Goal: Navigation & Orientation: Find specific page/section

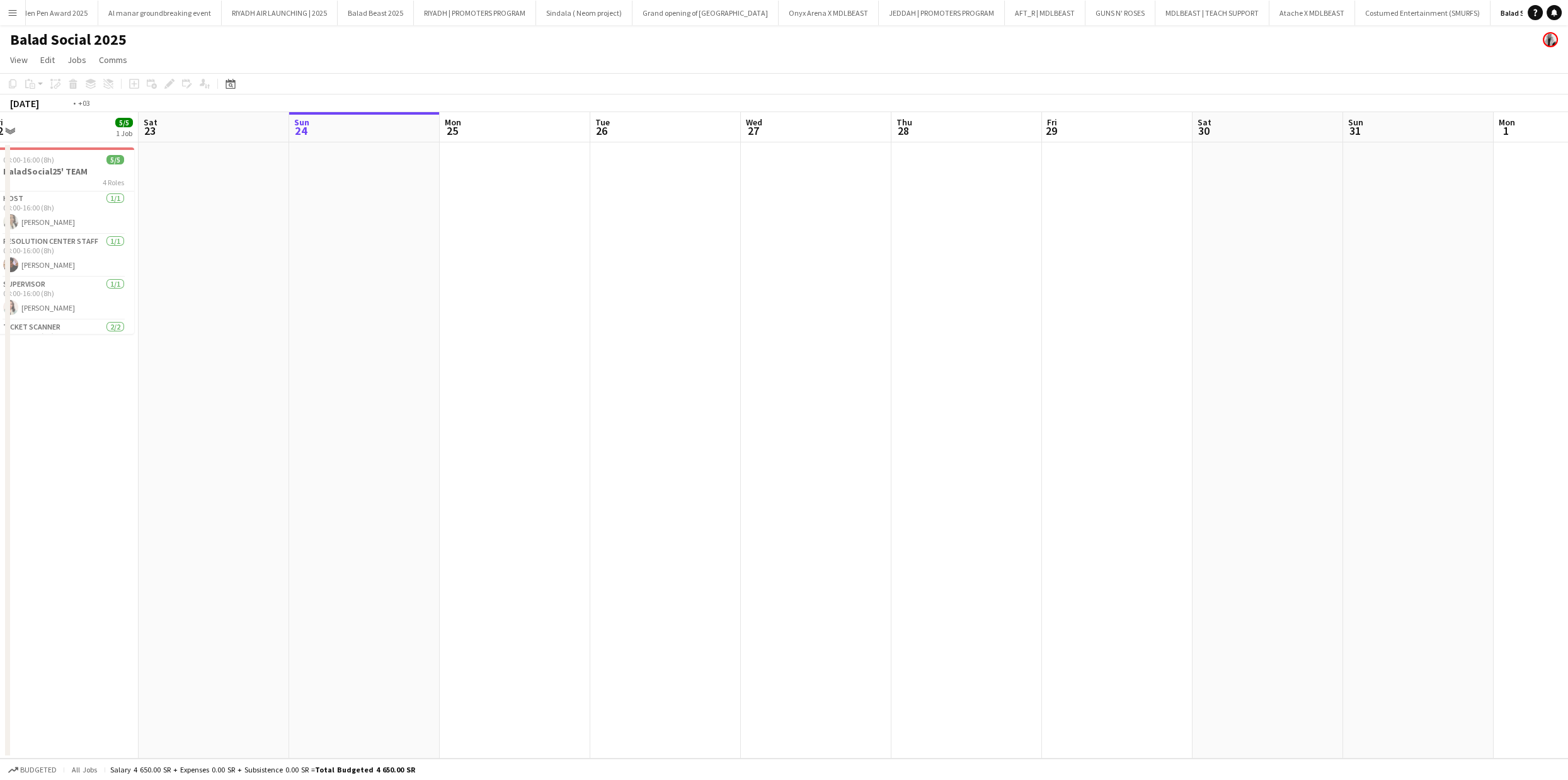
scroll to position [0, 287]
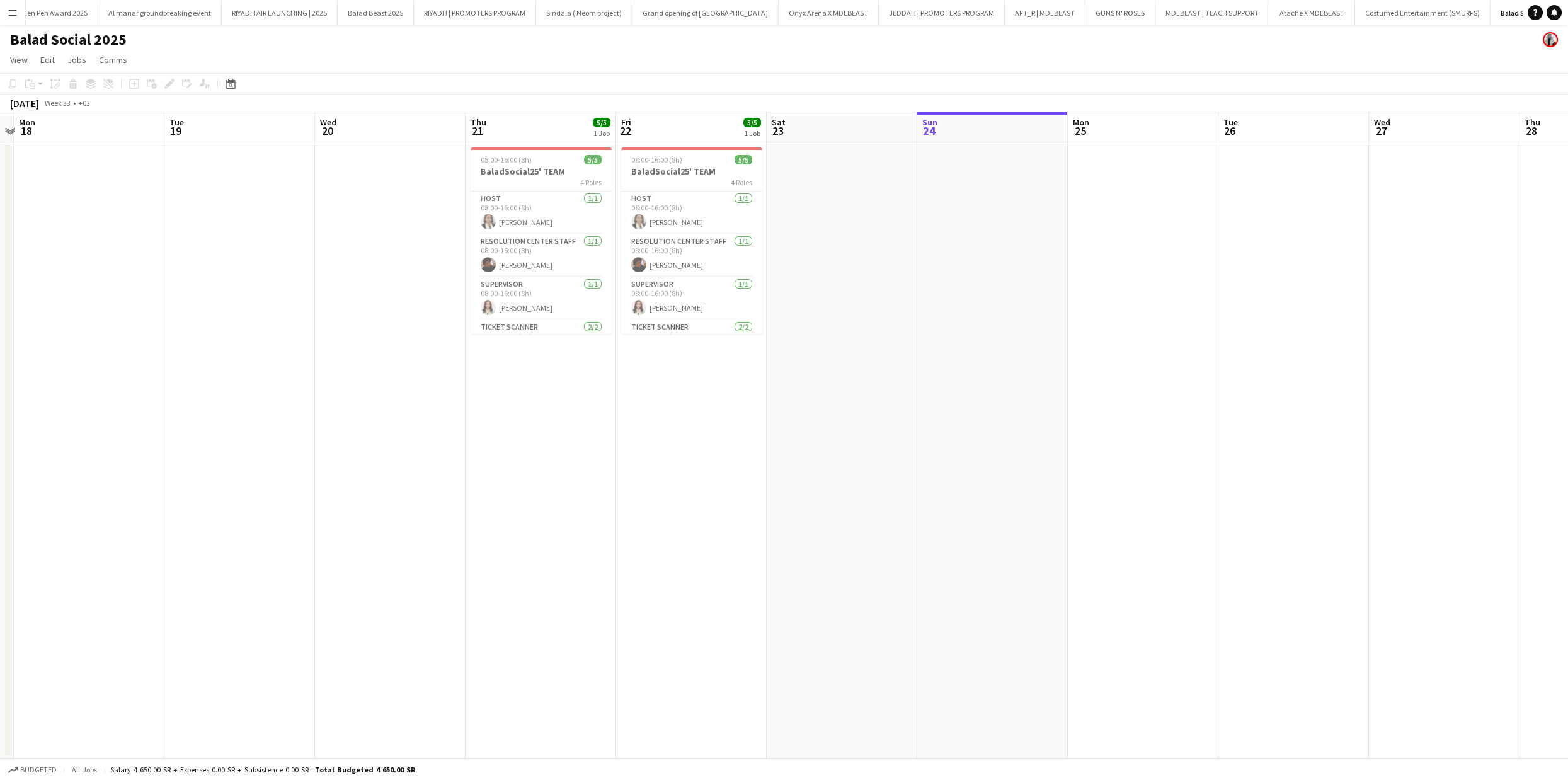
drag, startPoint x: 325, startPoint y: 310, endPoint x: 1090, endPoint y: 341, distance: 765.6
click at [1090, 341] on app-calendar-viewport "Sat 16 Sun 17 Mon 18 Tue 19 Wed 20 Thu 21 5/5 1 Job Fri 22 5/5 1 Job Sat 23 Sun…" at bounding box center [784, 436] width 1568 height 647
click at [646, 276] on app-card-role "Resolution Center Staff [DATE] 08:00-16:00 (8h) [PERSON_NAME]" at bounding box center [691, 256] width 141 height 43
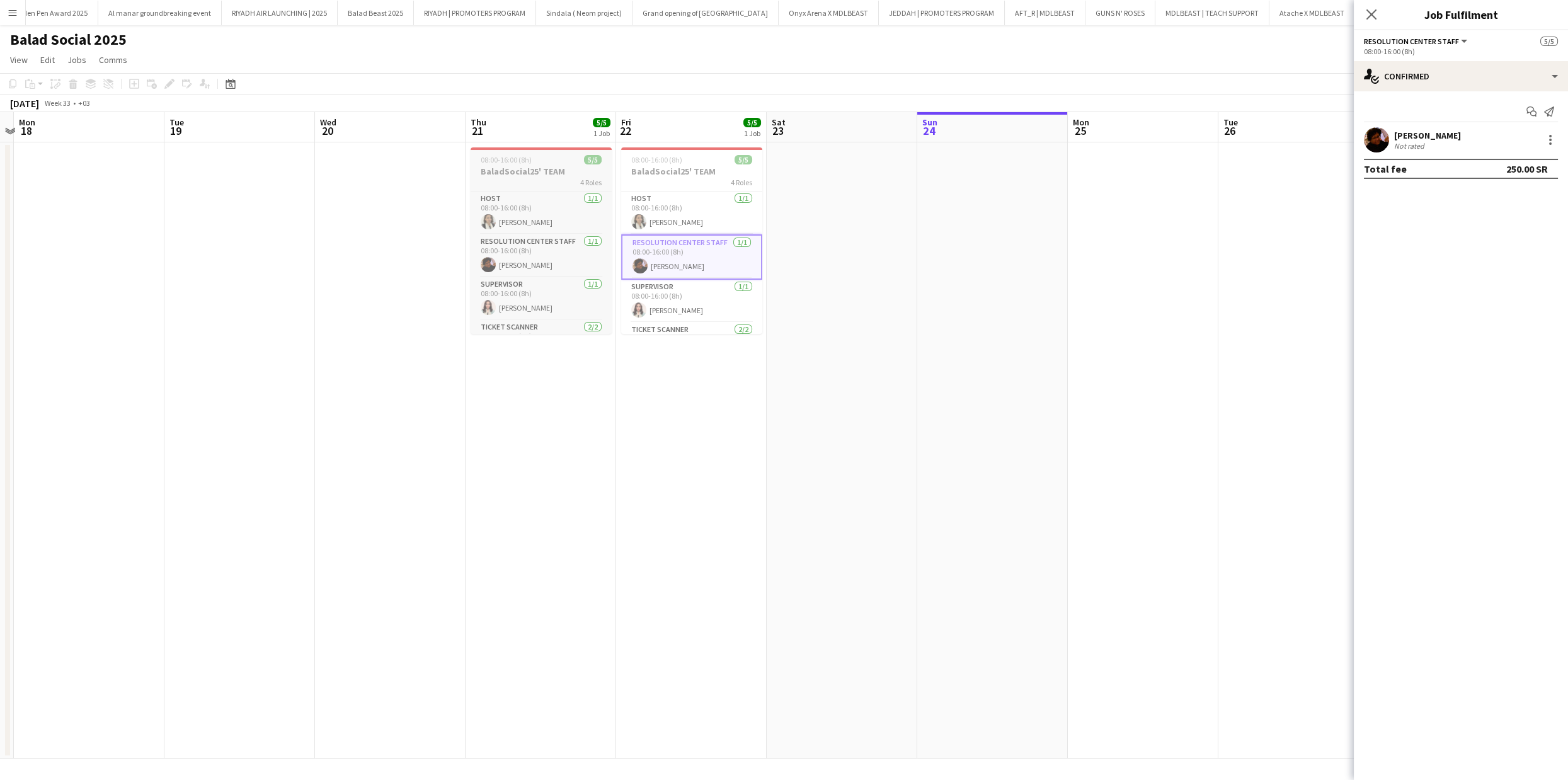
click at [537, 166] on h3 "BaladSocial25' TEAM" at bounding box center [541, 171] width 141 height 11
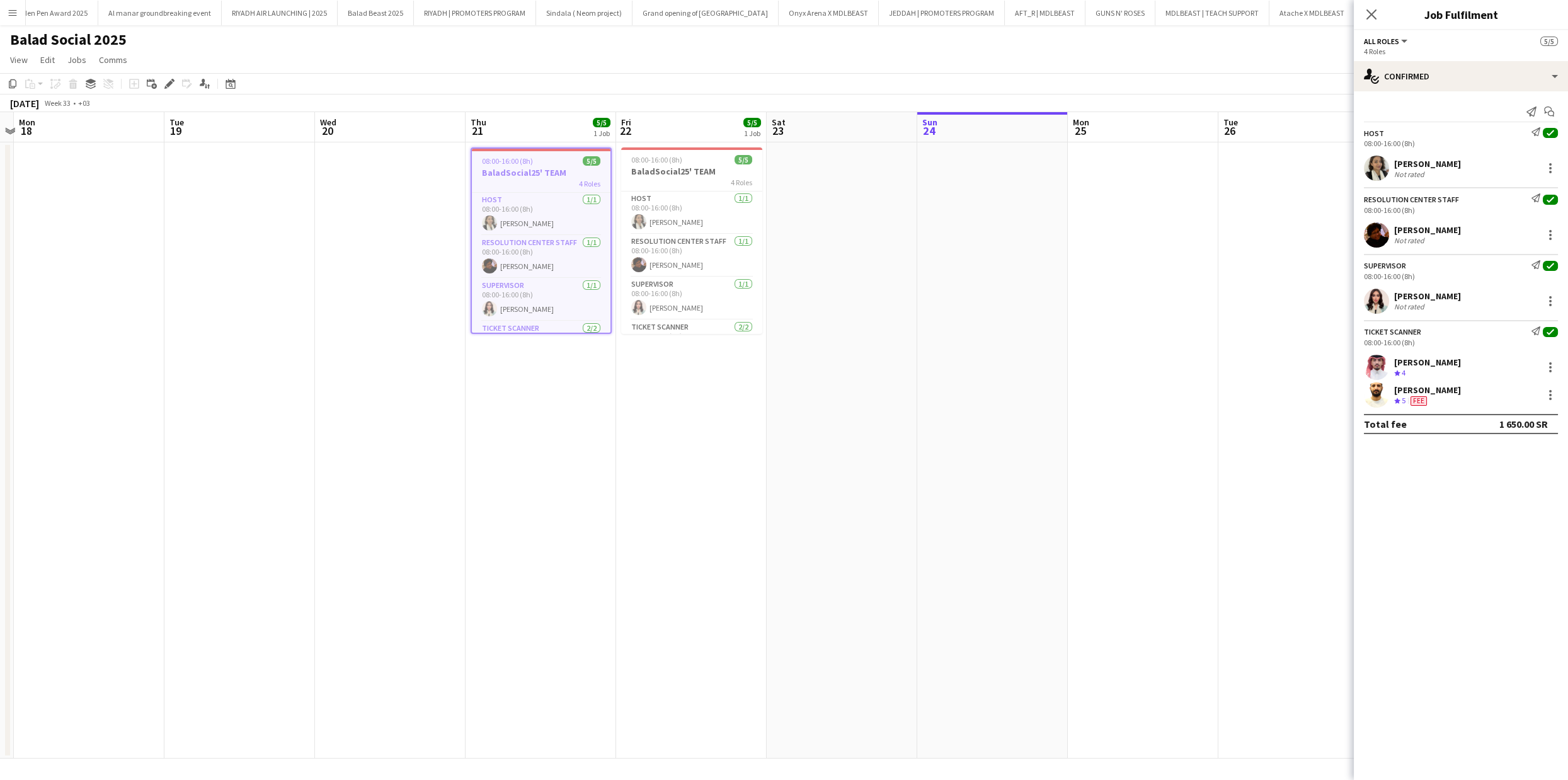
drag, startPoint x: 15, startPoint y: 83, endPoint x: 33, endPoint y: 92, distance: 20.1
click at [15, 83] on icon "Copy" at bounding box center [12, 84] width 10 height 10
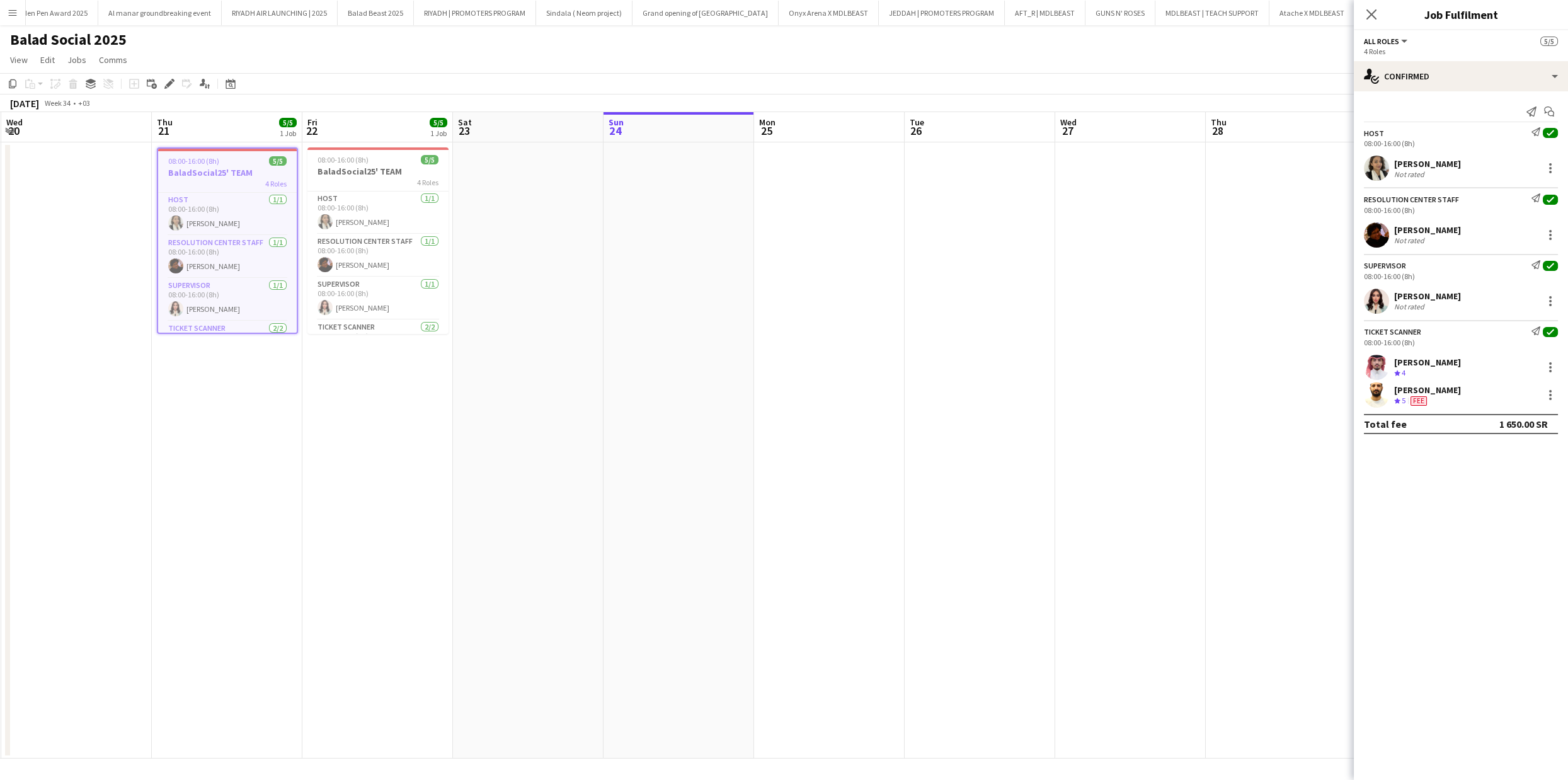
drag, startPoint x: 918, startPoint y: 234, endPoint x: 451, endPoint y: 265, distance: 468.0
click at [451, 265] on app-calendar-viewport "Sun 17 Mon 18 Tue 19 Wed 20 Thu 21 5/5 1 Job Fri 22 5/5 1 Job Sat 23 Sun 24 Mon…" at bounding box center [784, 436] width 1568 height 647
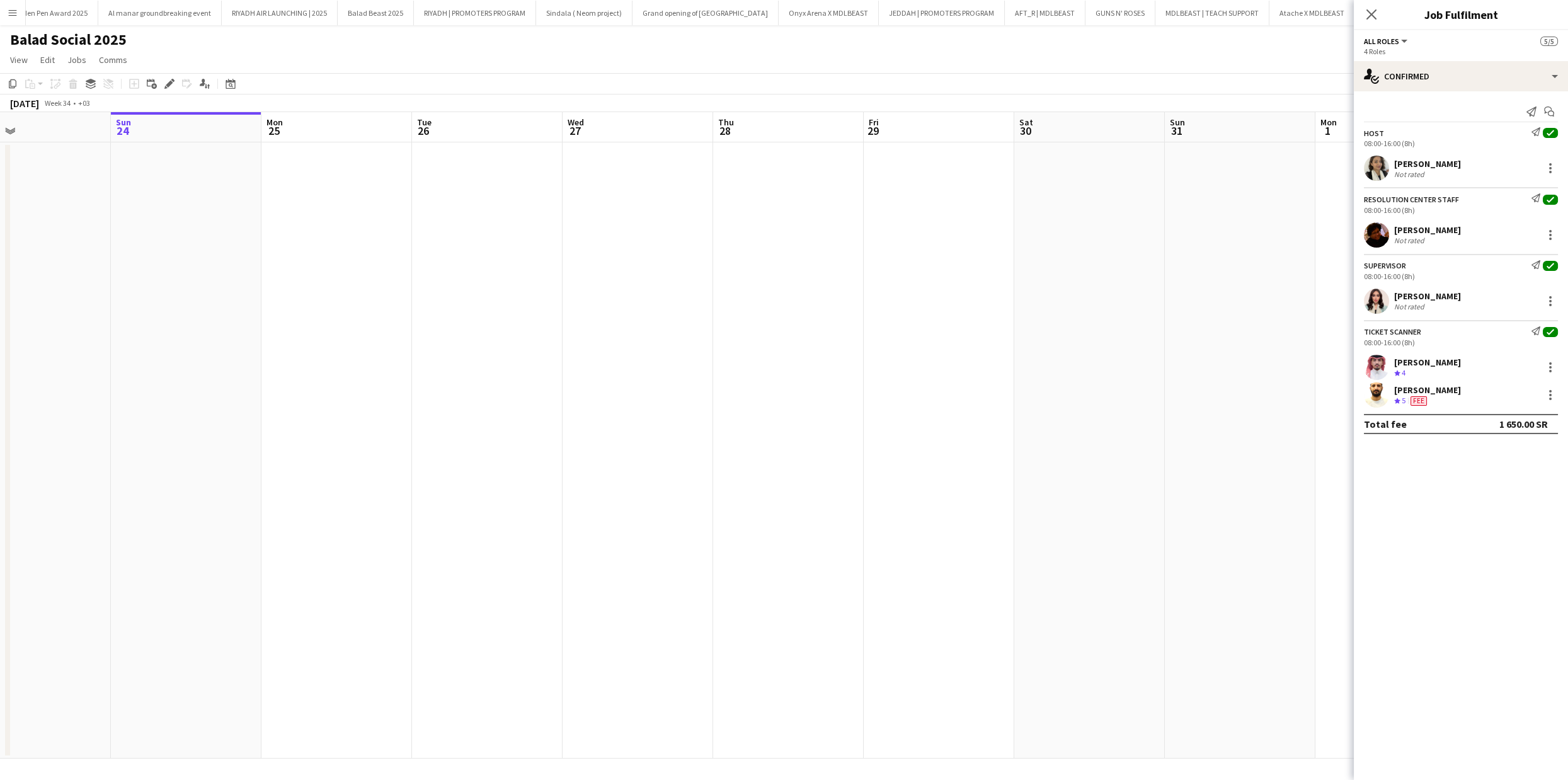
scroll to position [0, 507]
drag, startPoint x: 1020, startPoint y: 262, endPoint x: 665, endPoint y: 265, distance: 355.0
click at [665, 265] on app-calendar-viewport "Wed 20 Thu 21 5/5 1 Job Fri 22 5/5 1 Job Sat 23 Sun 24 Mon 25 Tue 26 Wed 27 Thu…" at bounding box center [784, 436] width 1568 height 647
click at [720, 196] on app-date-cell at bounding box center [772, 451] width 151 height 617
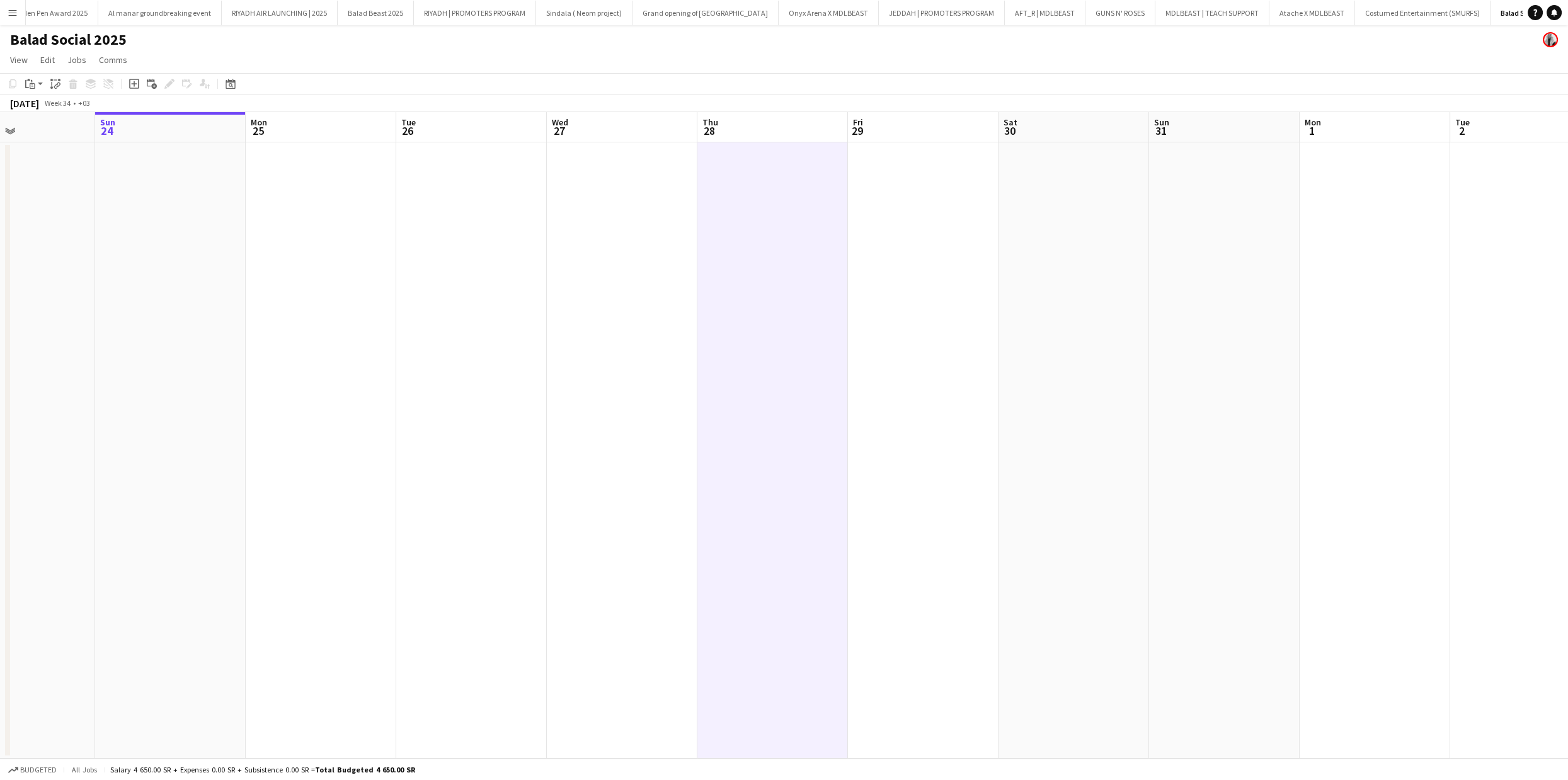
click at [911, 202] on app-date-cell at bounding box center [923, 451] width 151 height 617
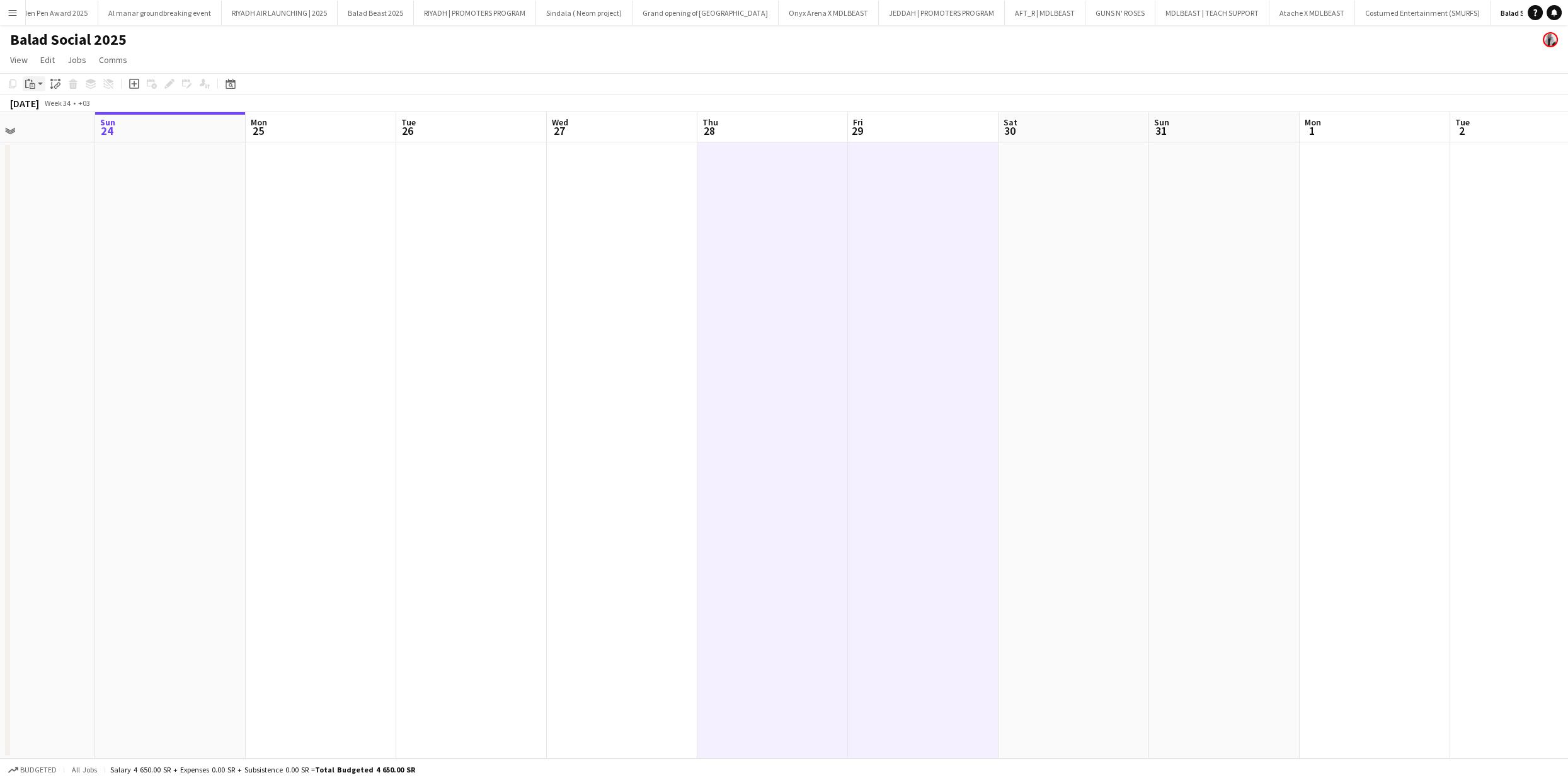
click at [29, 84] on icon at bounding box center [32, 86] width 5 height 5
click at [55, 129] on link "Paste with crew Command Shift V" at bounding box center [83, 129] width 100 height 11
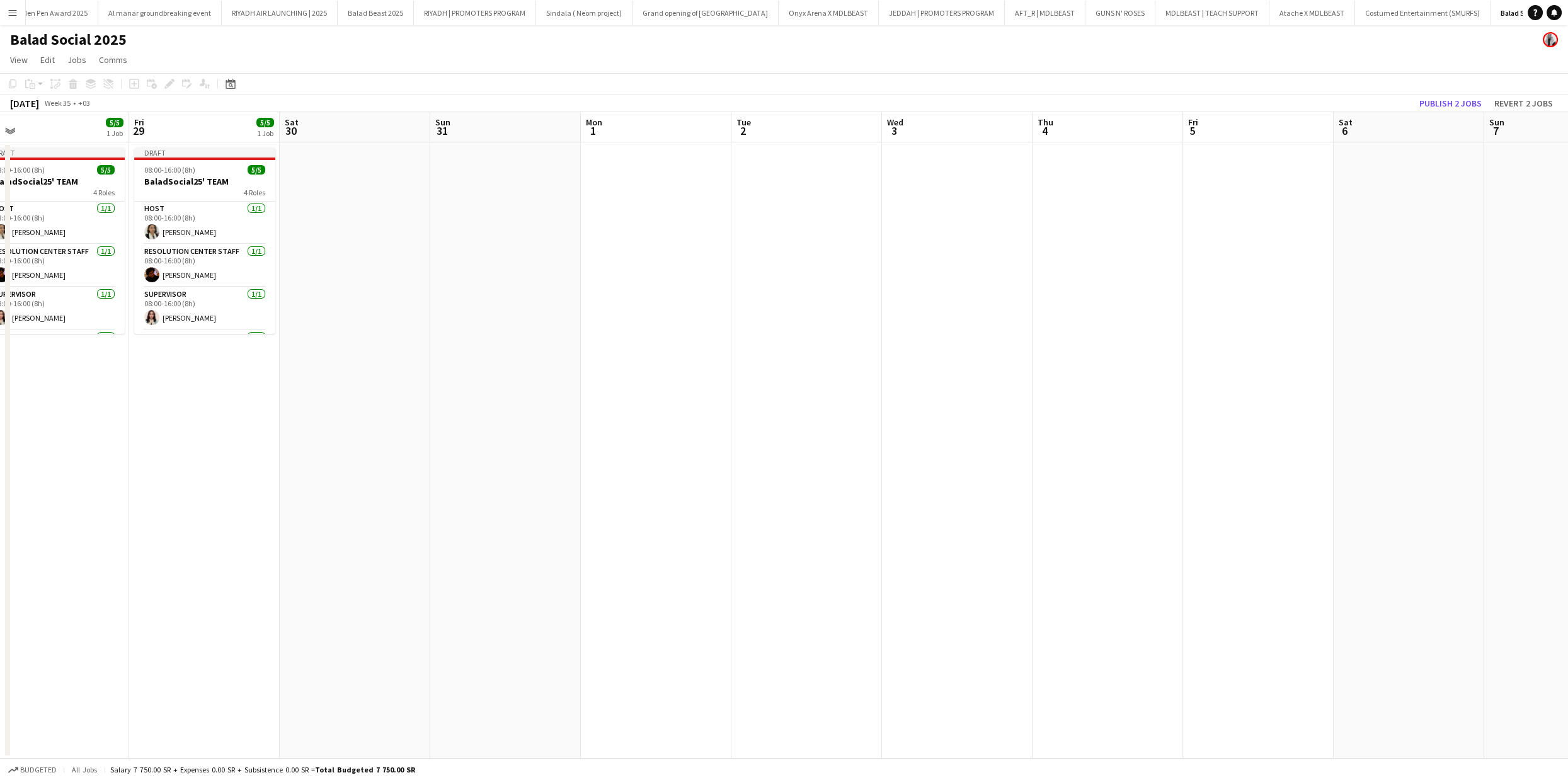
drag, startPoint x: 1134, startPoint y: 254, endPoint x: 487, endPoint y: 345, distance: 653.4
click at [399, 359] on app-calendar-viewport "Mon 25 Tue 26 Wed 27 Thu 28 5/5 1 Job Fri 29 5/5 1 Job Sat 30 Sun 31 Mon 1 Tue …" at bounding box center [784, 436] width 1568 height 647
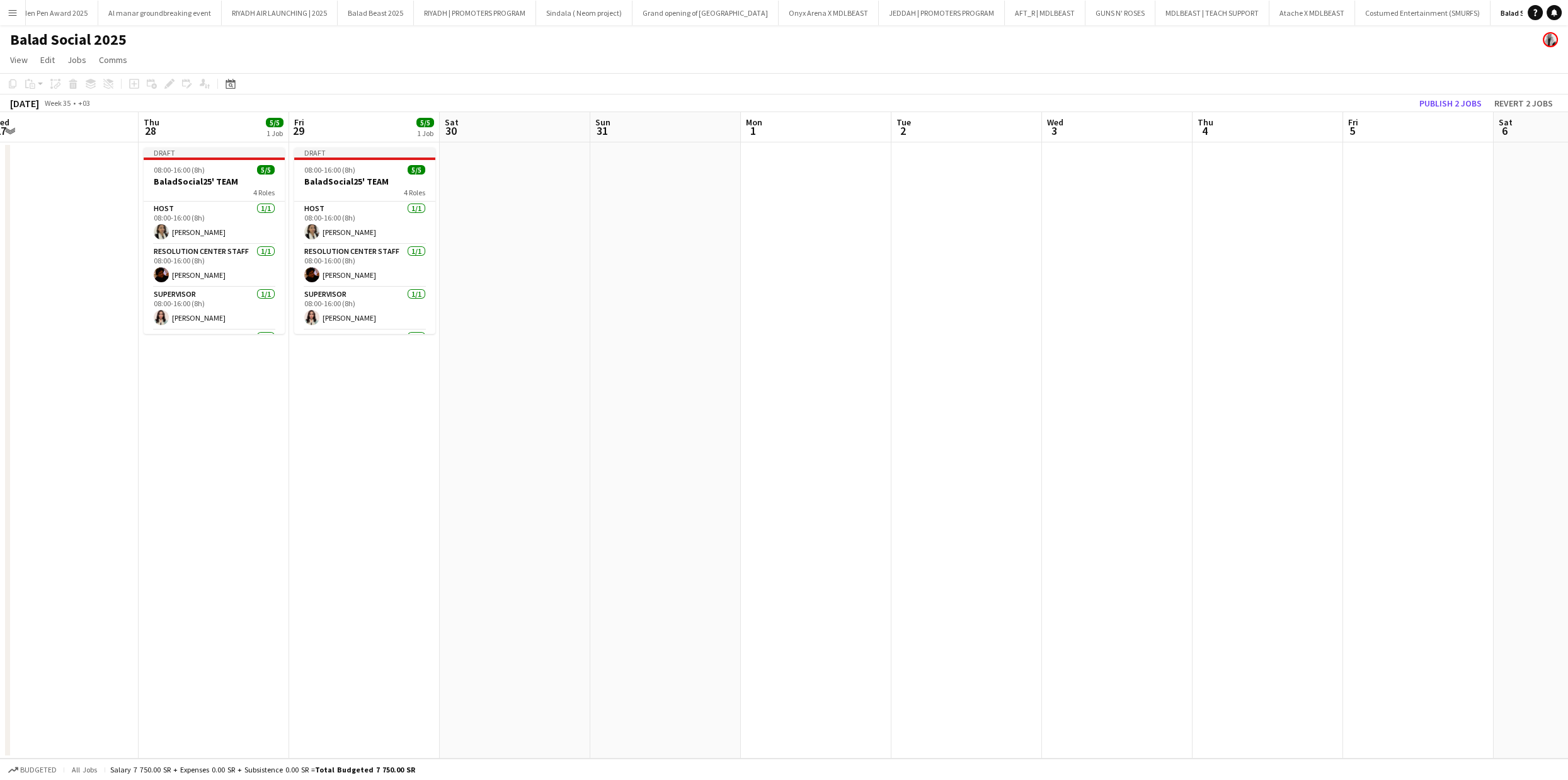
scroll to position [0, 531]
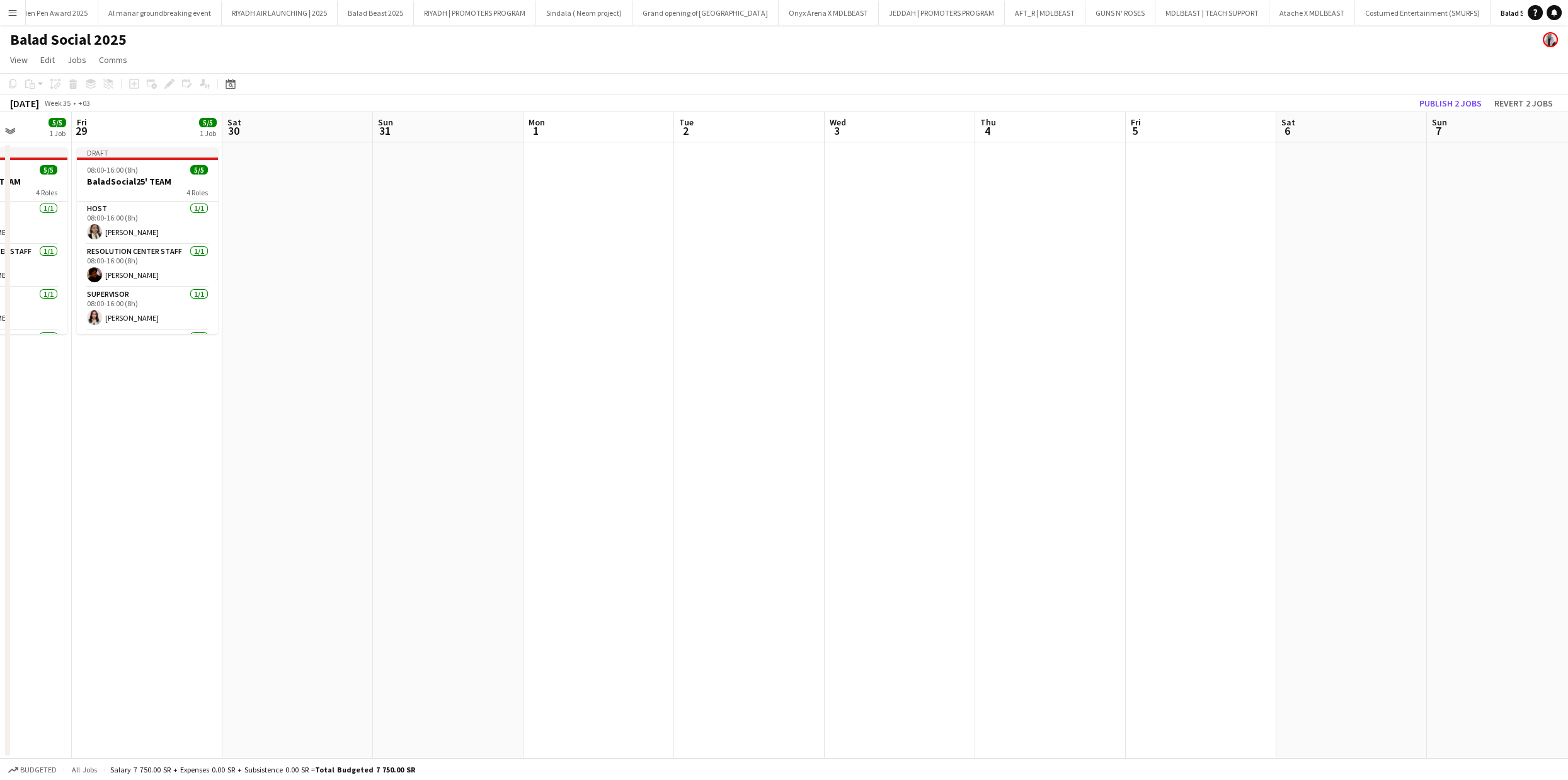
drag, startPoint x: 1012, startPoint y: 349, endPoint x: 670, endPoint y: 349, distance: 342.0
click at [670, 349] on app-calendar-viewport "Mon 25 Tue 26 Wed 27 Thu 28 5/5 1 Job Fri 29 5/5 1 Job Sat 30 Sun 31 Mon 1 Tue …" at bounding box center [784, 436] width 1568 height 647
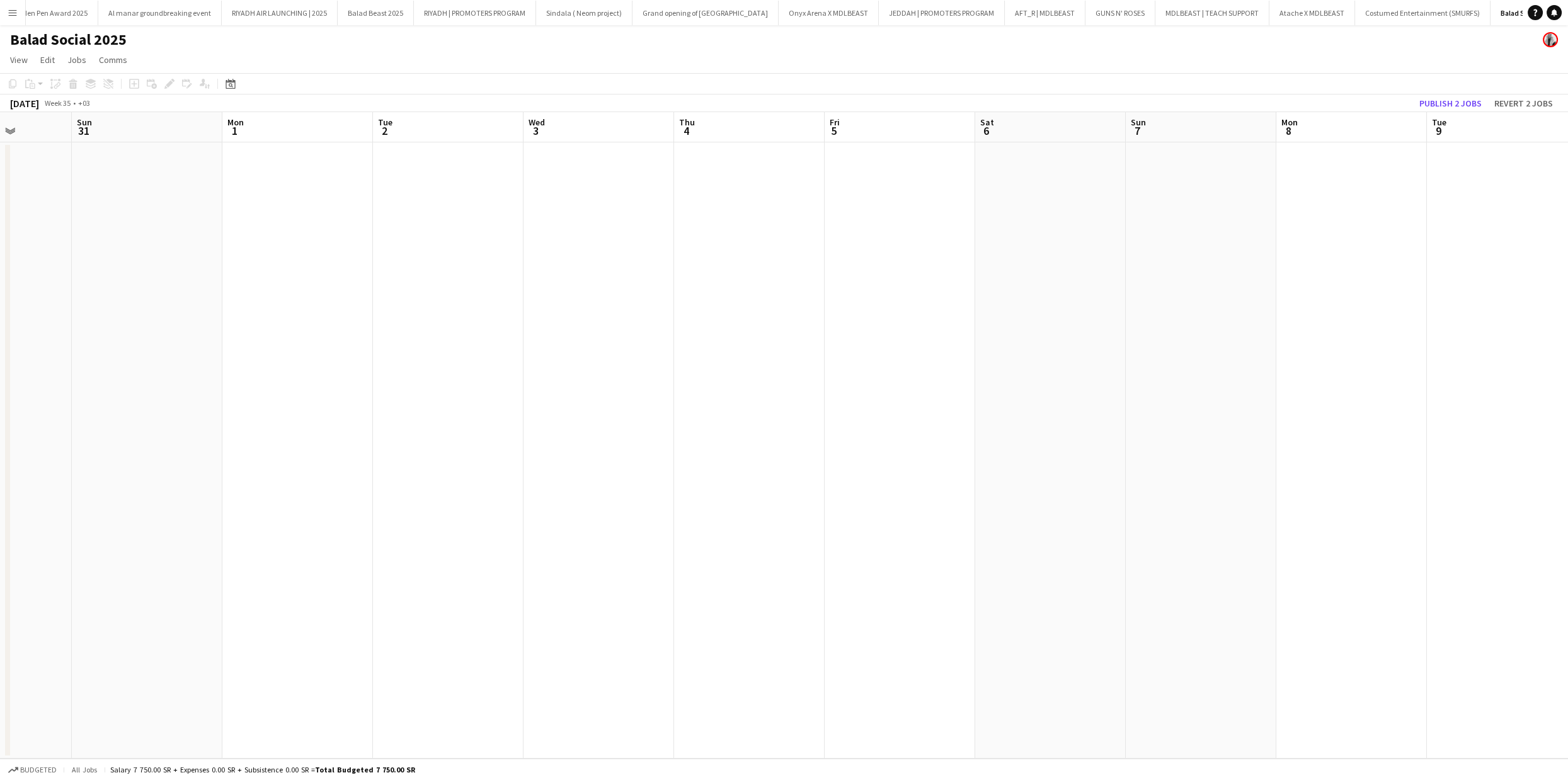
click at [701, 244] on app-date-cell at bounding box center [749, 451] width 151 height 617
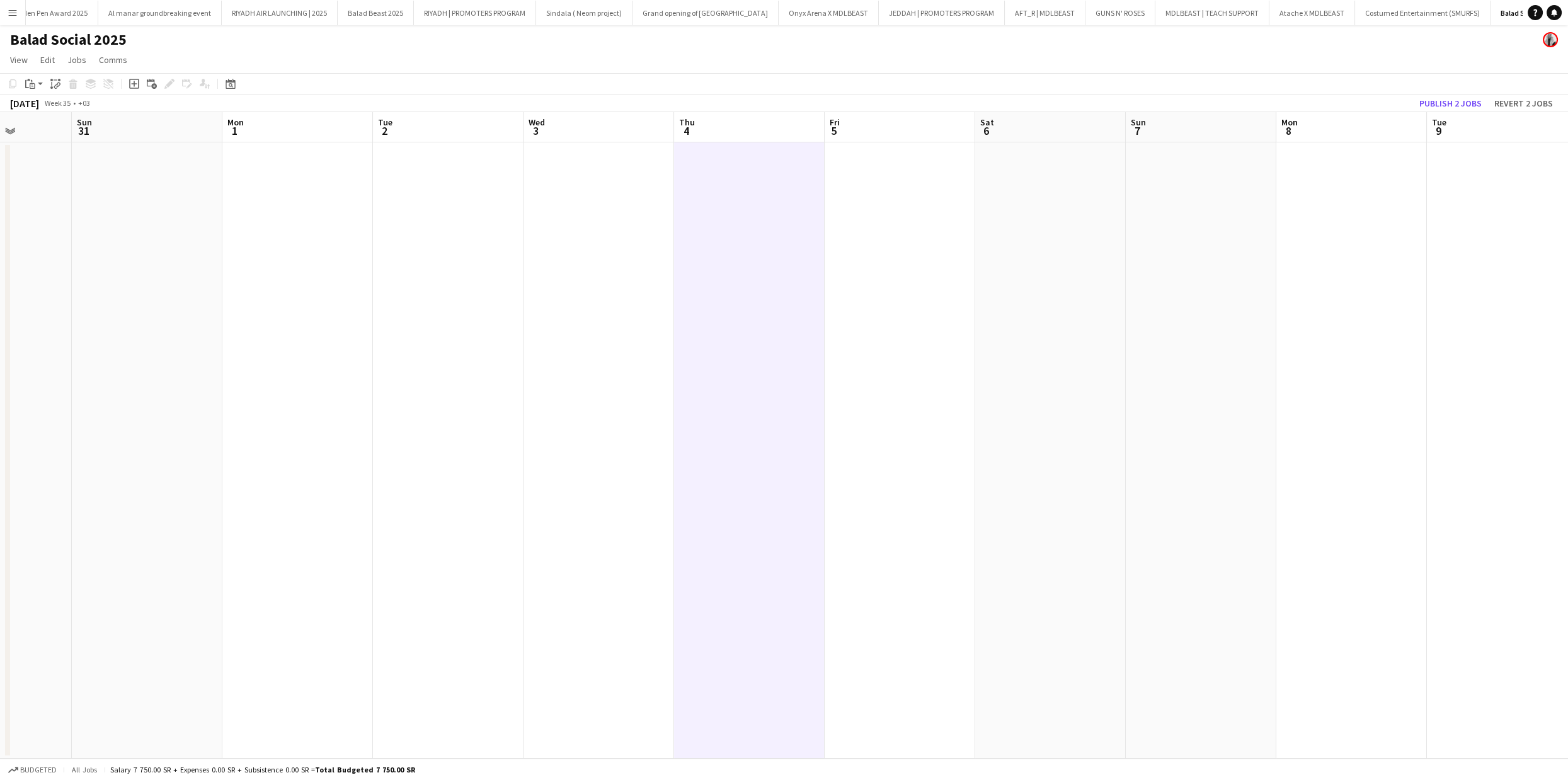
click at [923, 227] on app-date-cell at bounding box center [899, 451] width 151 height 617
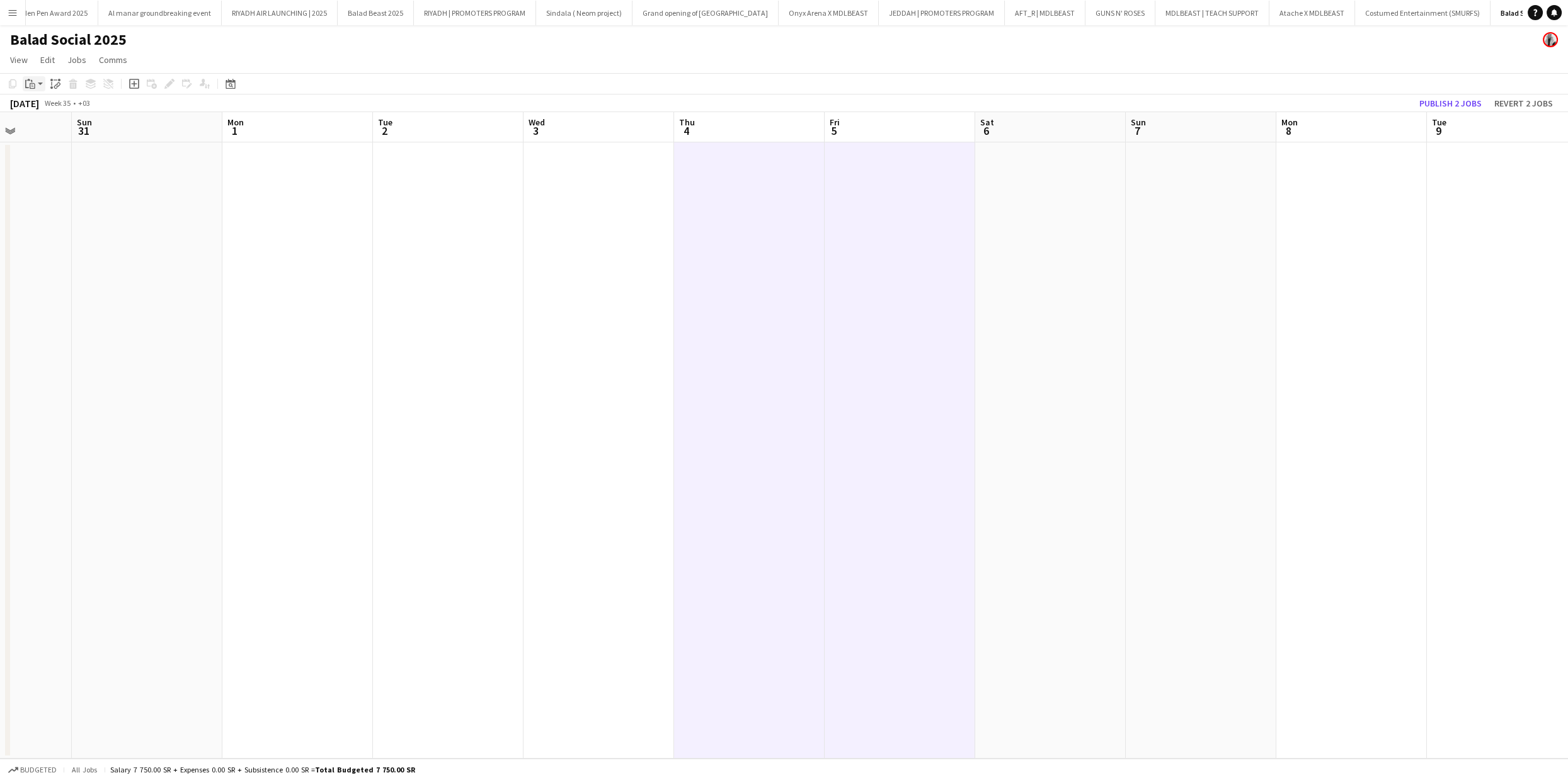
click at [27, 86] on icon "Paste" at bounding box center [30, 84] width 10 height 10
click at [74, 131] on link "Paste with crew Command Shift V" at bounding box center [83, 129] width 100 height 11
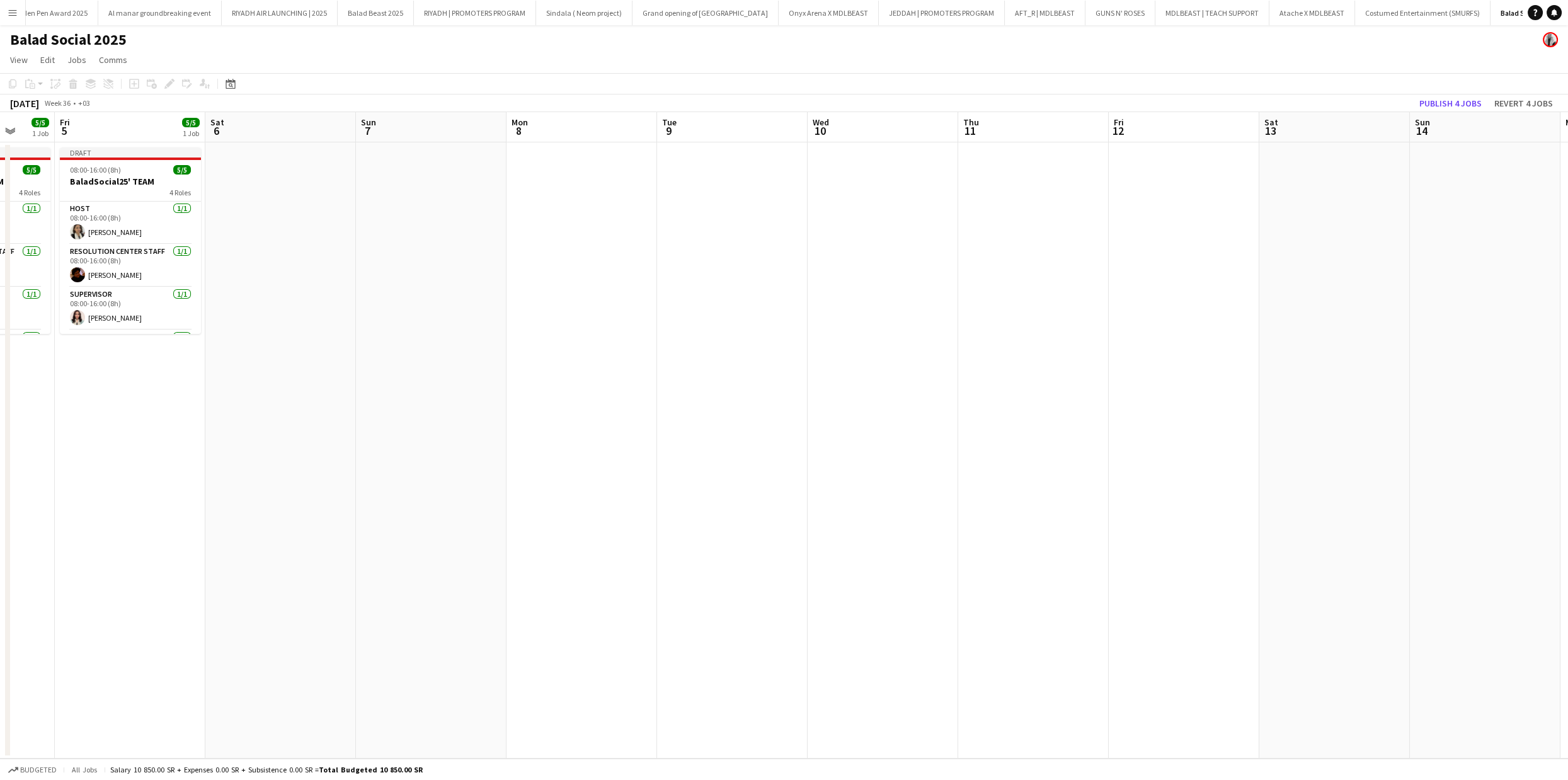
scroll to position [0, 555]
drag, startPoint x: 1104, startPoint y: 289, endPoint x: 327, endPoint y: 349, distance: 779.3
click at [327, 349] on app-calendar-viewport "Mon 1 Tue 2 Wed 3 Thu 4 5/5 1 Job Fri 5 5/5 1 Job Sat 6 Sun 7 Mon 8 Tue 9 Wed 1…" at bounding box center [784, 436] width 1568 height 647
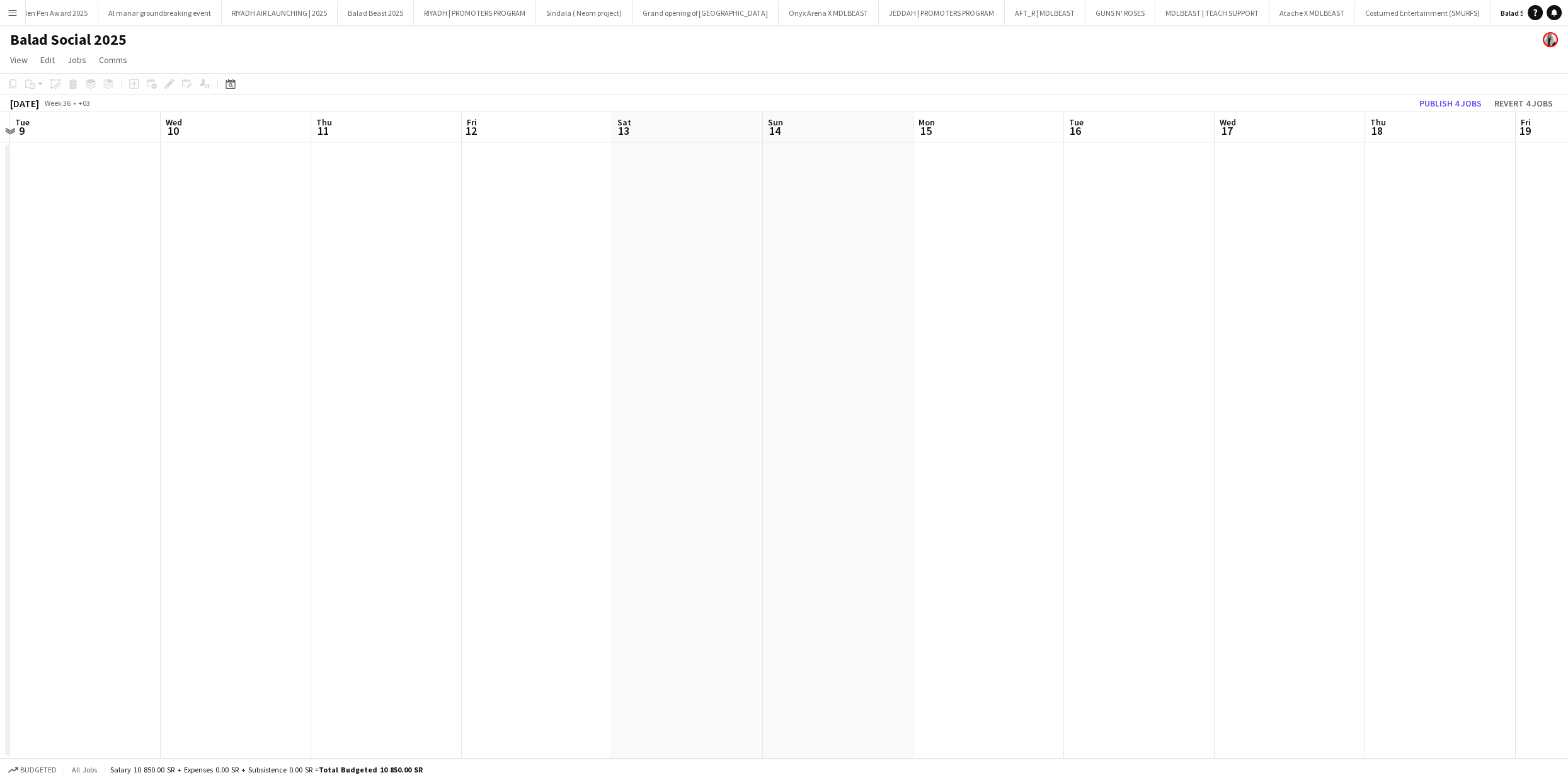
scroll to position [0, 410]
drag, startPoint x: 1050, startPoint y: 306, endPoint x: 442, endPoint y: 293, distance: 608.1
click at [442, 293] on app-calendar-viewport "Sat 6 Sun 7 Mon 8 Tue 9 Wed 10 Thu 11 Fri 12 Sat 13 Sun 14 Mon 15 Tue 16 Wed 17…" at bounding box center [784, 436] width 1568 height 647
click at [367, 179] on app-date-cell at bounding box center [418, 451] width 151 height 617
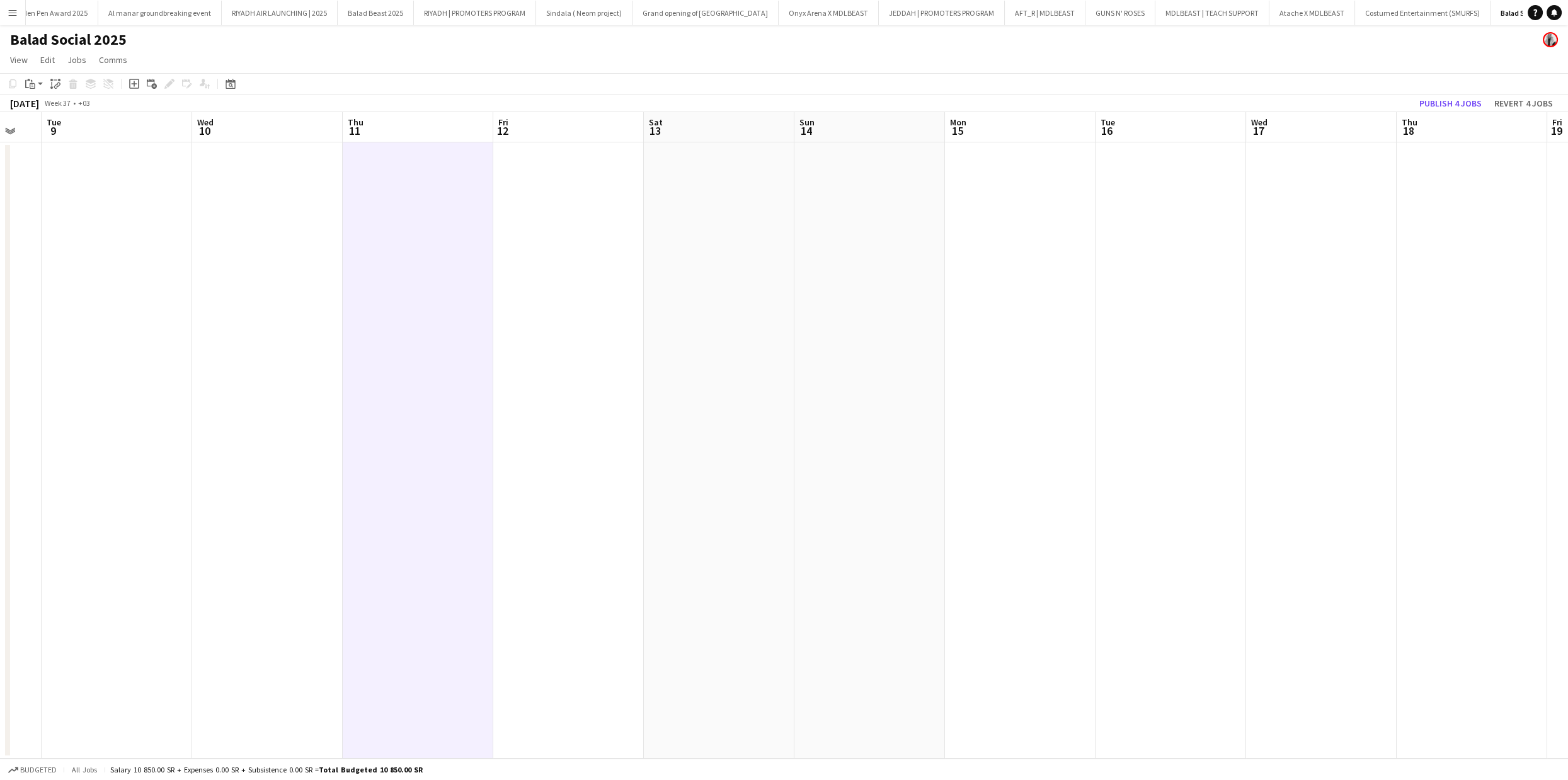
click at [570, 193] on app-date-cell at bounding box center [568, 451] width 151 height 617
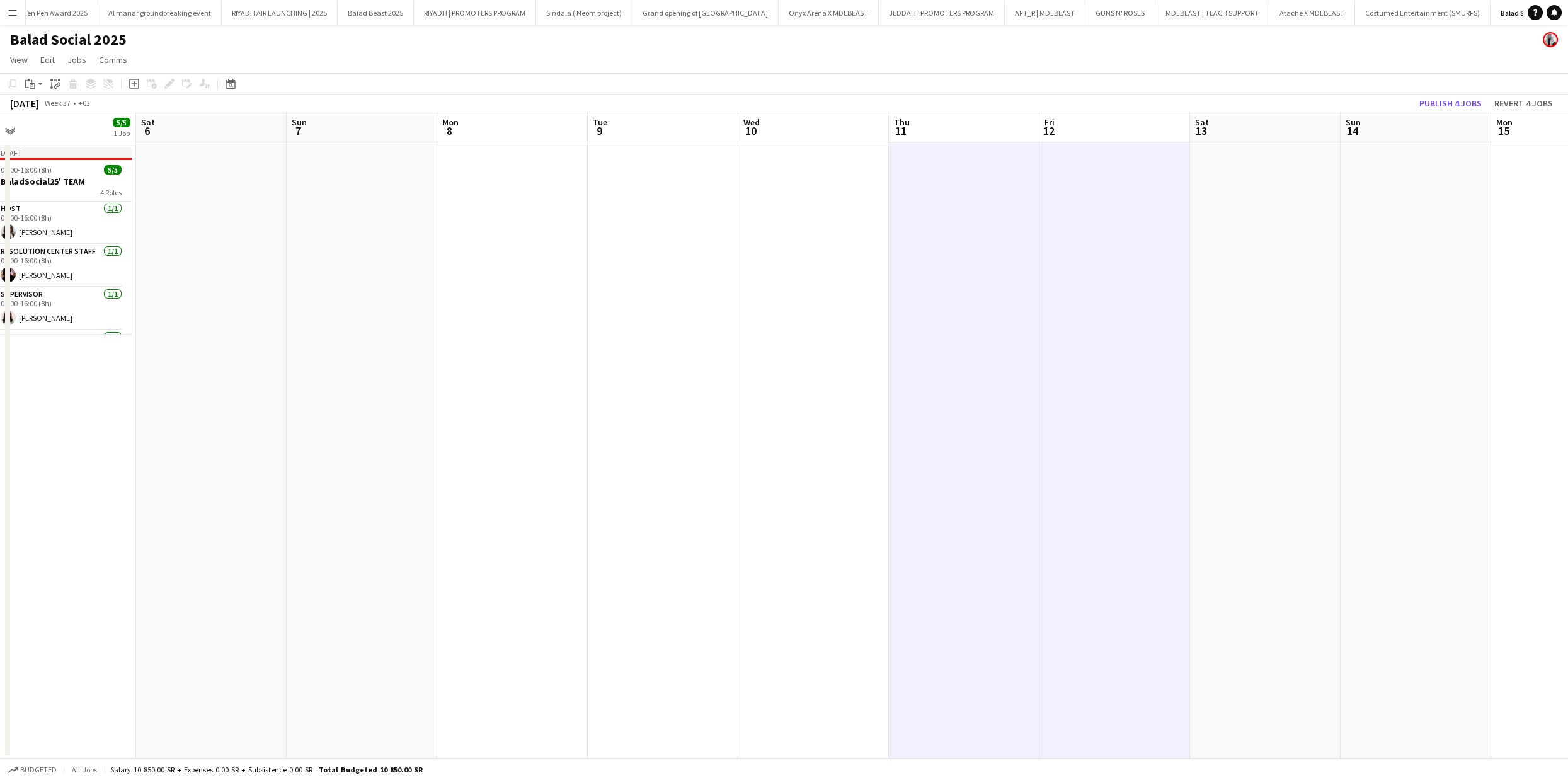
scroll to position [0, 284]
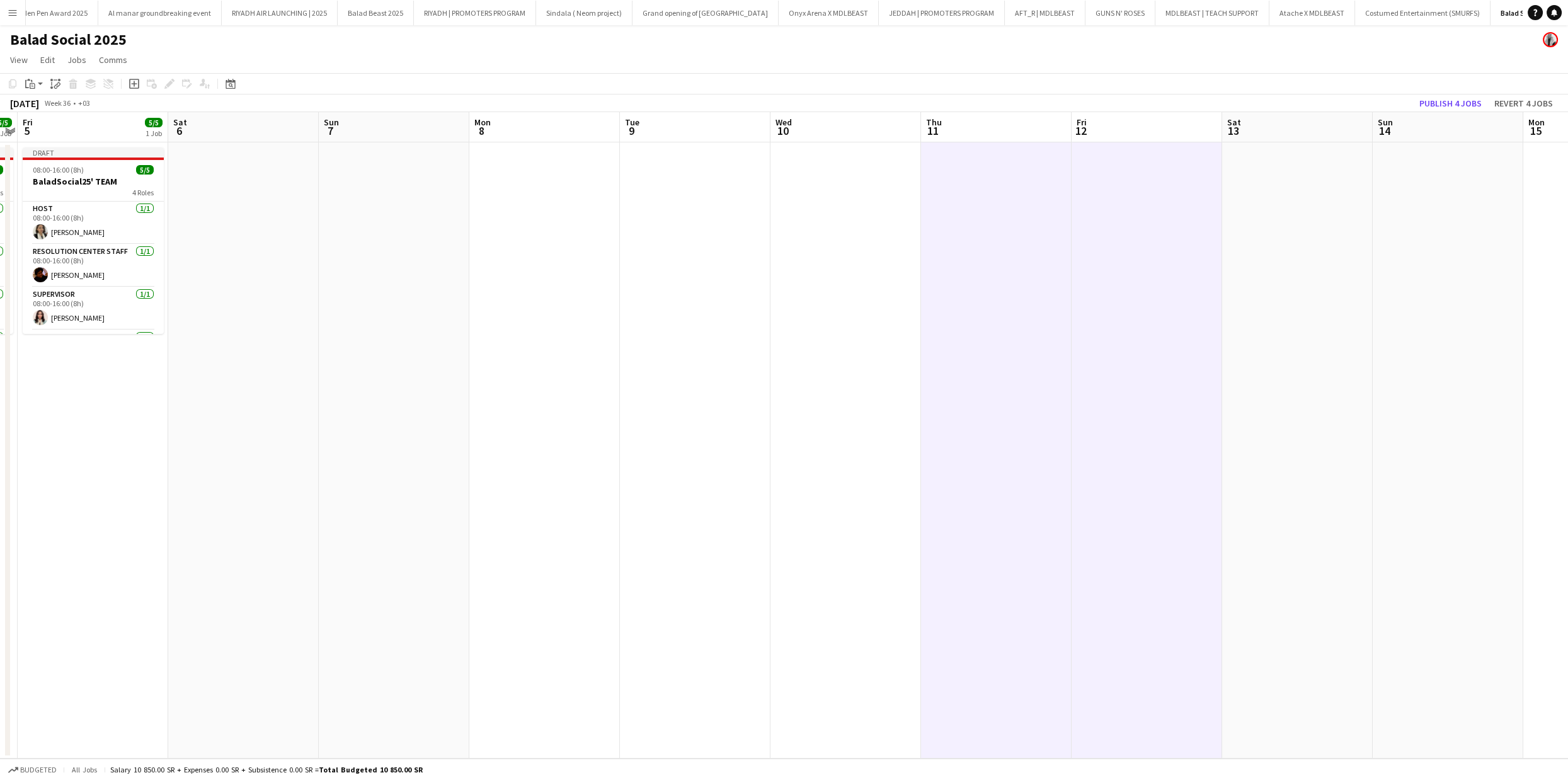
drag, startPoint x: 784, startPoint y: 220, endPoint x: 1363, endPoint y: 238, distance: 579.3
click at [1363, 238] on app-calendar-viewport "Wed 3 Thu 4 5/5 1 Job Fri 5 5/5 1 Job Sat 6 Sun 7 Mon 8 Tue 9 Wed 10 Thu 11 Fri…" at bounding box center [784, 436] width 1568 height 647
click at [1456, 100] on button "Publish 4 jobs" at bounding box center [1450, 103] width 72 height 16
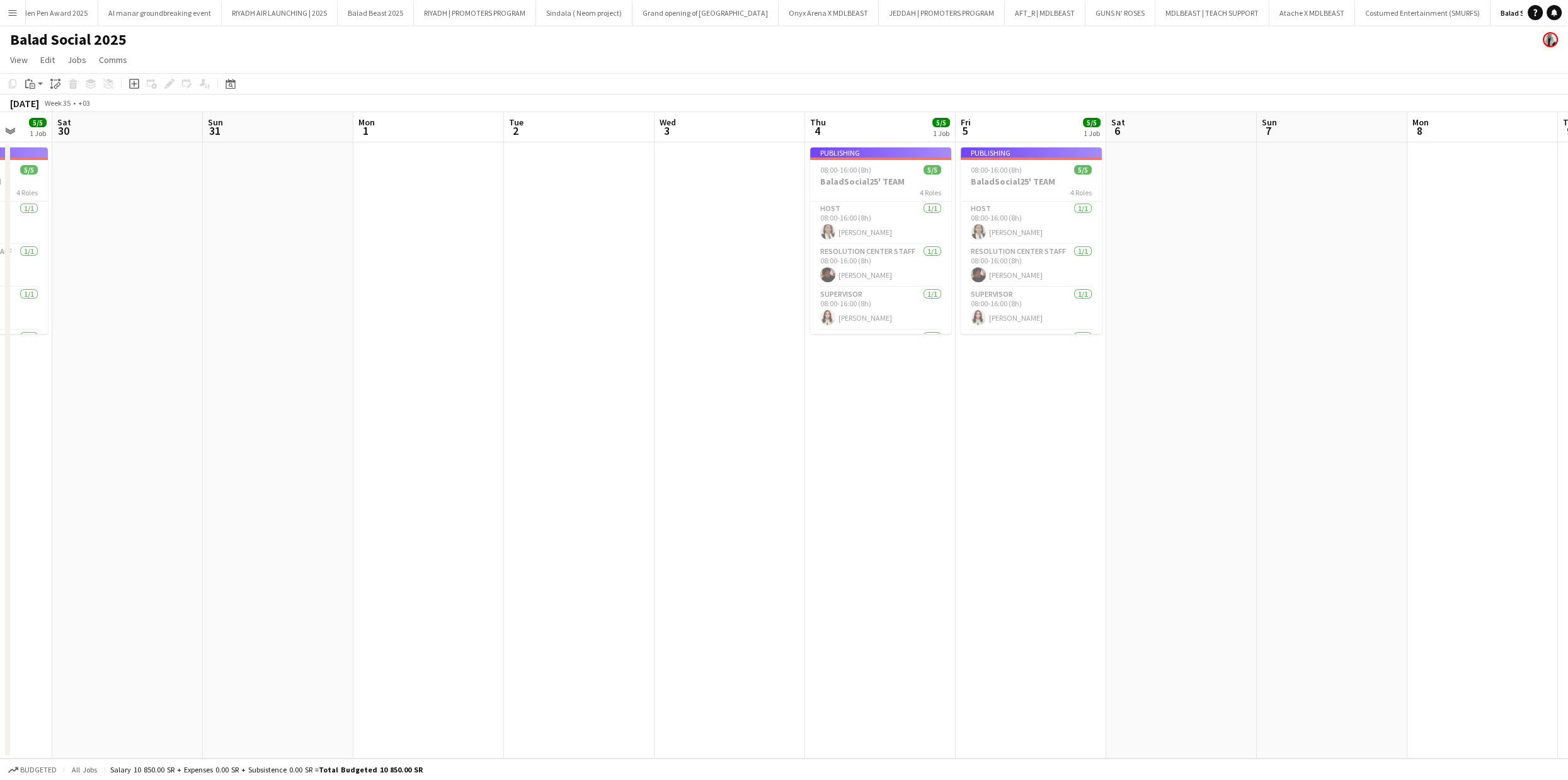
scroll to position [0, 389]
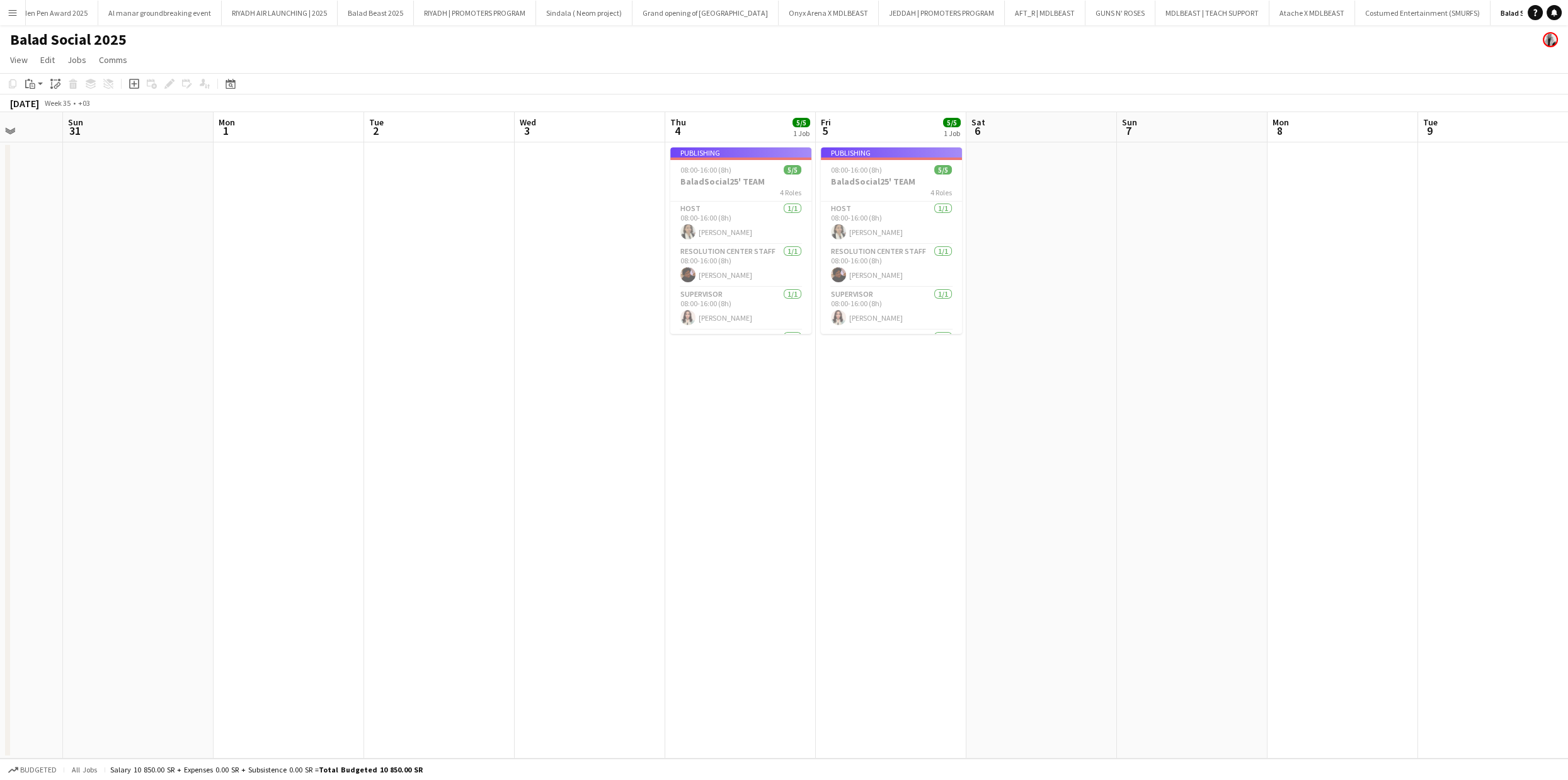
drag, startPoint x: 444, startPoint y: 373, endPoint x: 1239, endPoint y: 314, distance: 797.2
click at [1239, 314] on app-calendar-viewport "Thu 28 5/5 1 Job Fri 29 5/5 1 Job Sat 30 Sun 31 Mon 1 Tue 2 Wed 3 Thu 4 5/5 1 J…" at bounding box center [784, 436] width 1568 height 647
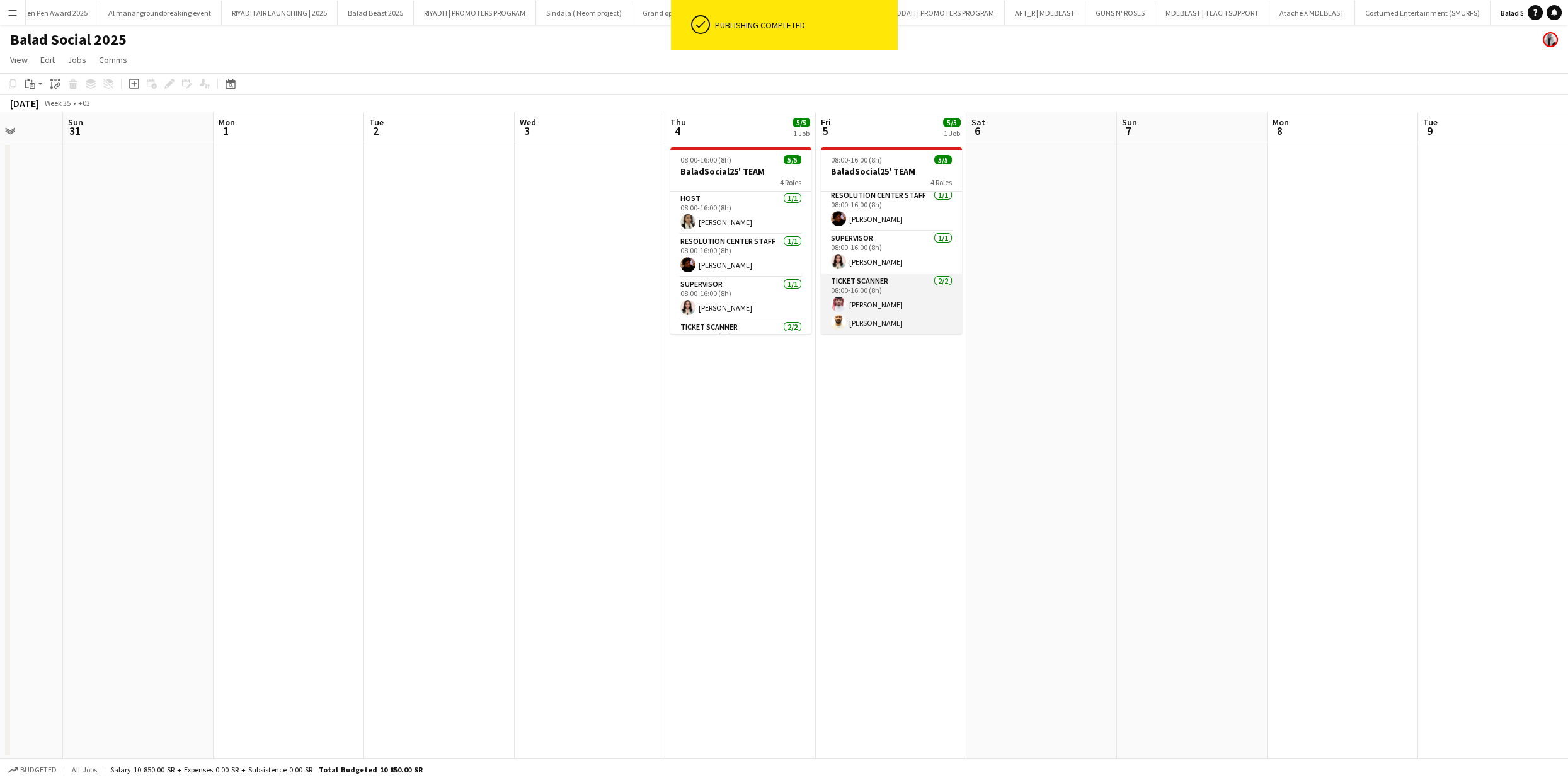
scroll to position [47, 0]
click at [895, 296] on app-card-role "Ticket Scanner [DATE] 08:00-16:00 (8h) [PERSON_NAME] [PERSON_NAME]" at bounding box center [891, 304] width 141 height 61
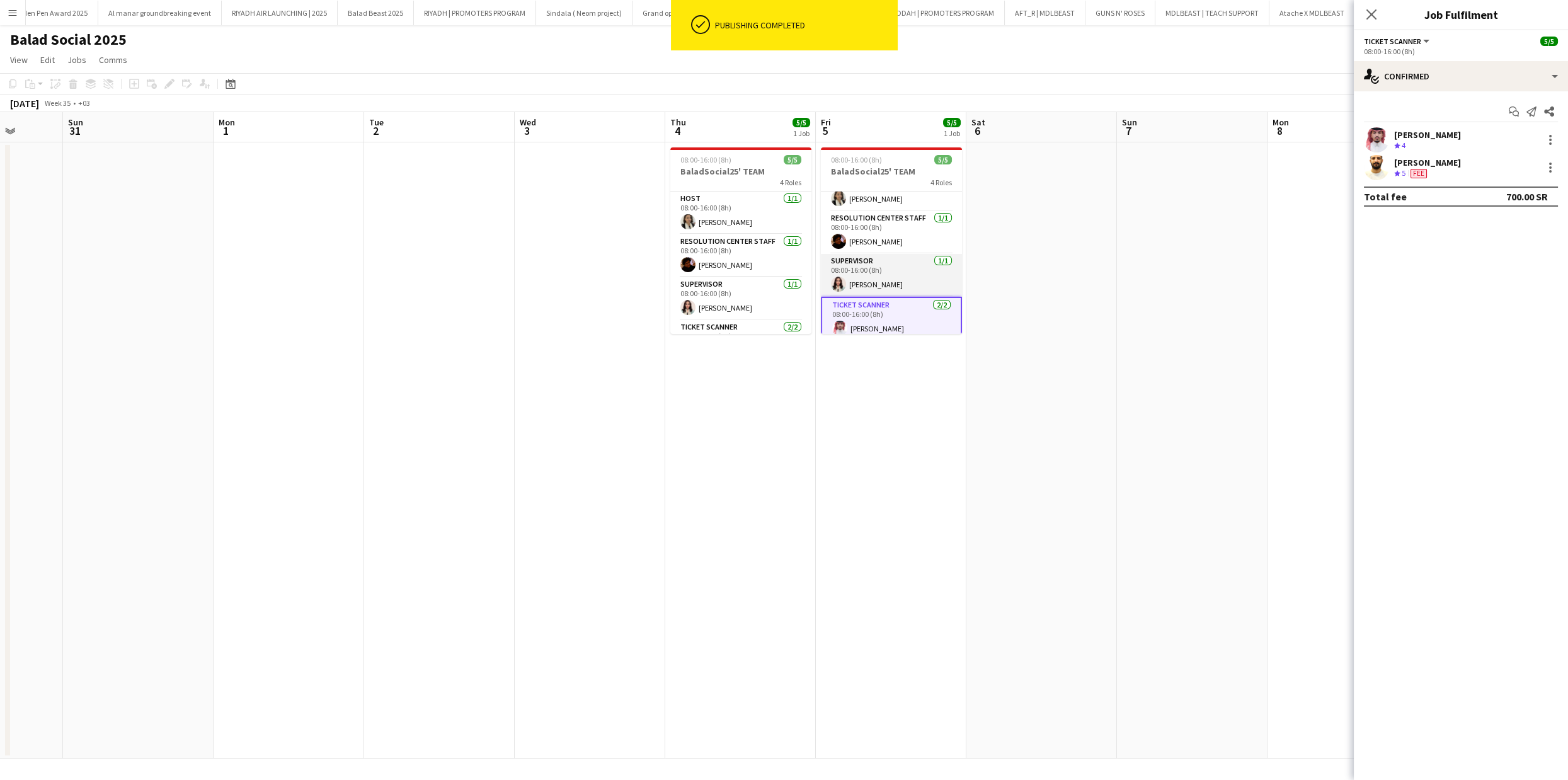
scroll to position [0, 0]
click at [889, 255] on app-card-role "Resolution Center Staff [DATE] 08:00-16:00 (8h) [PERSON_NAME]" at bounding box center [891, 256] width 141 height 43
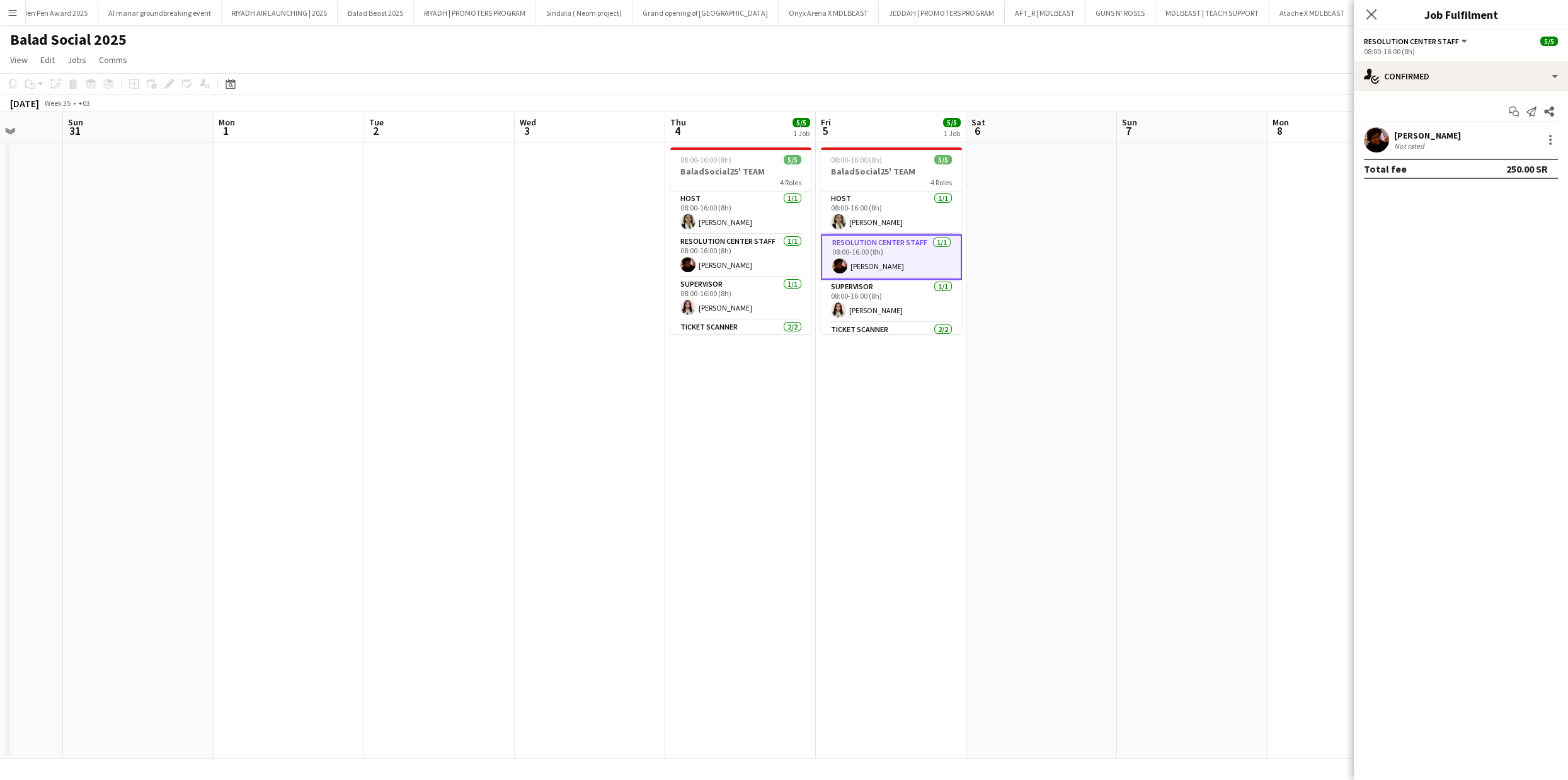
click at [1159, 297] on app-date-cell at bounding box center [1192, 451] width 151 height 617
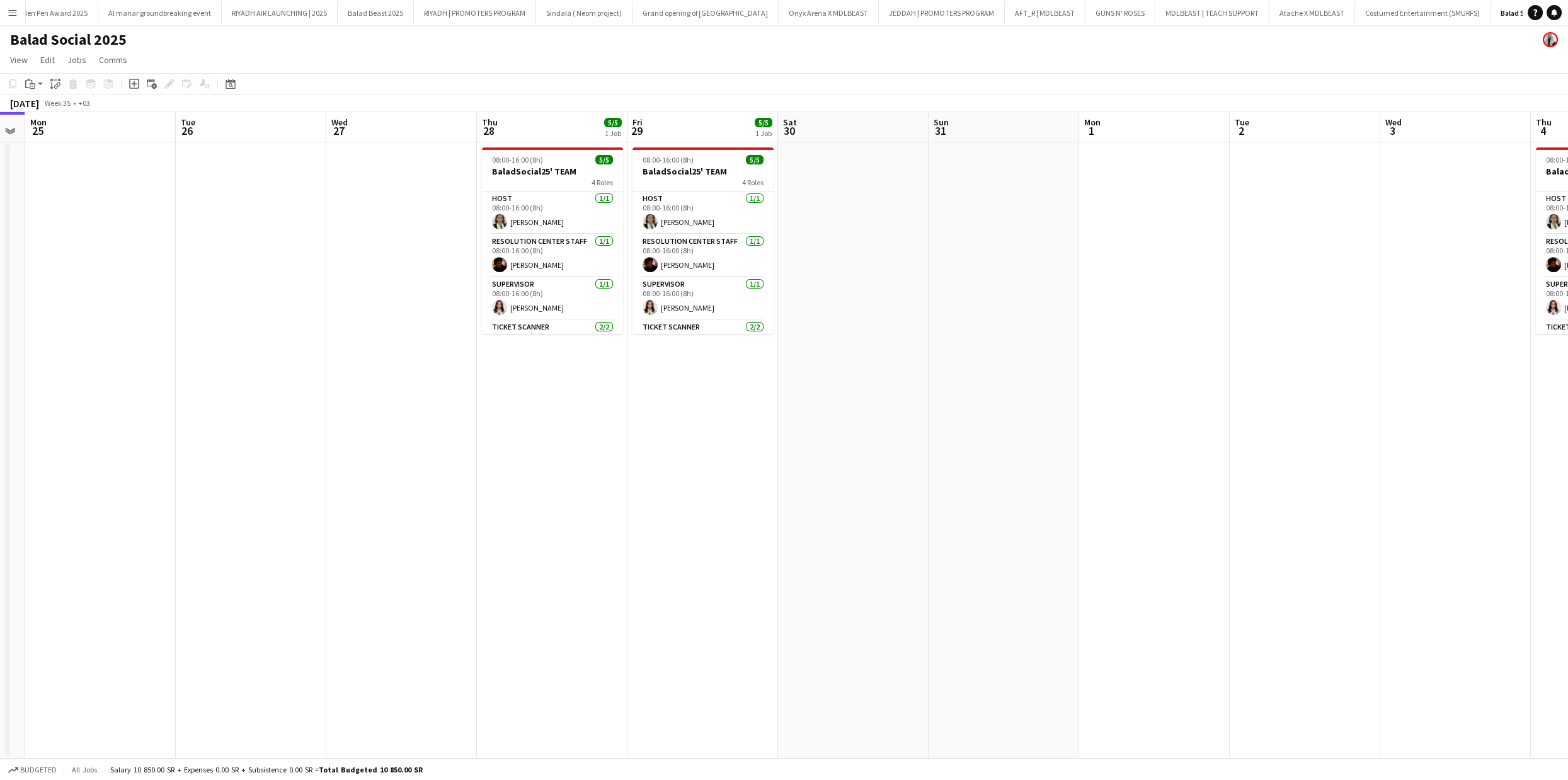
scroll to position [0, 385]
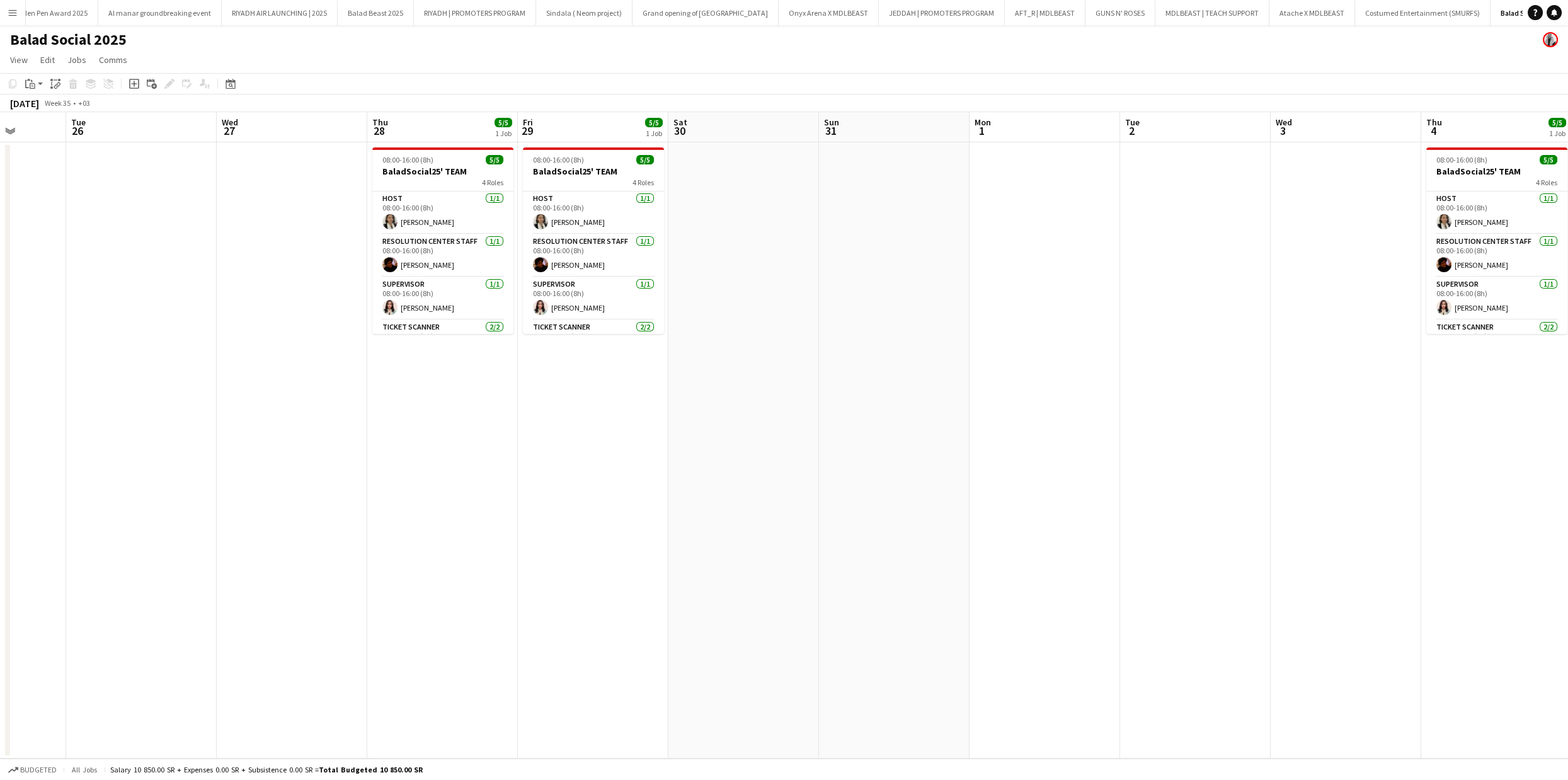
drag, startPoint x: 474, startPoint y: 328, endPoint x: 1230, endPoint y: 372, distance: 757.3
click at [1230, 372] on app-calendar-viewport "Sat 23 Sun 24 Mon 25 Tue 26 Wed 27 Thu 28 5/5 1 Job Fri 29 5/5 1 Job Sat 30 Sun…" at bounding box center [784, 436] width 1568 height 647
click at [7, 13] on button "Menu" at bounding box center [13, 13] width 25 height 25
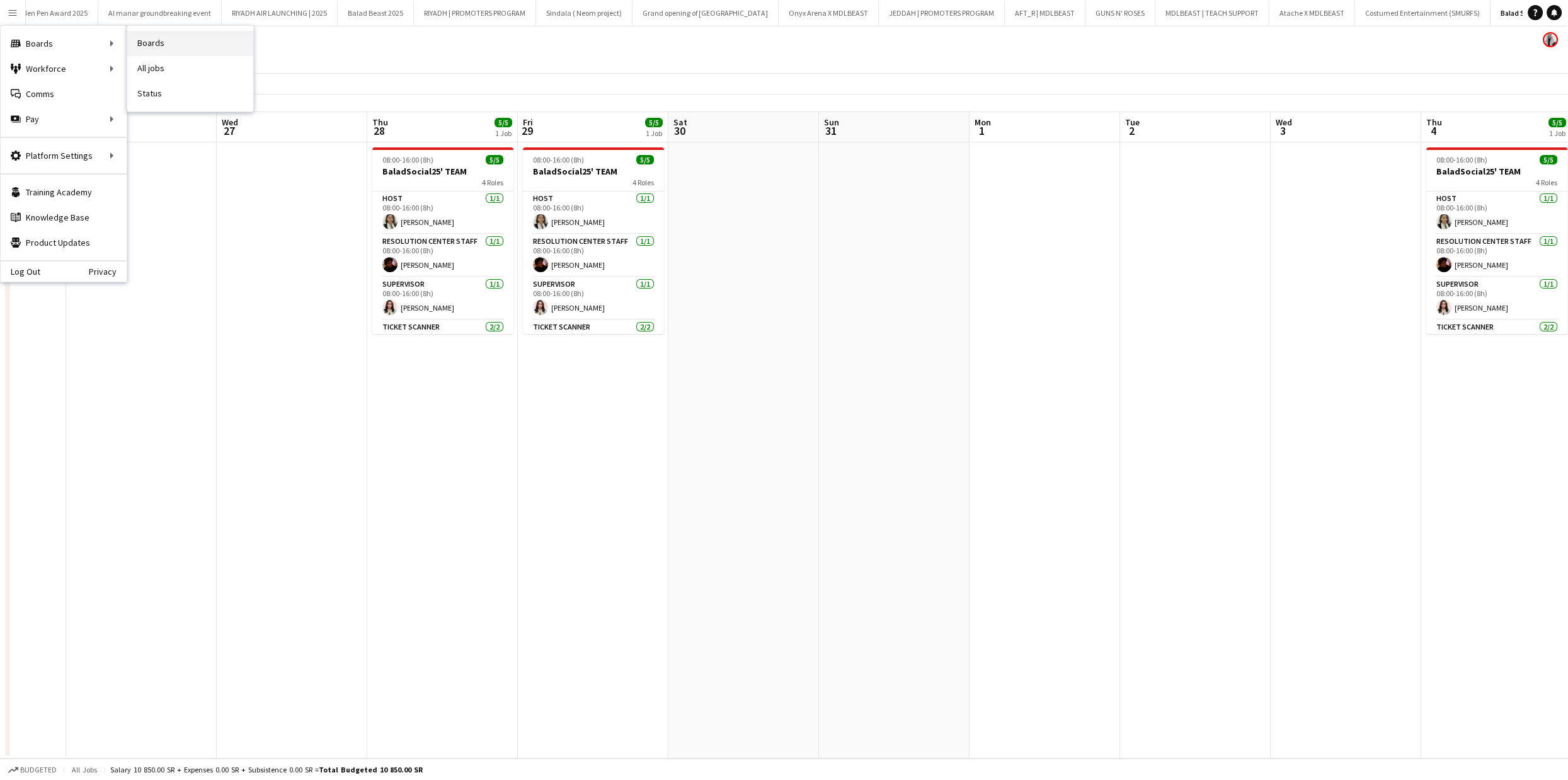
click at [150, 42] on link "Boards" at bounding box center [190, 44] width 126 height 25
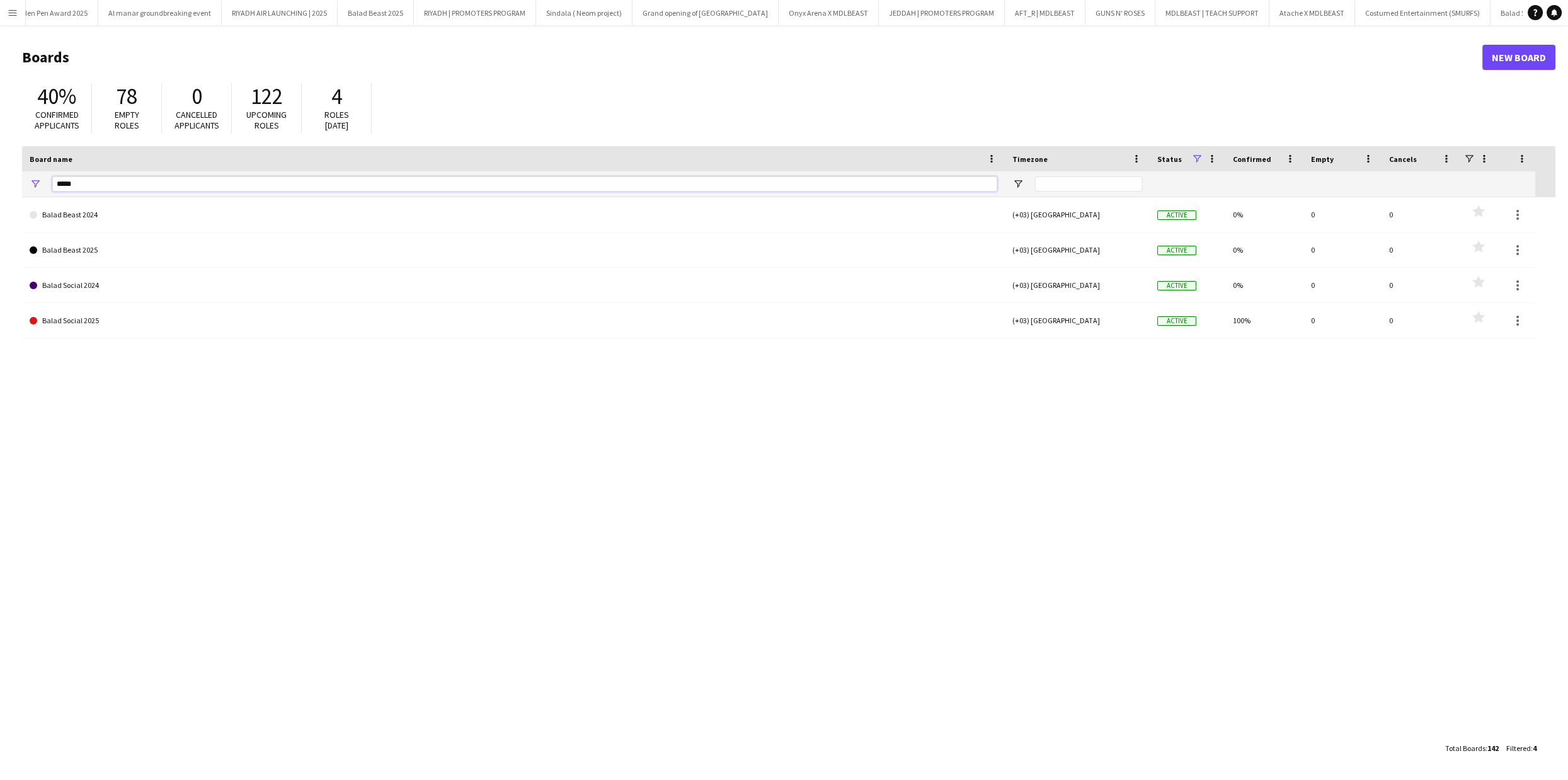
click at [134, 177] on input "*****" at bounding box center [525, 184] width 945 height 15
click at [136, 177] on input "*****" at bounding box center [525, 184] width 945 height 15
type input "*"
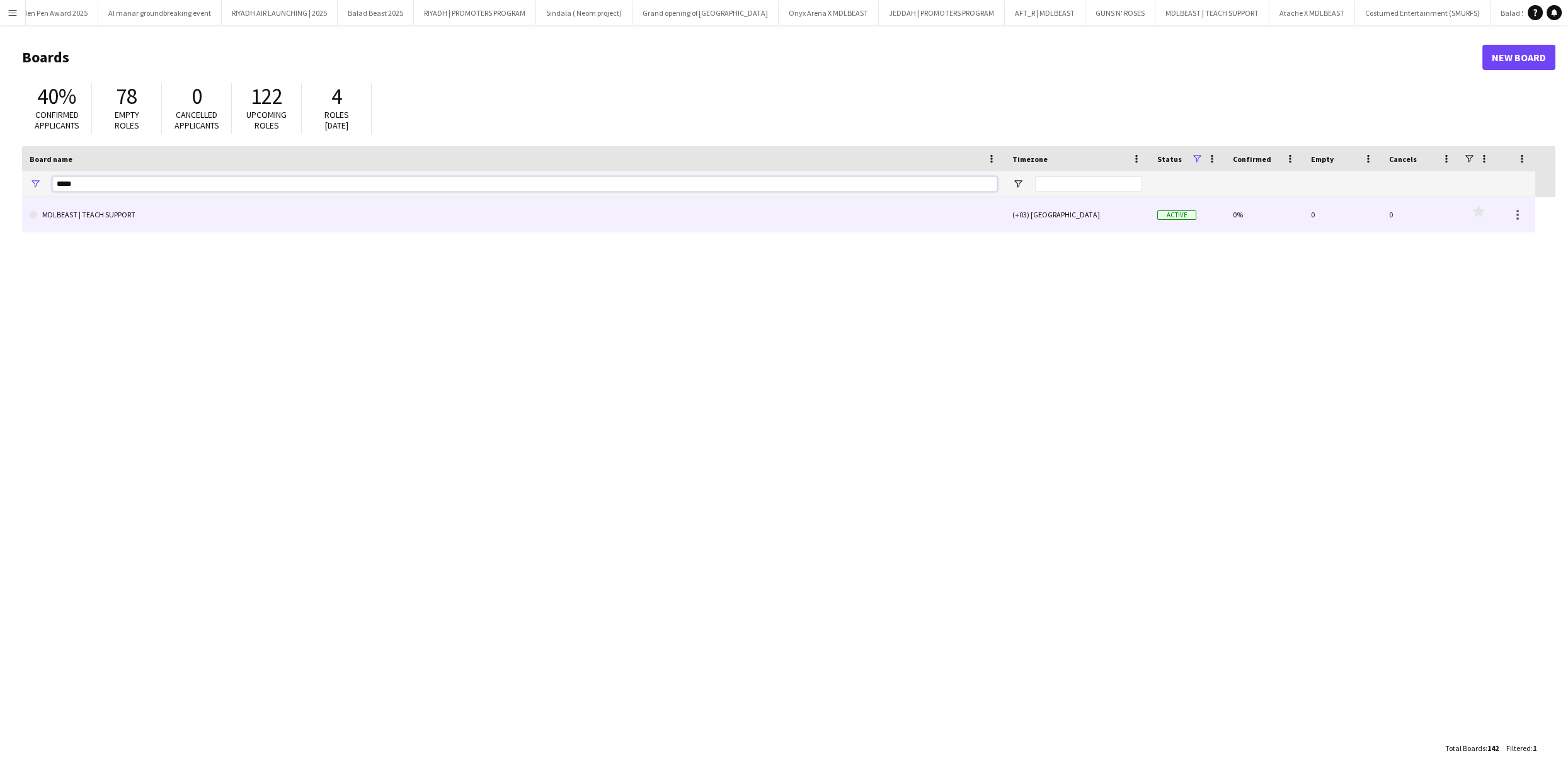
type input "*****"
click at [92, 209] on link "MDLBEAST | TEACH SUPPORT" at bounding box center [513, 215] width 968 height 35
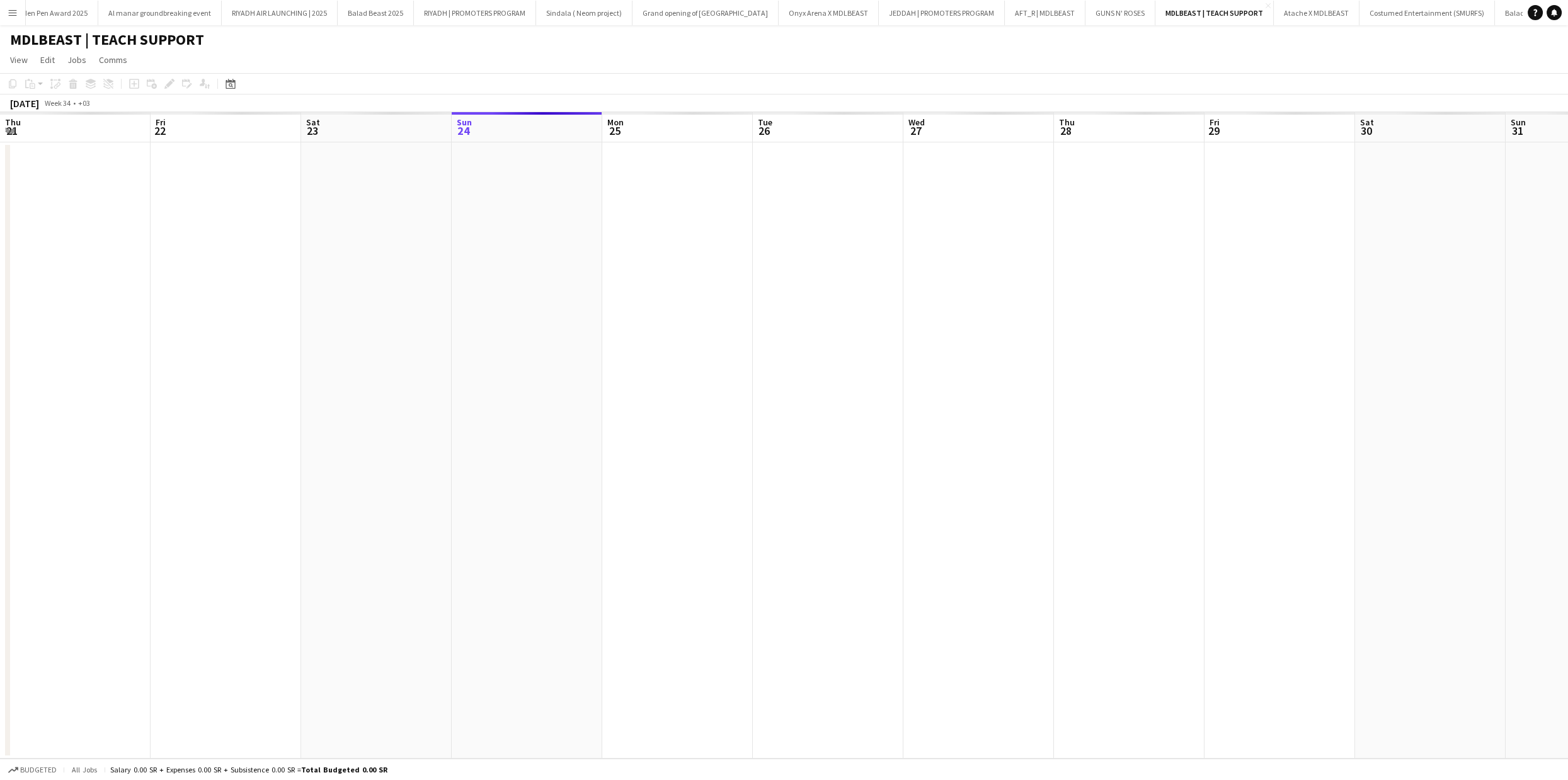
scroll to position [0, 300]
drag, startPoint x: 309, startPoint y: 429, endPoint x: 1072, endPoint y: 503, distance: 766.6
click at [1199, 494] on app-calendar-viewport "Wed 20 Thu 21 Fri 22 Sat 23 Sun 24 Mon 25 Tue 26 Wed 27 Thu 28 Fri 29 Sat 30 Su…" at bounding box center [784, 436] width 1568 height 647
drag, startPoint x: 628, startPoint y: 516, endPoint x: 1473, endPoint y: 511, distance: 845.0
click at [1473, 511] on app-calendar-viewport "Sat 9 Sun 10 Mon 11 Tue 12 Wed 13 Thu 14 Fri 15 Sat 16 Sun 17 Mon 18 Tue 19 Wed…" at bounding box center [784, 436] width 1568 height 647
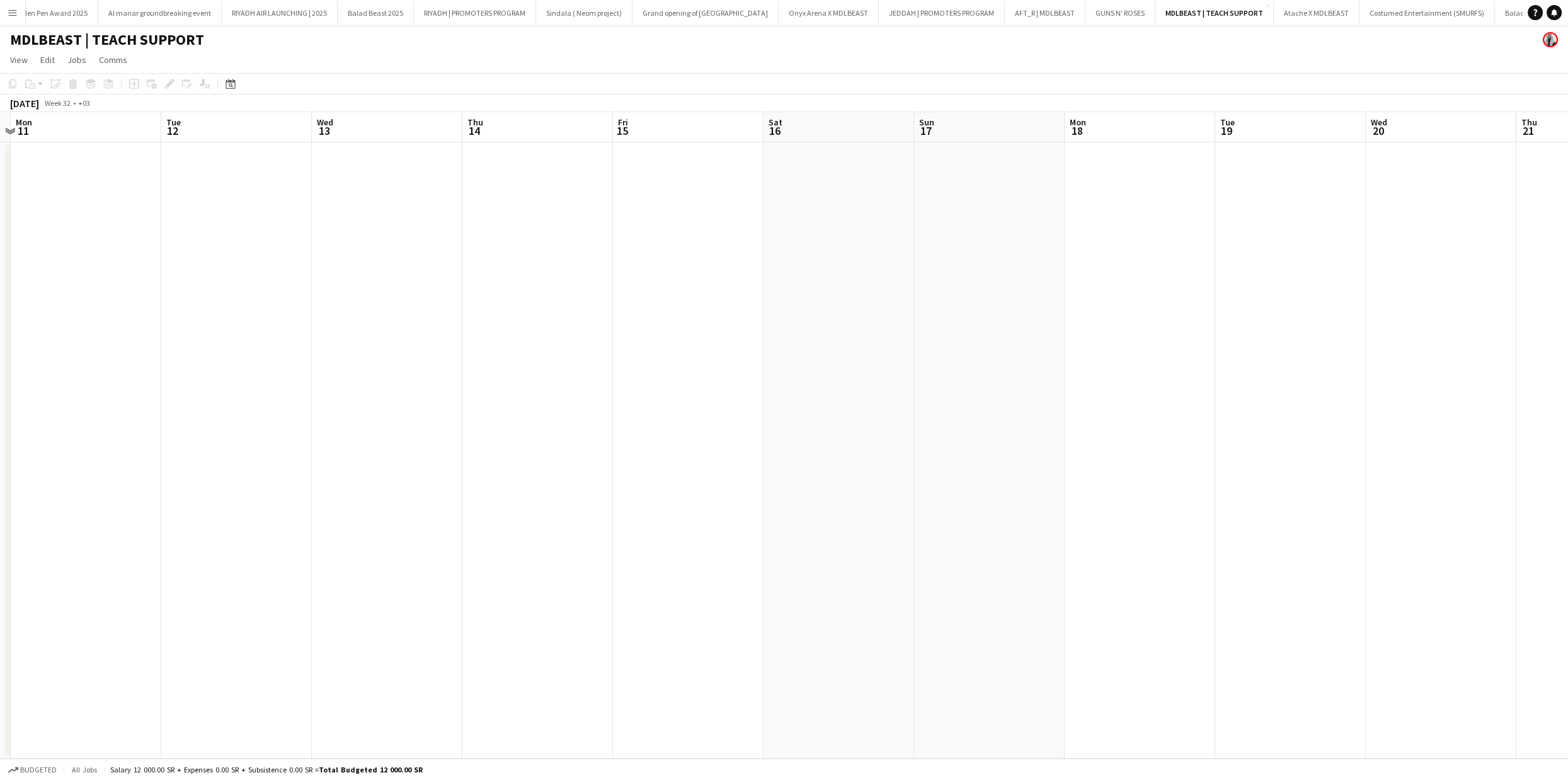
drag, startPoint x: 264, startPoint y: 417, endPoint x: 935, endPoint y: 355, distance: 673.9
click at [996, 358] on app-calendar-viewport "Fri 8 Sat 9 Sun 10 Mon 11 Tue 12 Wed 13 Thu 14 Fri 15 Sat 16 Sun 17 Mon 18 Tue …" at bounding box center [784, 436] width 1568 height 647
drag, startPoint x: 408, startPoint y: 341, endPoint x: 931, endPoint y: 331, distance: 523.1
click at [1112, 321] on app-calendar-viewport "Mon 4 Tue 5 Wed 6 Thu 7 Fri 8 Sat 9 Sun 10 Mon 11 Tue 12 Wed 13 Thu 14 Fri 15 S…" at bounding box center [784, 436] width 1568 height 647
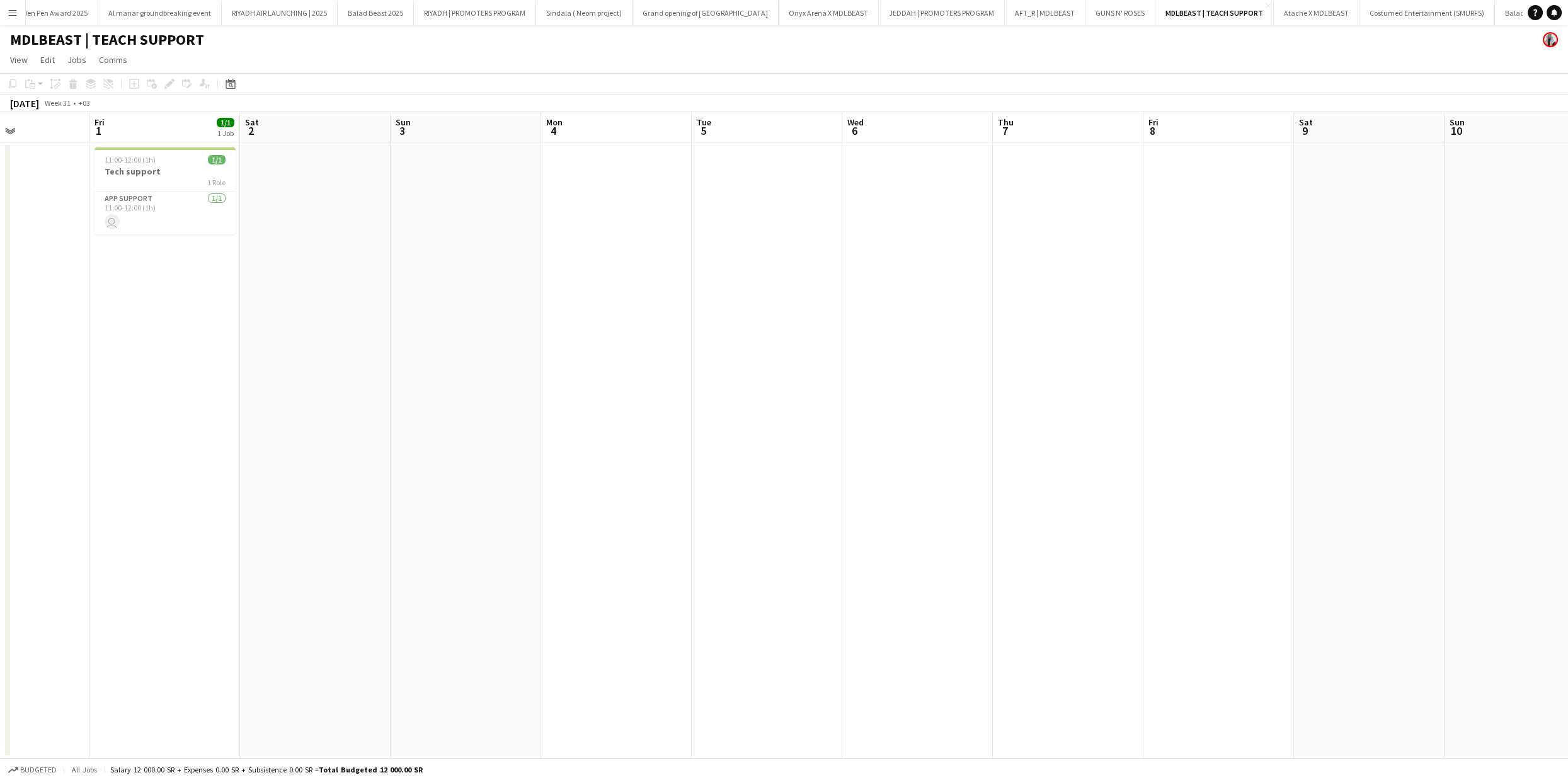
drag, startPoint x: 648, startPoint y: 354, endPoint x: 889, endPoint y: 320, distance: 243.4
click at [1336, 358] on app-calendar-viewport "Tue 29 Wed 30 Thu 31 Fri 1 1/1 1 Job Sat 2 Sun 3 Mon 4 Tue 5 Wed 6 Thu 7 Fri 8 …" at bounding box center [784, 436] width 1568 height 647
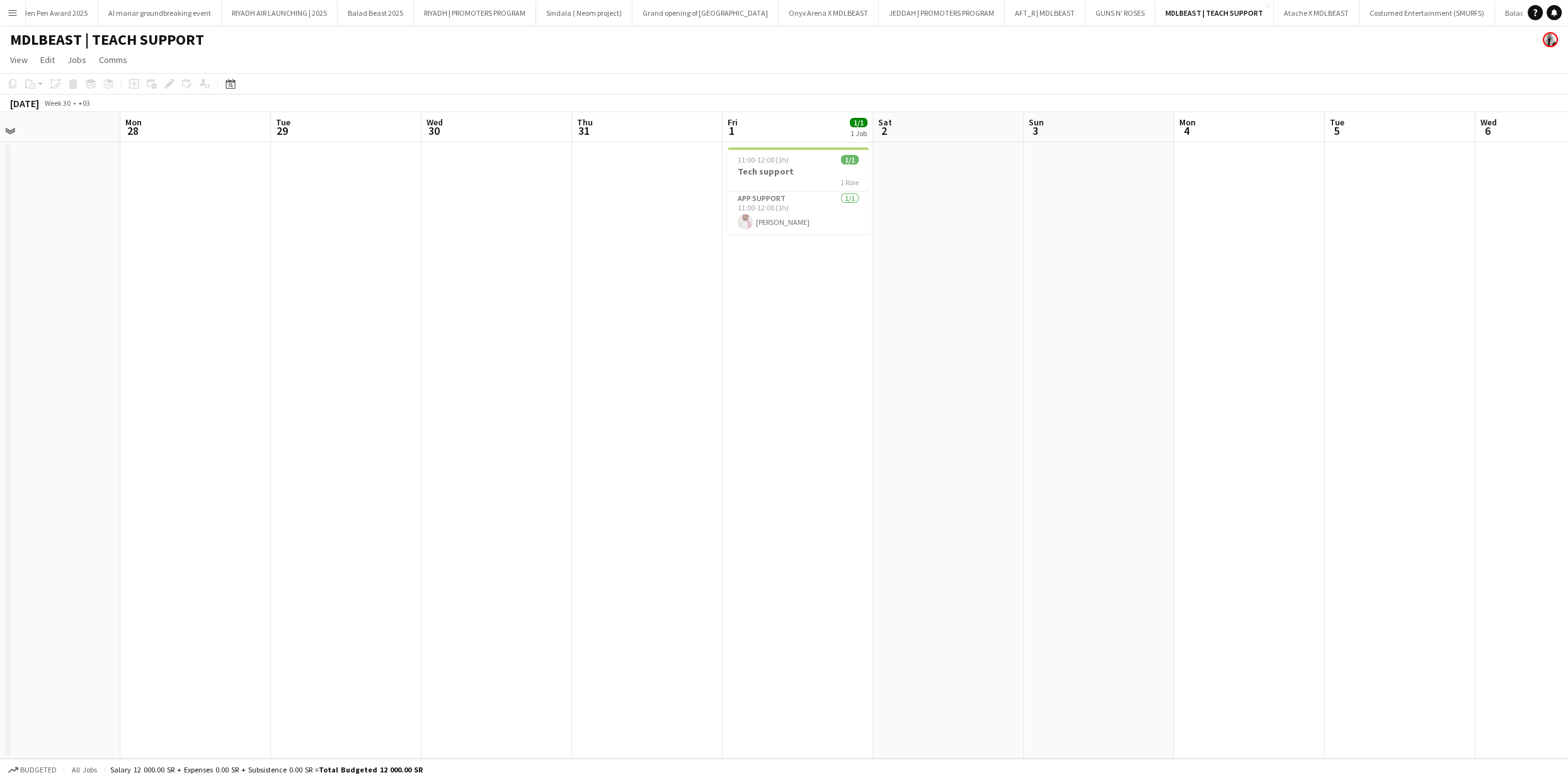
drag, startPoint x: 786, startPoint y: 306, endPoint x: 876, endPoint y: 310, distance: 90.1
click at [886, 307] on app-calendar-viewport "Fri 25 1/1 1 Job Sat 26 Sun 27 Mon 28 Tue 29 Wed 30 Thu 31 Fri 1 1/1 1 Job Sat …" at bounding box center [784, 436] width 1568 height 647
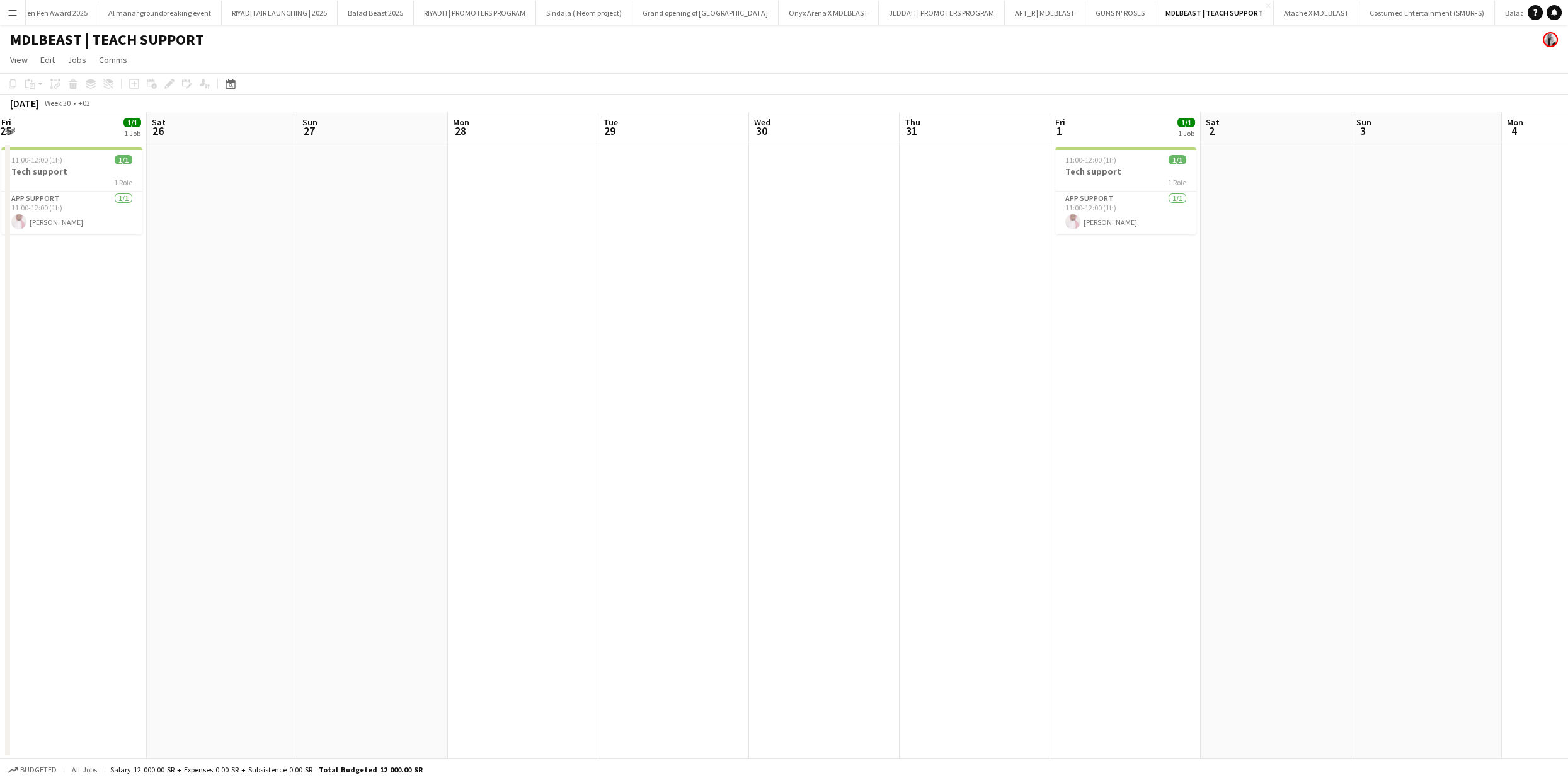
scroll to position [0, 345]
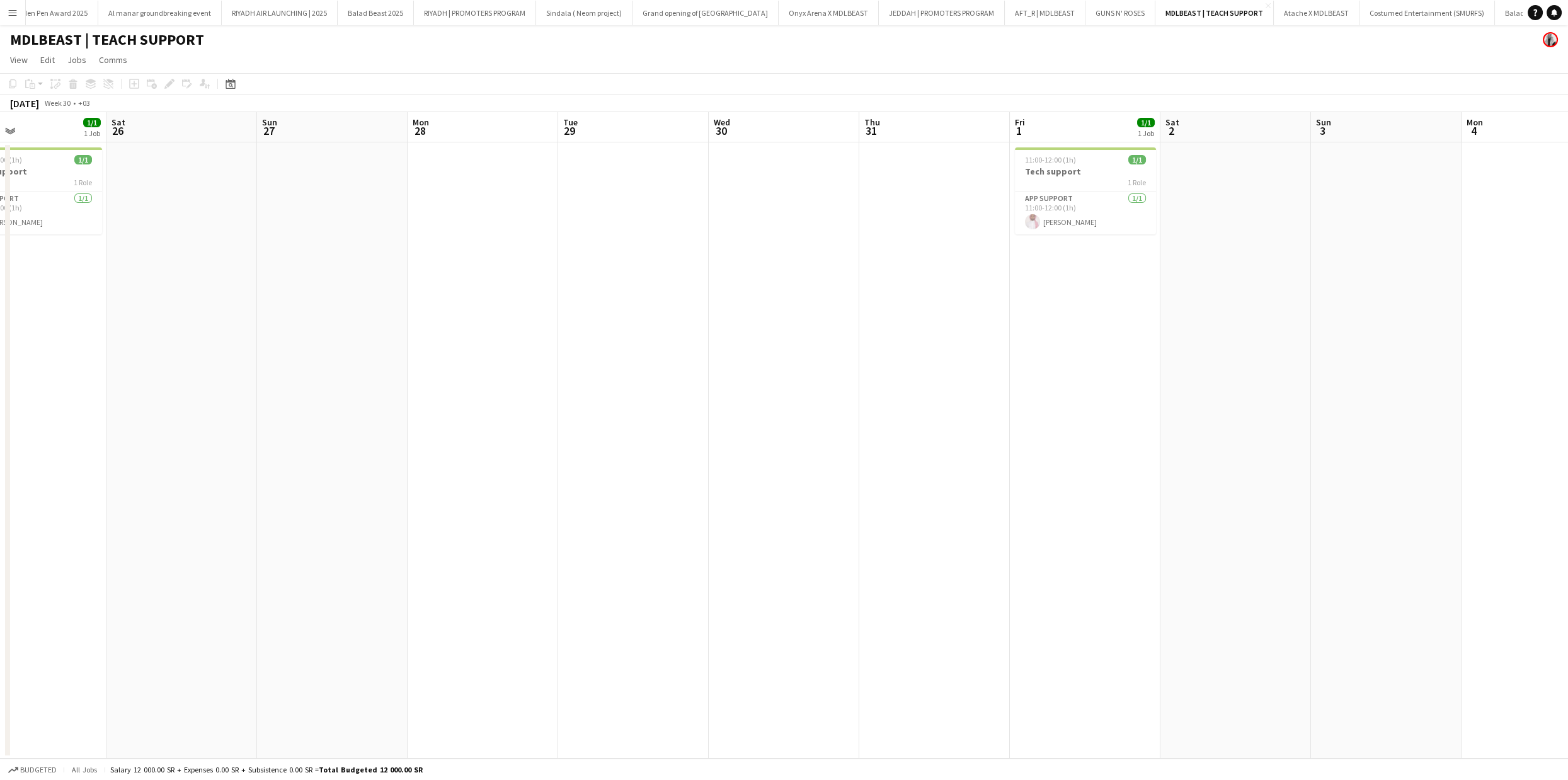
drag, startPoint x: 888, startPoint y: 313, endPoint x: 815, endPoint y: 317, distance: 73.1
click at [815, 317] on app-calendar-viewport "Wed 23 Thu 24 Fri 25 1/1 1 Job Sat 26 Sun 27 Mon 28 Tue 29 Wed 30 Thu 31 Fri 1 …" at bounding box center [784, 436] width 1568 height 647
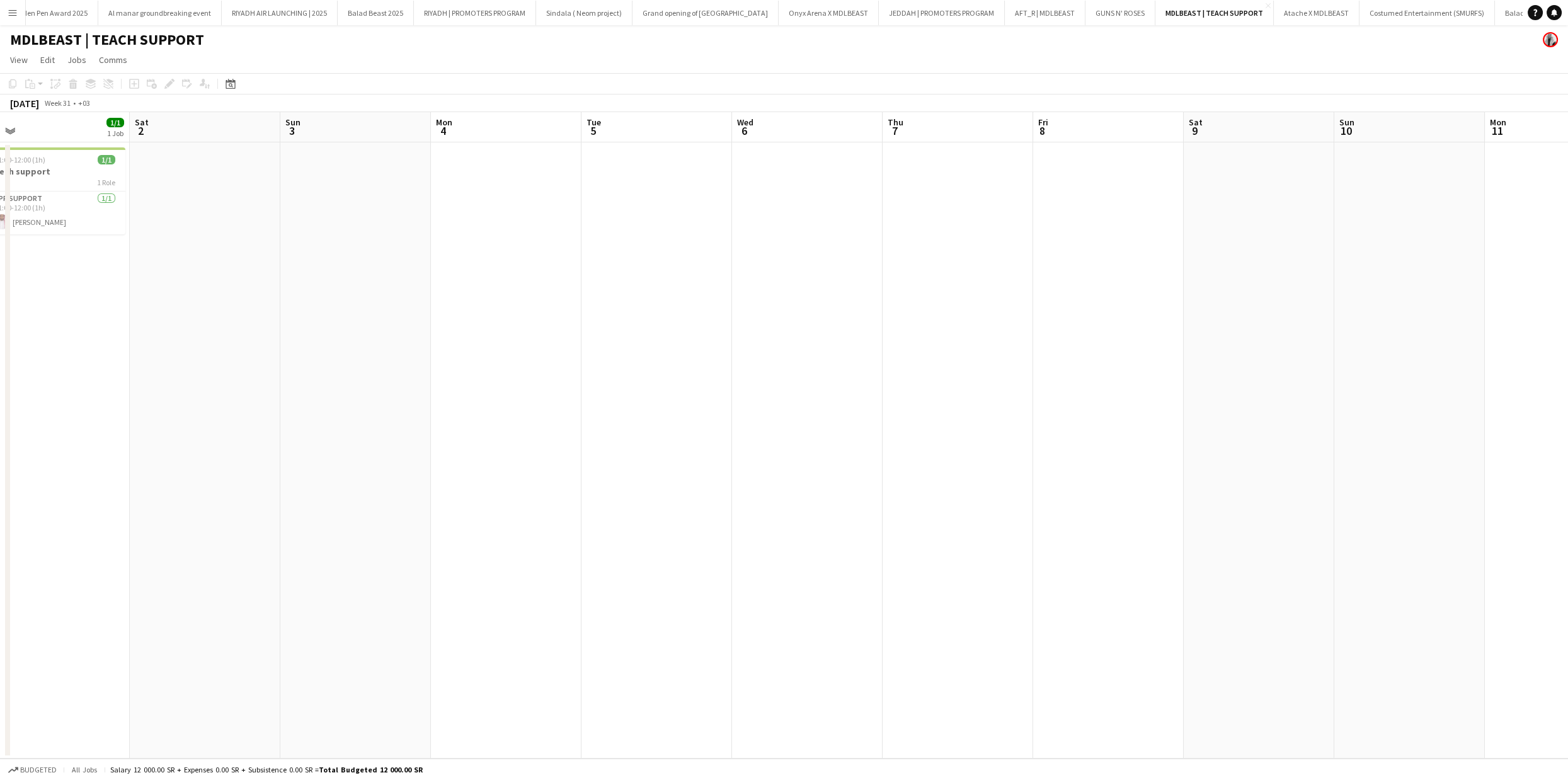
scroll to position [0, 476]
drag, startPoint x: 1034, startPoint y: 400, endPoint x: 137, endPoint y: 366, distance: 897.6
click at [137, 366] on app-calendar-viewport "Tue 29 Wed 30 Thu 31 Fri 1 1/1 1 Job Sat 2 Sun 3 Mon 4 Tue 5 Wed 6 Thu 7 Fri 8 …" at bounding box center [784, 436] width 1568 height 647
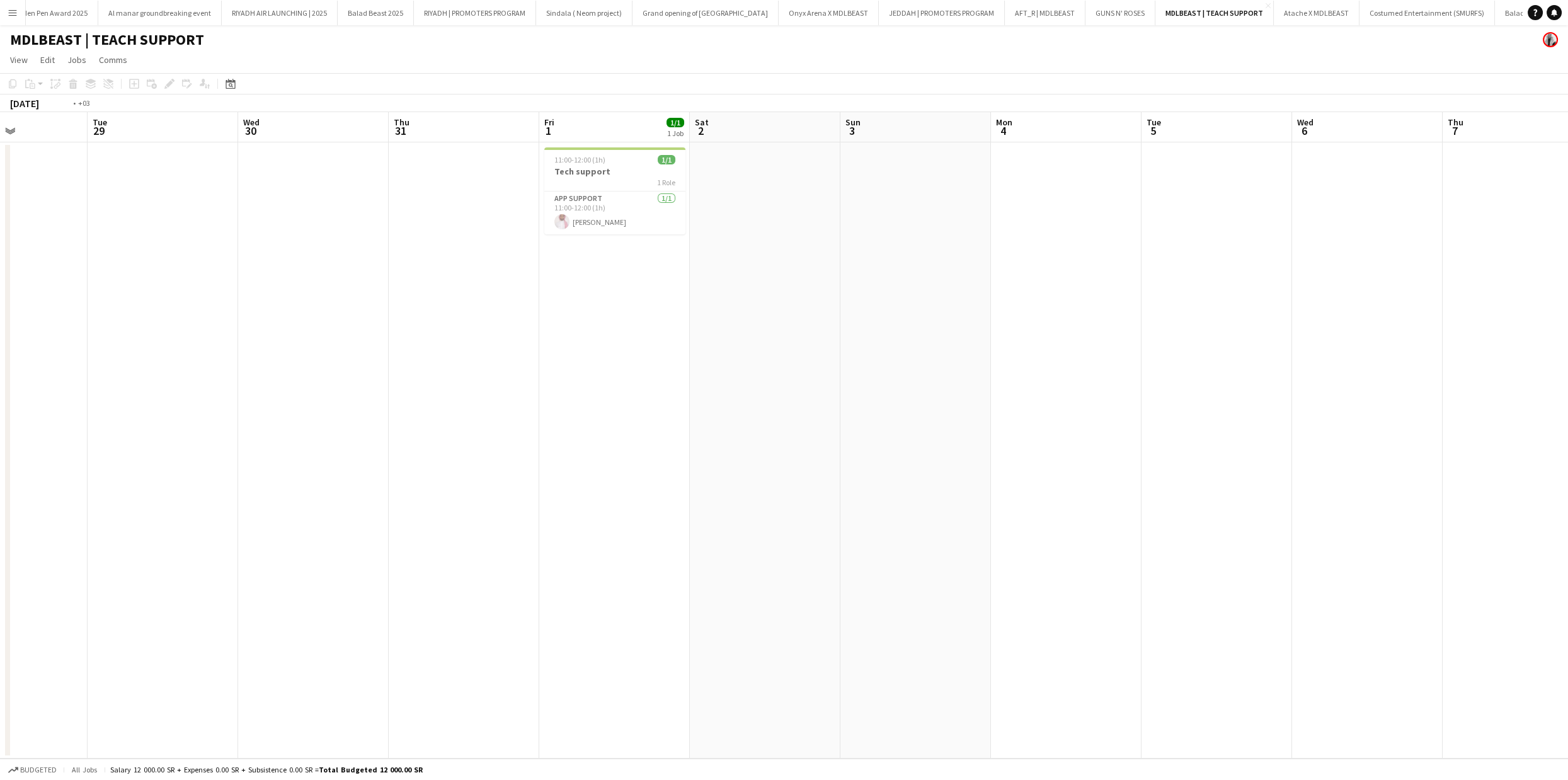
drag, startPoint x: 74, startPoint y: 373, endPoint x: 931, endPoint y: 386, distance: 857.1
click at [931, 386] on app-calendar-viewport "Sat 26 Sun 27 Mon 28 Tue 29 Wed 30 Thu 31 Fri 1 1/1 1 Job Sat 2 Sun 3 Mon 4 Tue…" at bounding box center [784, 436] width 1568 height 647
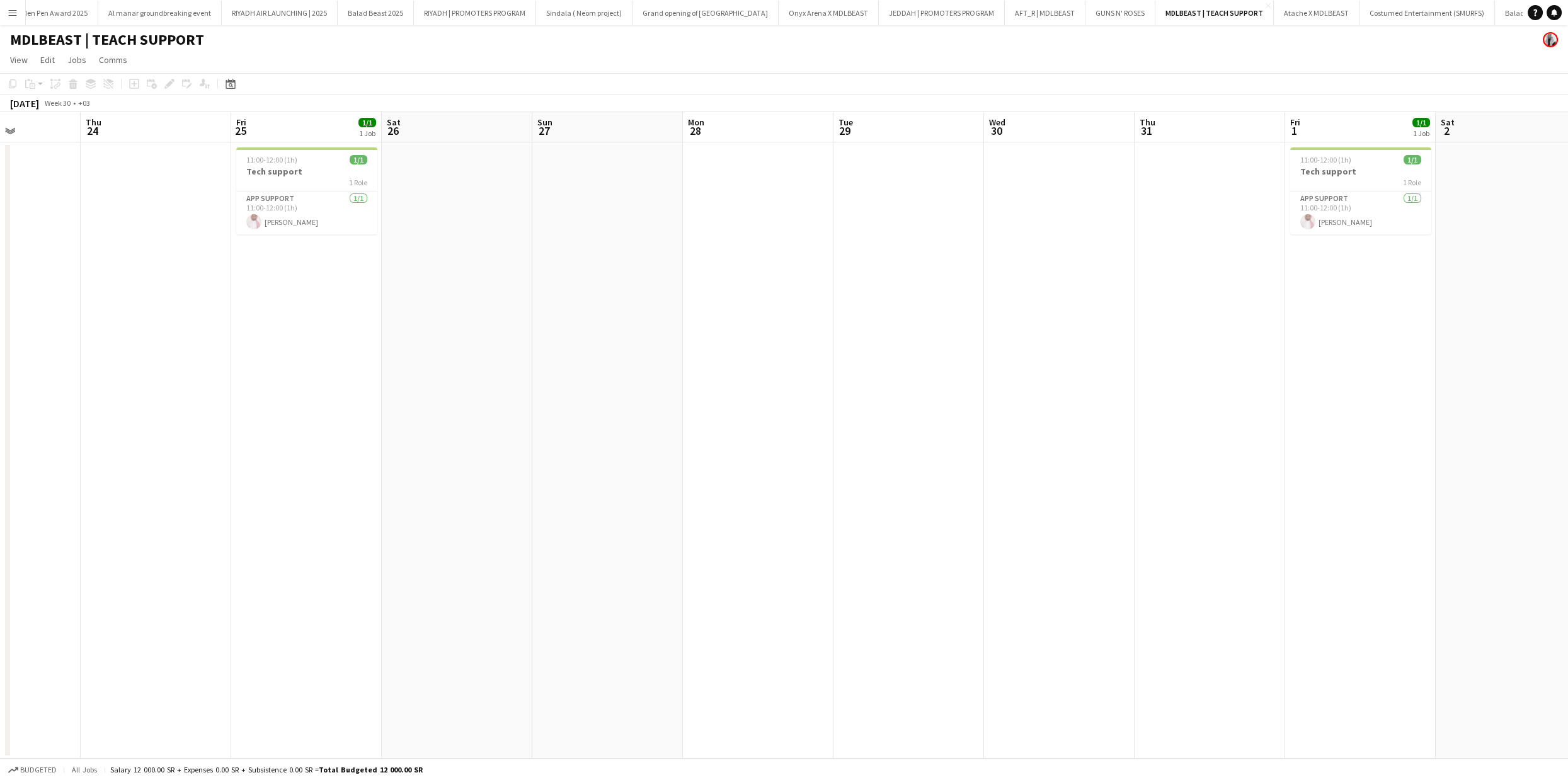
scroll to position [0, 386]
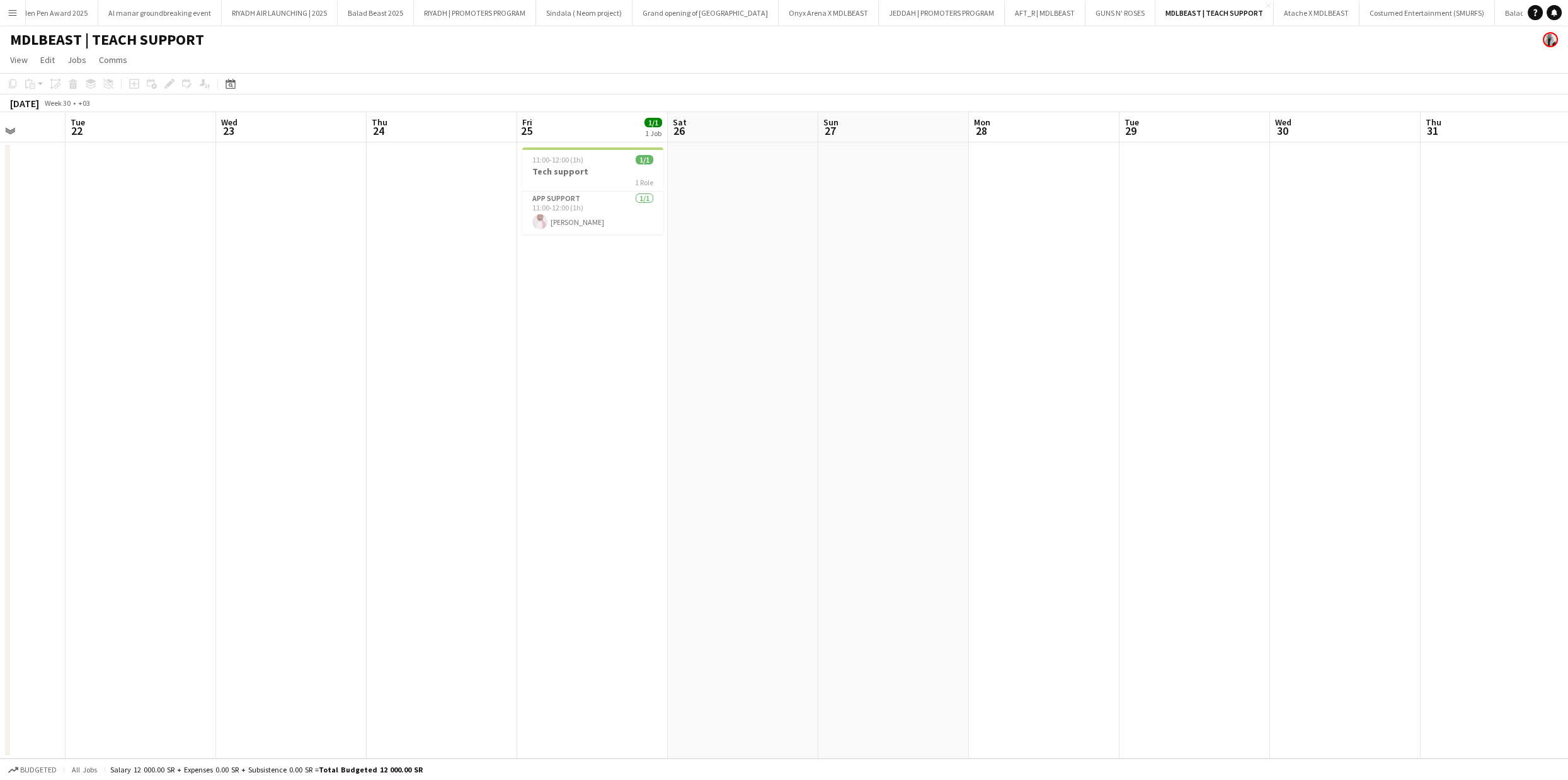
drag, startPoint x: 307, startPoint y: 370, endPoint x: 1033, endPoint y: 398, distance: 726.5
click at [1033, 398] on app-calendar-viewport "Sat 19 Sun 20 Mon 21 Tue 22 Wed 23 Thu 24 Fri 25 1/1 1 Job Sat 26 Sun 27 Mon 28…" at bounding box center [784, 436] width 1568 height 647
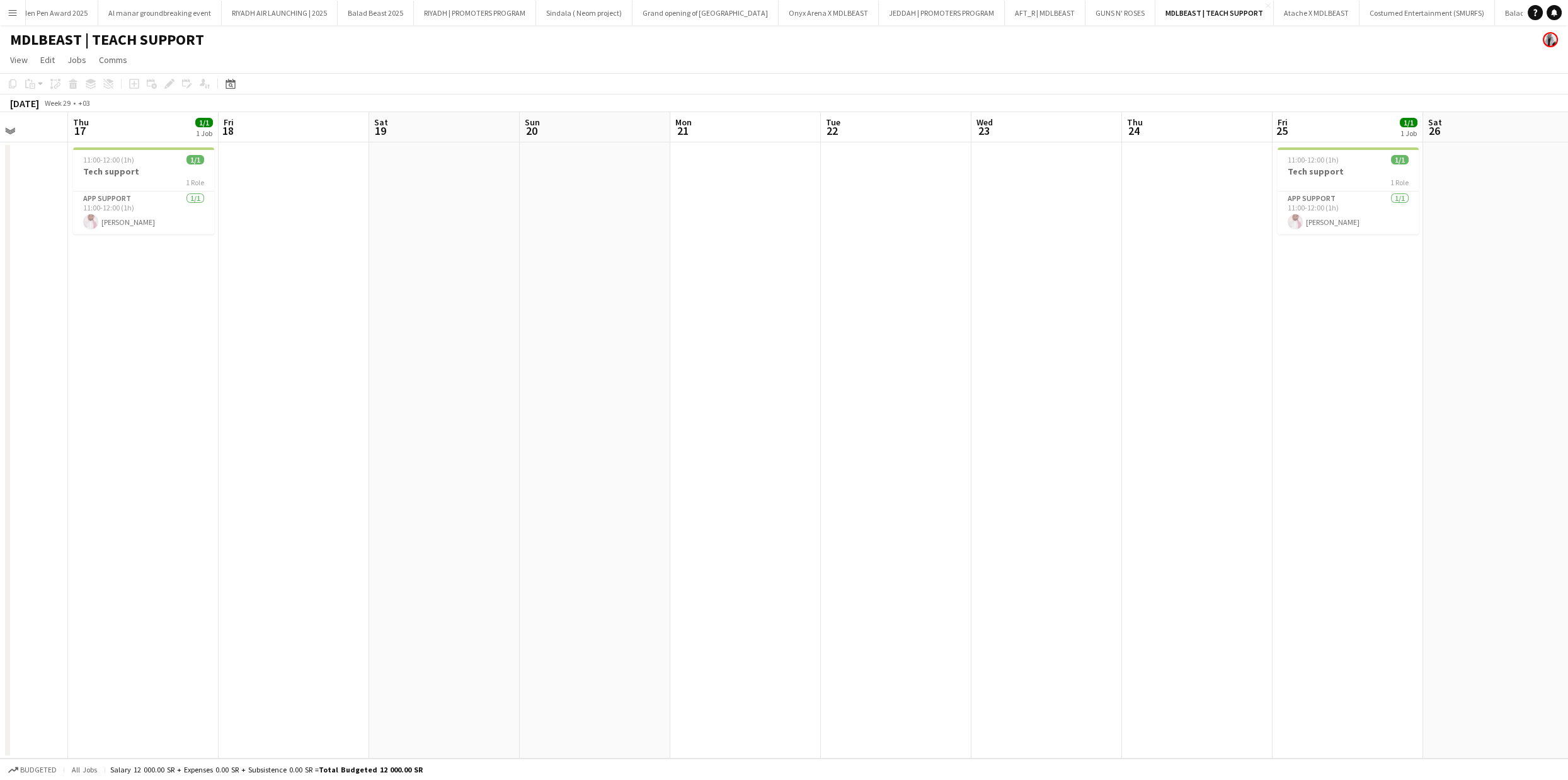
scroll to position [0, 383]
drag, startPoint x: 510, startPoint y: 390, endPoint x: 1266, endPoint y: 427, distance: 756.9
click at [1266, 427] on app-calendar-viewport "Mon 14 Tue 15 Wed 16 Thu 17 1/1 1 Job Fri 18 Sat 19 Sun 20 Mon 21 Tue 22 Wed 23…" at bounding box center [784, 436] width 1568 height 647
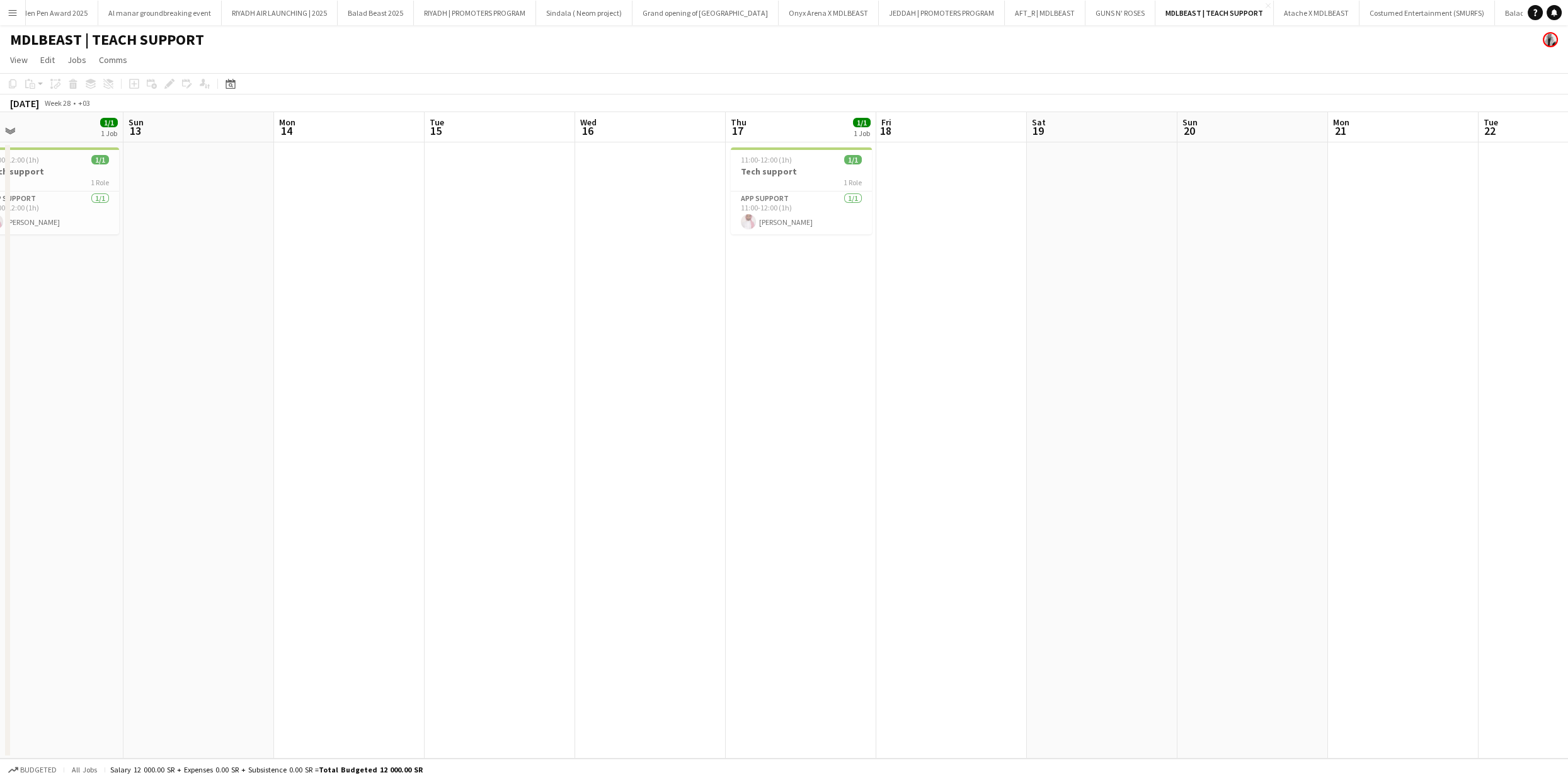
scroll to position [0, 327]
drag, startPoint x: 422, startPoint y: 306, endPoint x: 1079, endPoint y: 345, distance: 658.2
click at [1079, 345] on app-calendar-viewport "Thu 10 1/1 1 Job Fri 11 1/1 1 Job Sat 12 1/1 1 Job Sun 13 Mon 14 Tue 15 Wed 16 …" at bounding box center [784, 436] width 1568 height 647
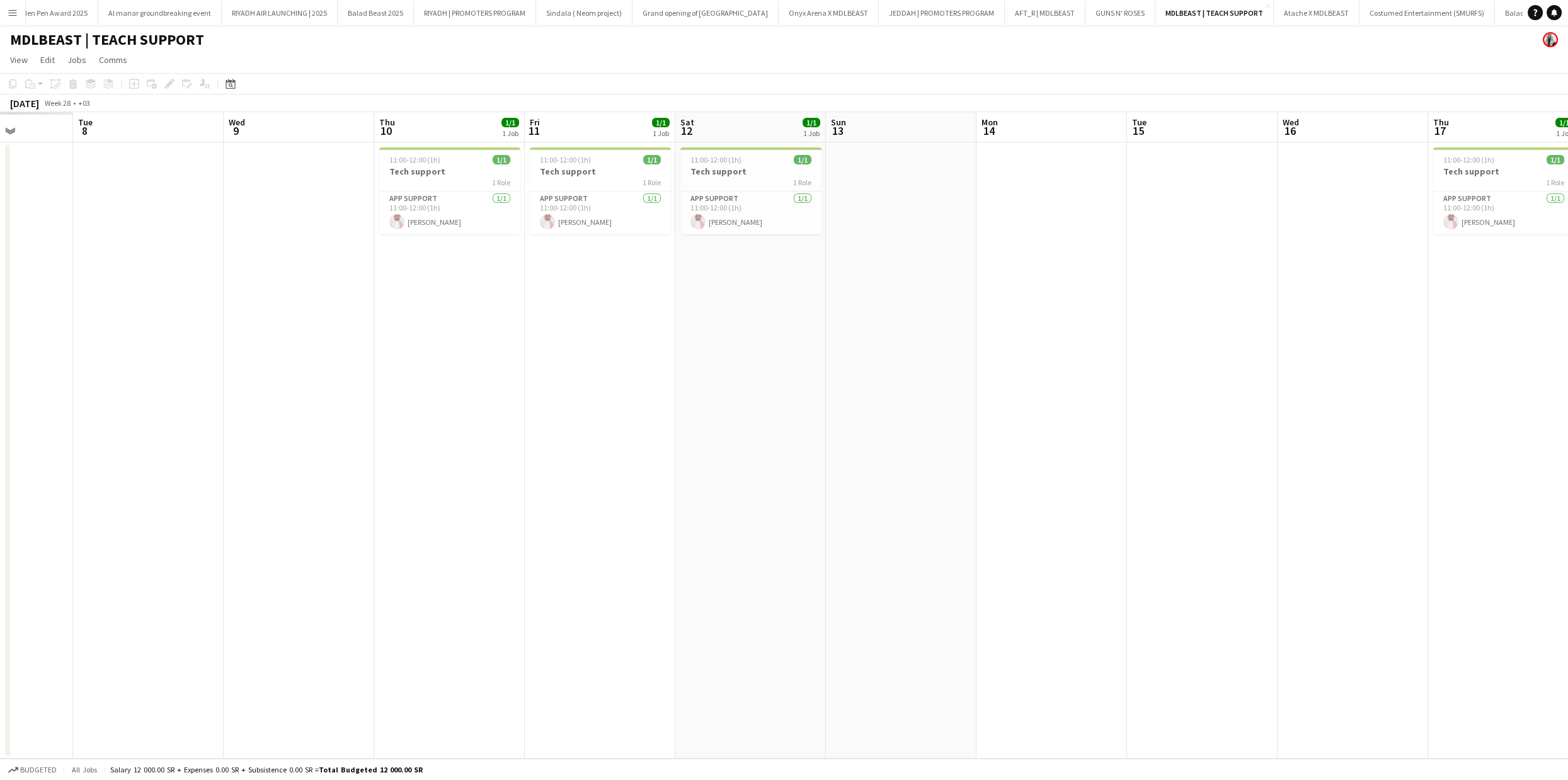
scroll to position [0, 377]
drag, startPoint x: 618, startPoint y: 372, endPoint x: 1322, endPoint y: 386, distance: 704.1
click at [1322, 386] on app-calendar-viewport "Sat 5 Sun 6 Mon 7 Tue 8 Wed 9 Thu 10 1/1 1 Job Fri 11 1/1 1 Job Sat 12 1/1 1 Jo…" at bounding box center [784, 436] width 1568 height 647
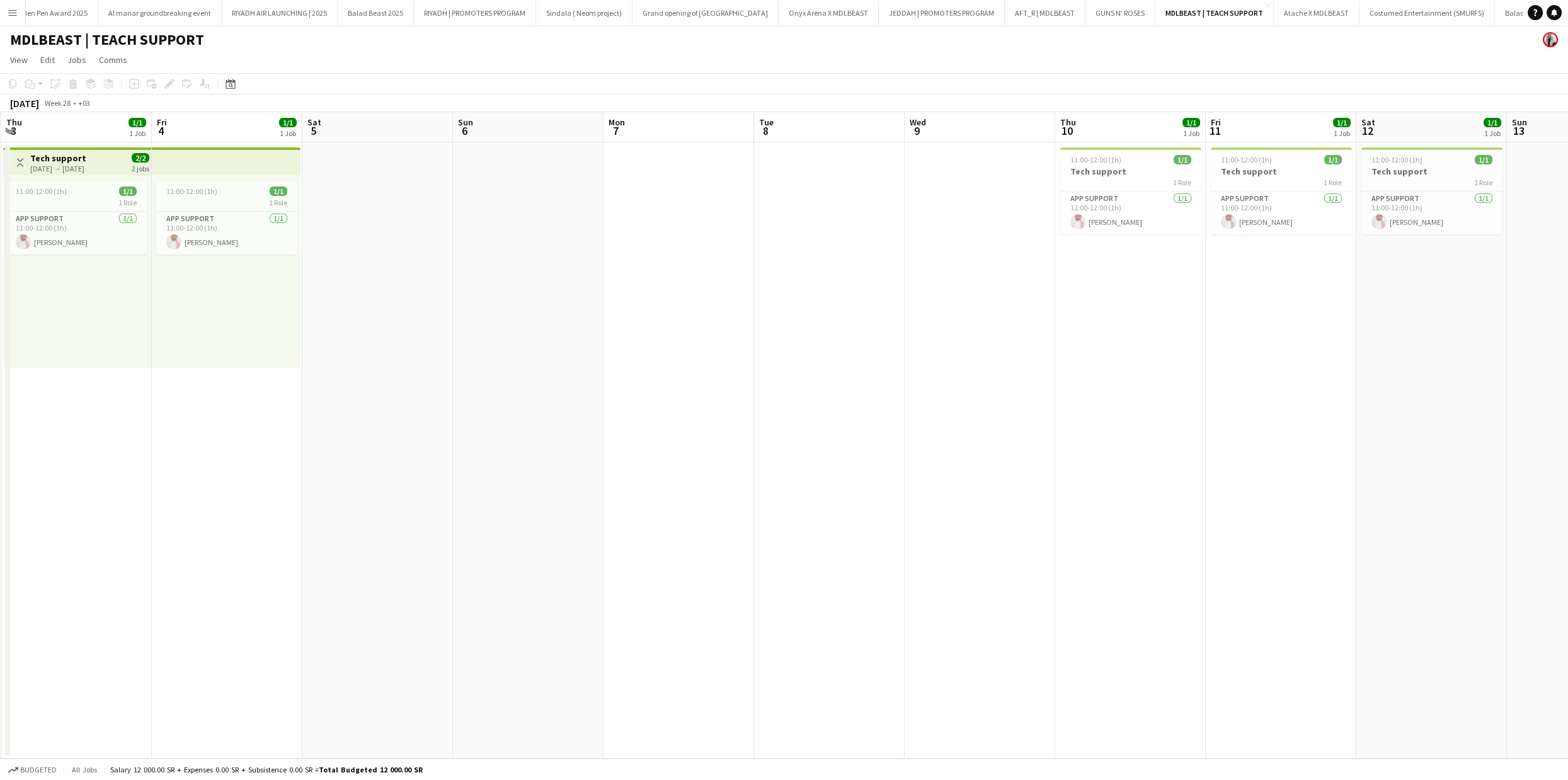
scroll to position [0, 330]
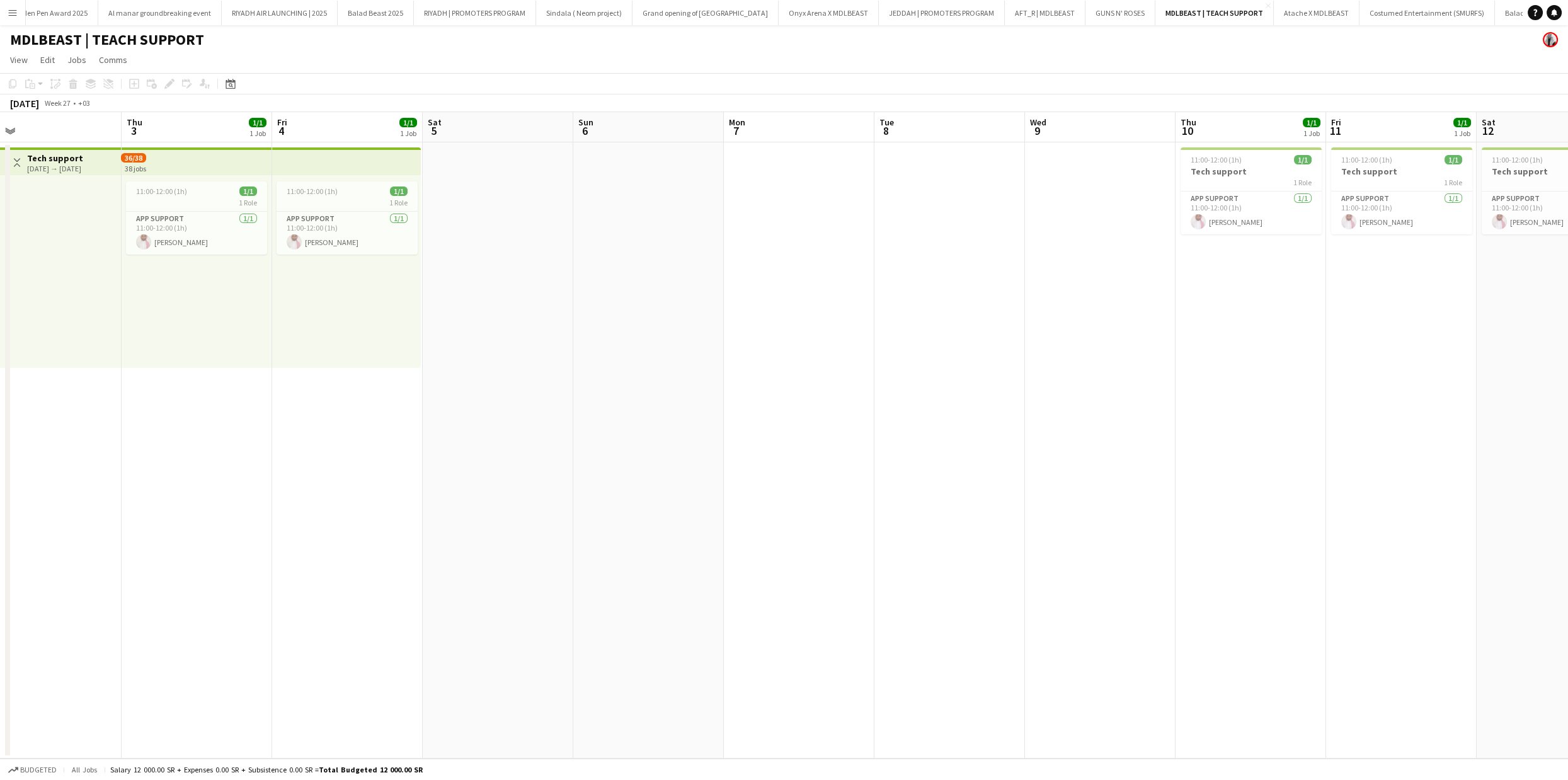
drag, startPoint x: 297, startPoint y: 230, endPoint x: 1098, endPoint y: 265, distance: 801.8
click at [1098, 265] on app-calendar-viewport "Mon 30 Tue 1 Wed 2 Thu 3 1/1 1 Job Fri 4 1/1 1 Job Sat 5 Sun 6 Mon 7 Tue 8 Wed …" at bounding box center [784, 436] width 1568 height 647
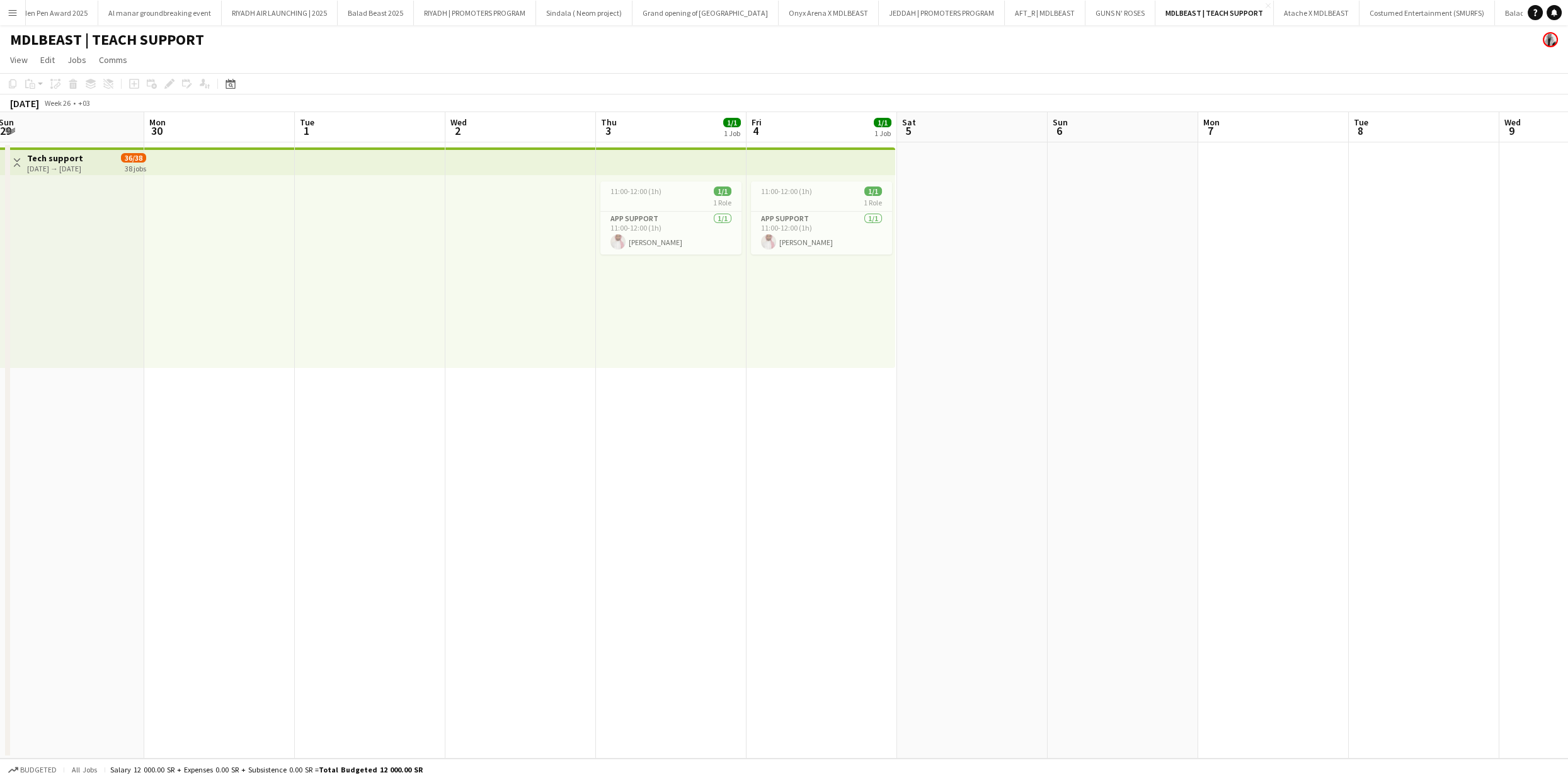
scroll to position [0, 293]
drag, startPoint x: 380, startPoint y: 244, endPoint x: 869, endPoint y: 266, distance: 489.5
click at [869, 266] on app-calendar-viewport "Fri 27 1/1 1 Job Sat 28 Sun 29 Mon 30 Tue 1 Wed 2 Thu 3 1/1 1 Job Fri 4 1/1 1 J…" at bounding box center [784, 436] width 1568 height 647
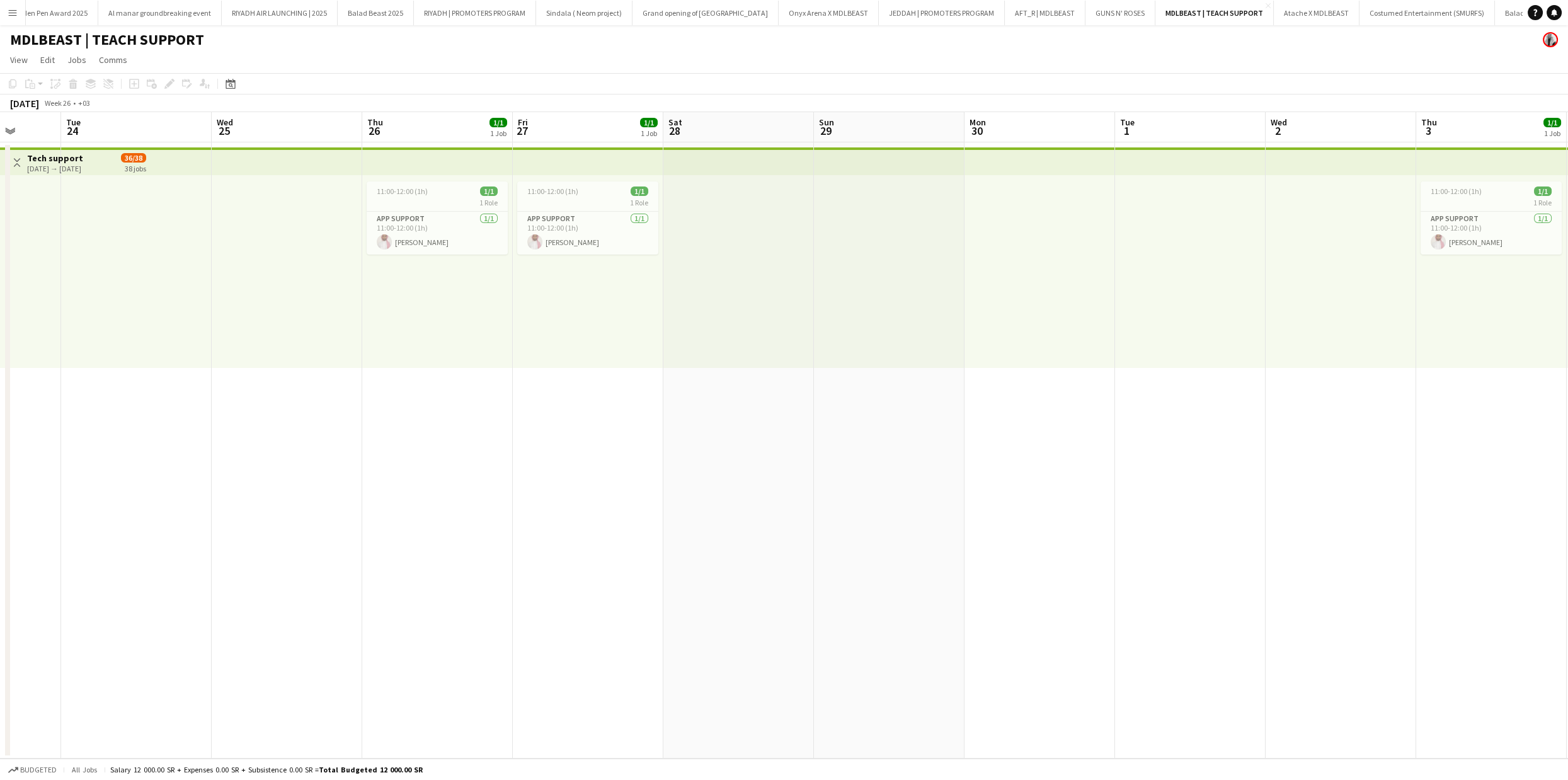
drag, startPoint x: 420, startPoint y: 338, endPoint x: 1225, endPoint y: 316, distance: 805.3
click at [1225, 316] on app-calendar-viewport "Sat 21 Sun 22 Mon 23 Tue 24 Wed 25 Thu 26 1/1 1 Job Fri 27 1/1 1 Job Sat 28 Sun…" at bounding box center [784, 436] width 1568 height 647
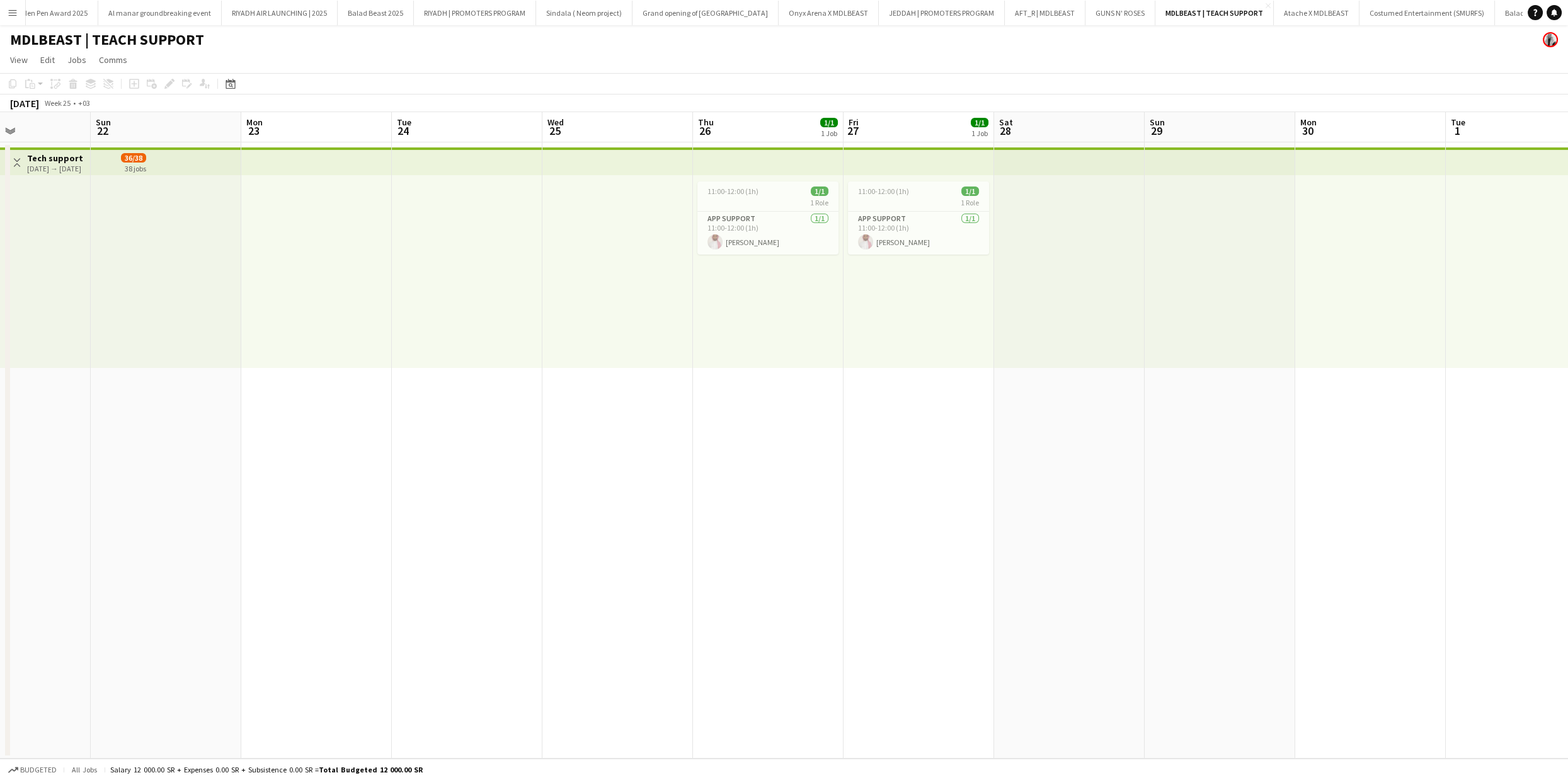
scroll to position [0, 355]
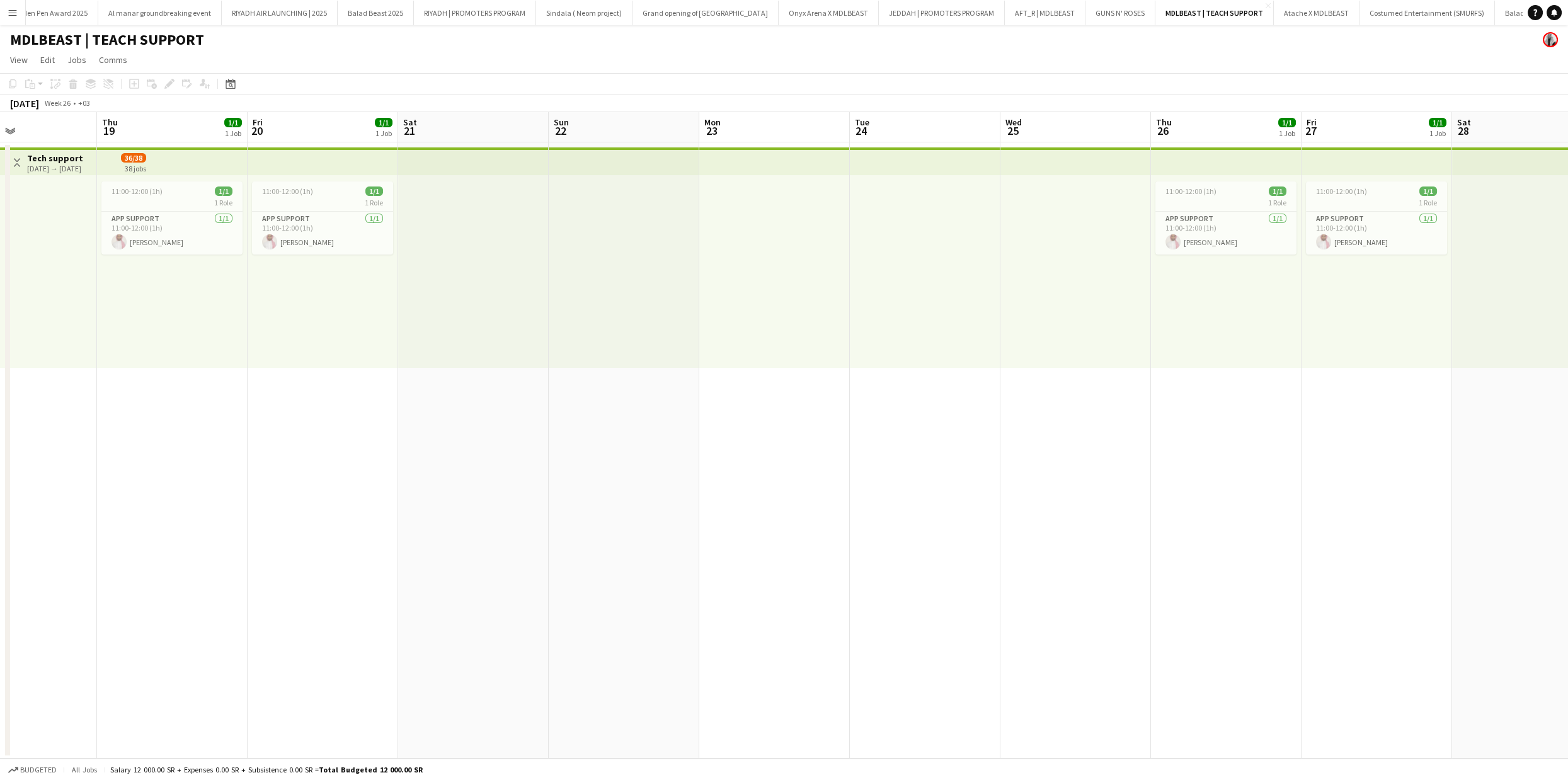
drag, startPoint x: 477, startPoint y: 315, endPoint x: 1266, endPoint y: 315, distance: 789.0
click at [1266, 315] on app-calendar-viewport "Mon 16 Tue 17 Wed 18 Thu 19 1/1 1 Job Fri 20 1/1 1 Job Sat 21 Sun 22 Mon 23 Tue…" at bounding box center [784, 436] width 1568 height 647
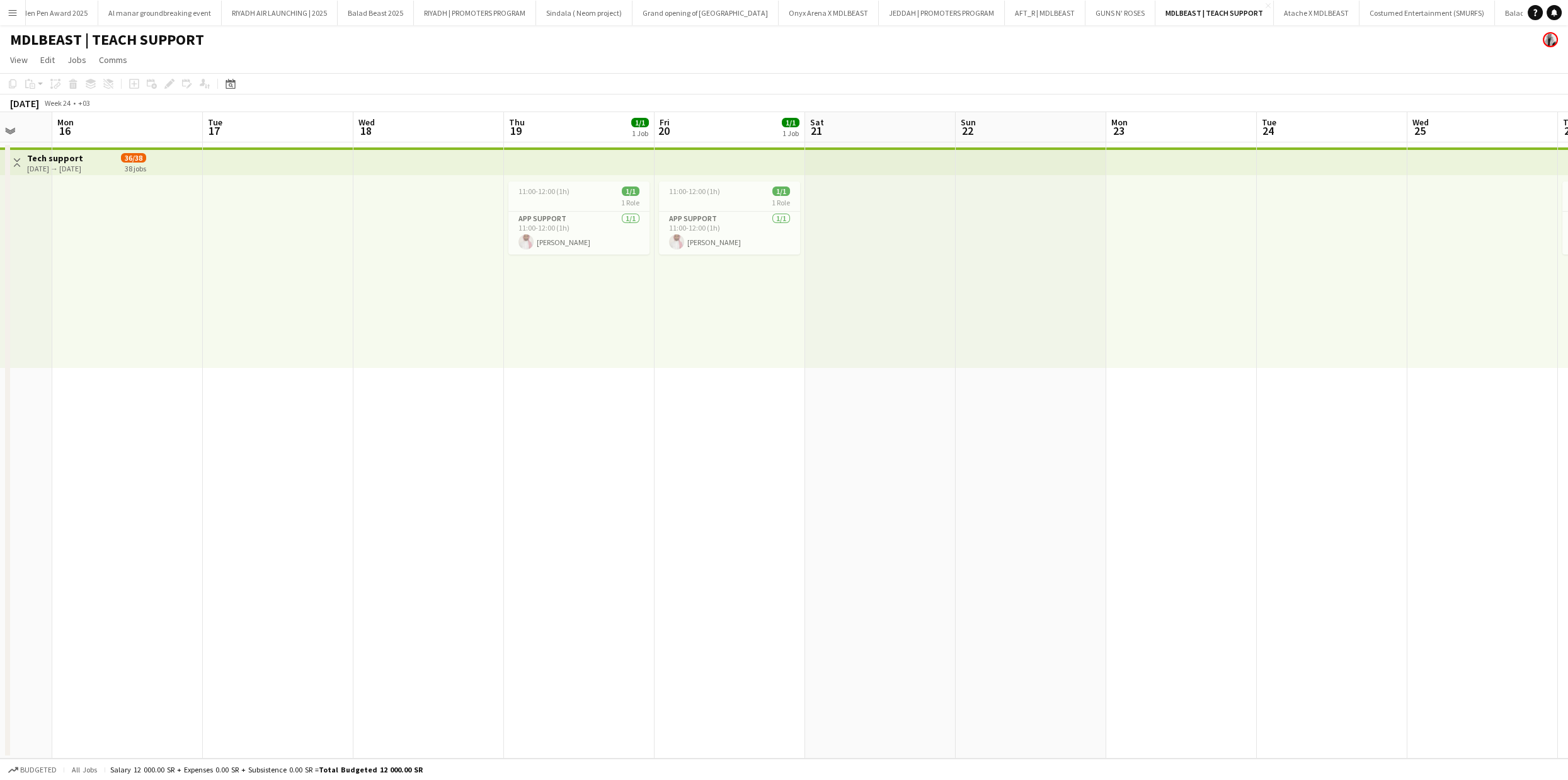
drag, startPoint x: 464, startPoint y: 389, endPoint x: 1023, endPoint y: 366, distance: 559.5
click at [1023, 366] on app-calendar-viewport "Fri 13 1/1 1 Job Sat 14 Sun 15 Mon 16 Tue 17 Wed 18 Thu 19 1/1 1 Job Fri 20 1/1…" at bounding box center [784, 436] width 1568 height 647
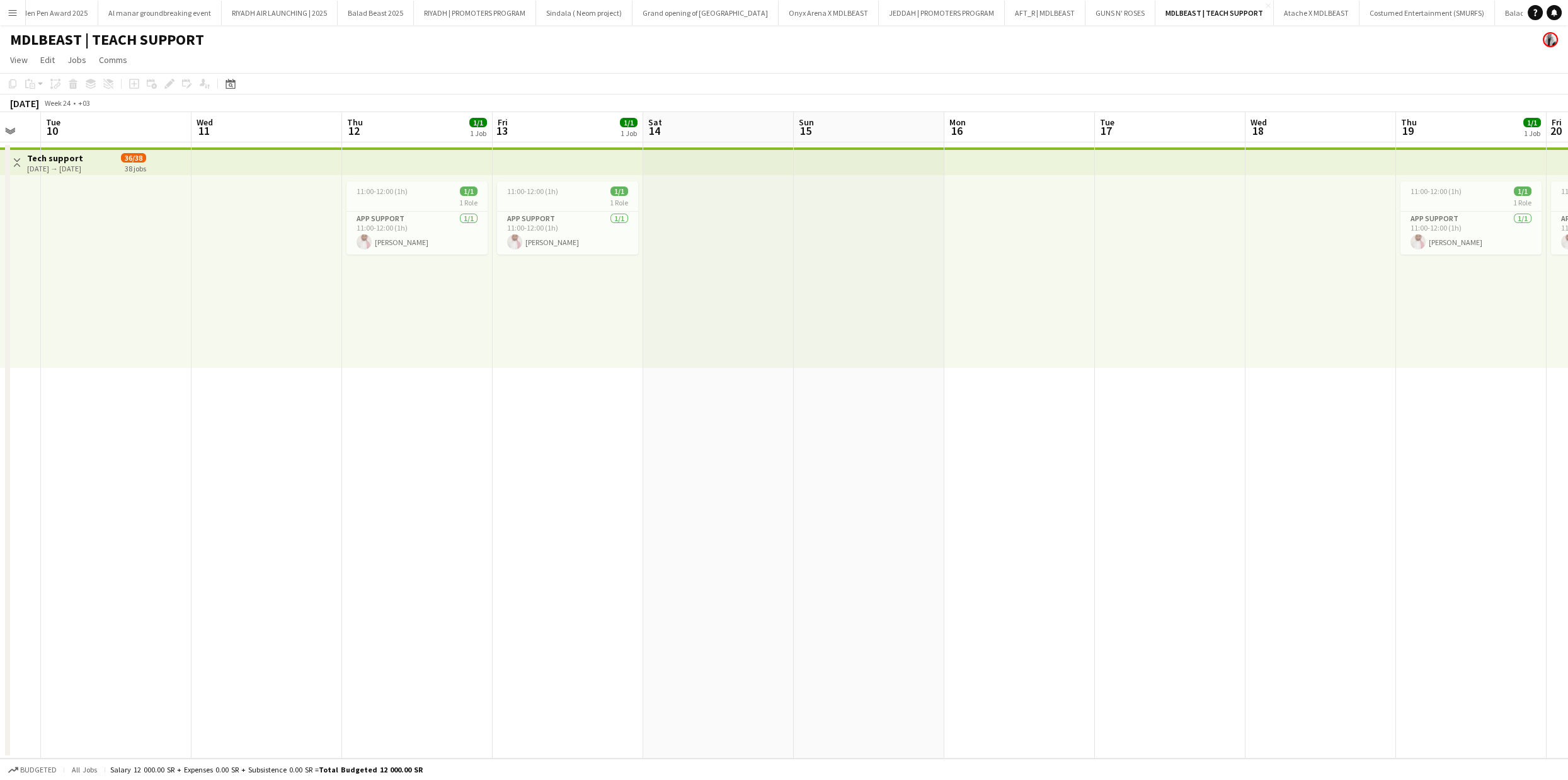
scroll to position [0, 391]
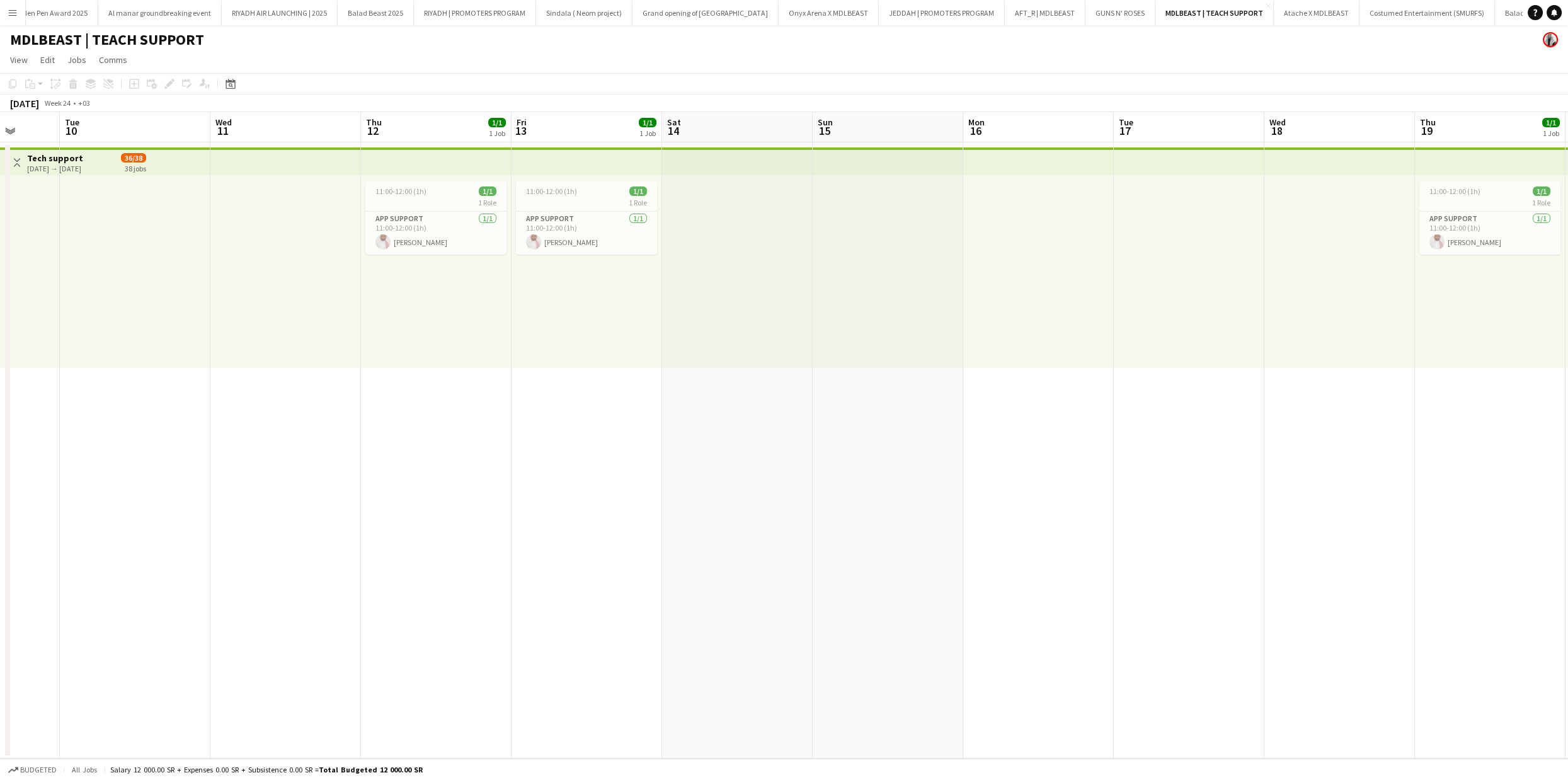
drag, startPoint x: 443, startPoint y: 343, endPoint x: 1202, endPoint y: 346, distance: 759.0
click at [1202, 346] on app-calendar-viewport "Sat 7 Sun 8 Mon 9 Tue 10 Wed 11 Thu 12 1/1 1 Job Fri 13 1/1 1 Job Sat 14 Sun 15…" at bounding box center [784, 436] width 1568 height 647
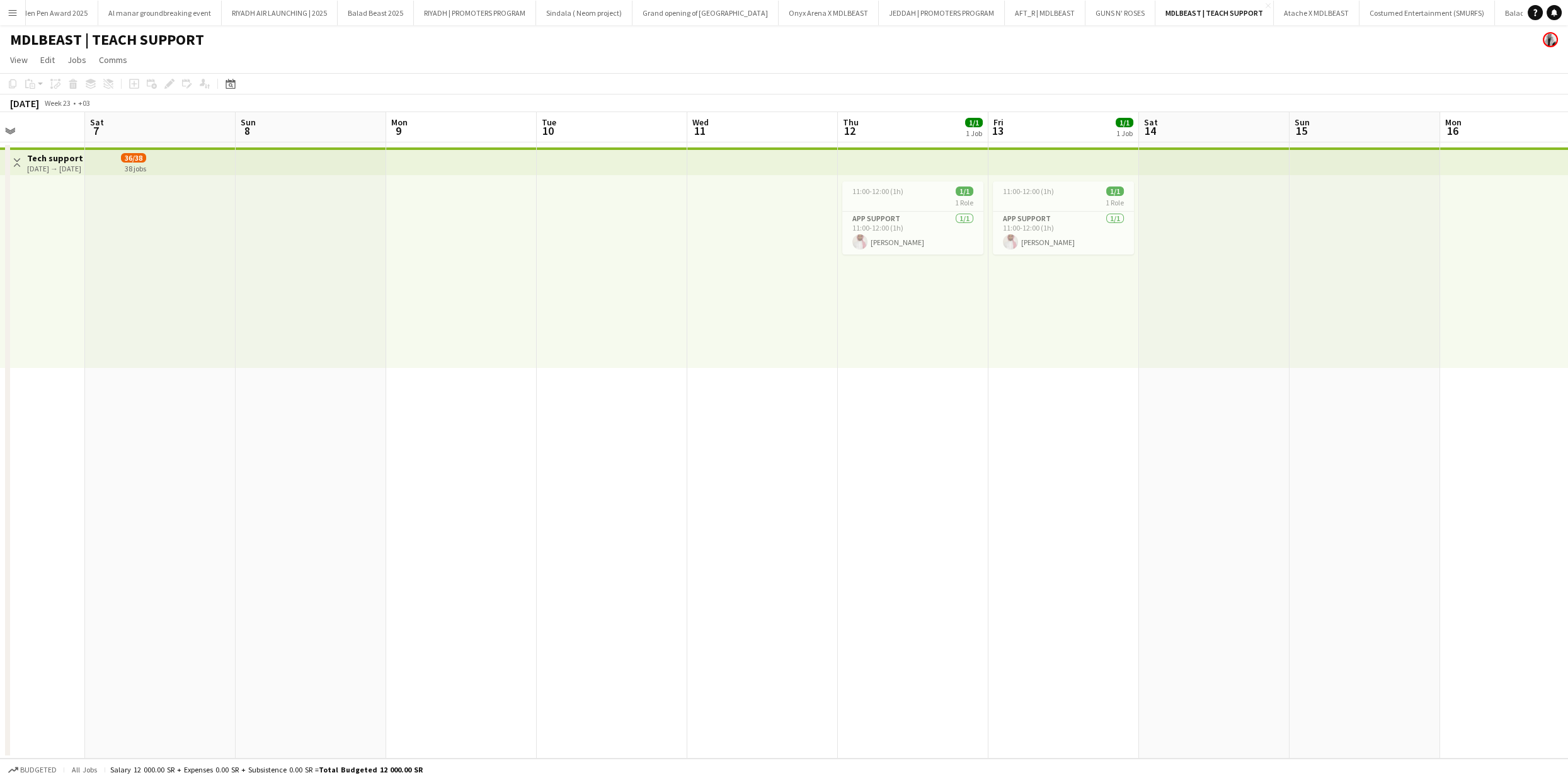
scroll to position [0, 357]
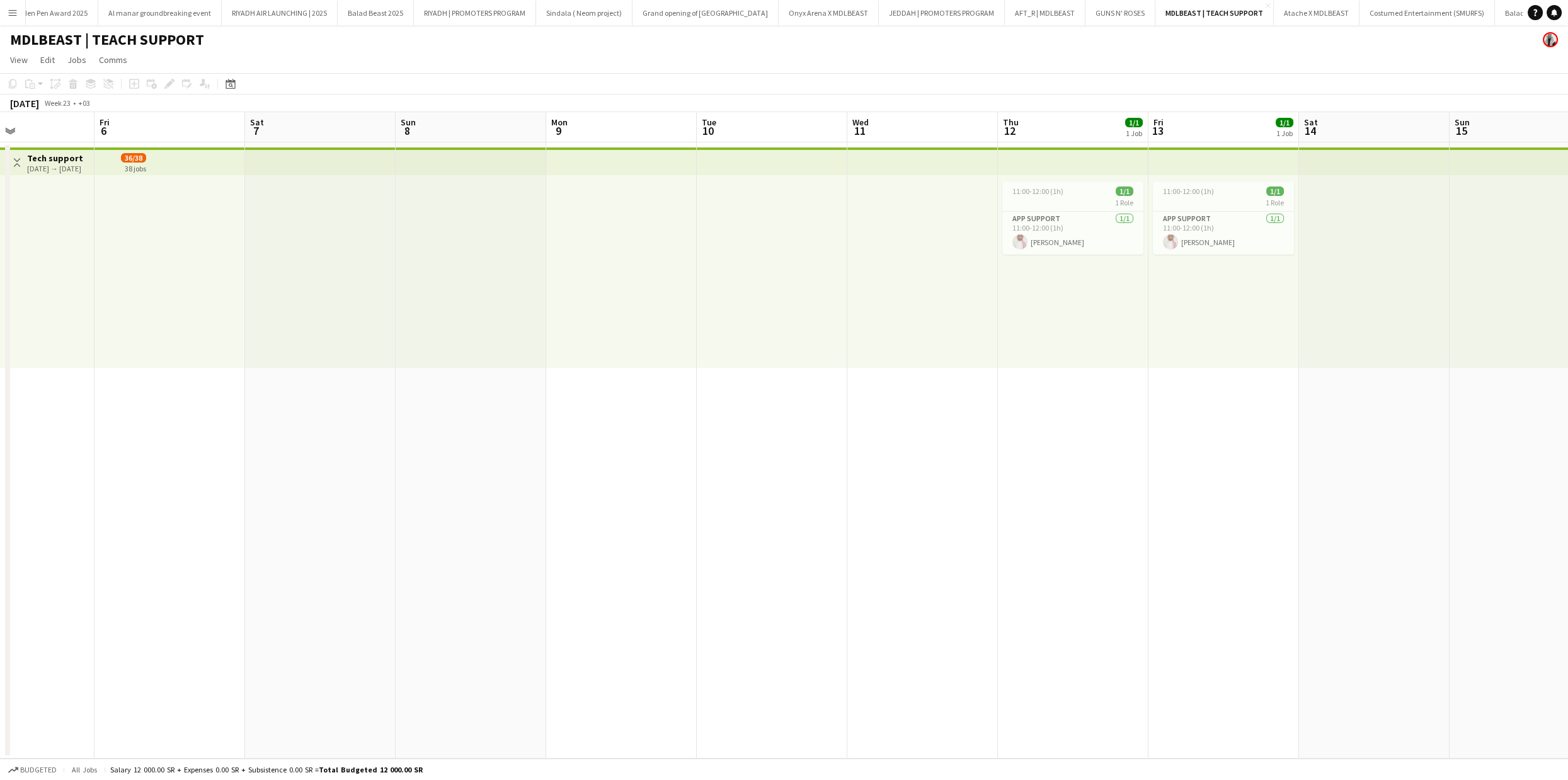
drag, startPoint x: 620, startPoint y: 343, endPoint x: 1257, endPoint y: 335, distance: 637.1
click at [1257, 335] on app-calendar-viewport "Tue 3 Wed 4 Thu 5 Fri 6 Sat 7 Sun 8 Mon 9 Tue 10 Wed 11 Thu 12 1/1 1 Job Fri 13…" at bounding box center [784, 436] width 1568 height 647
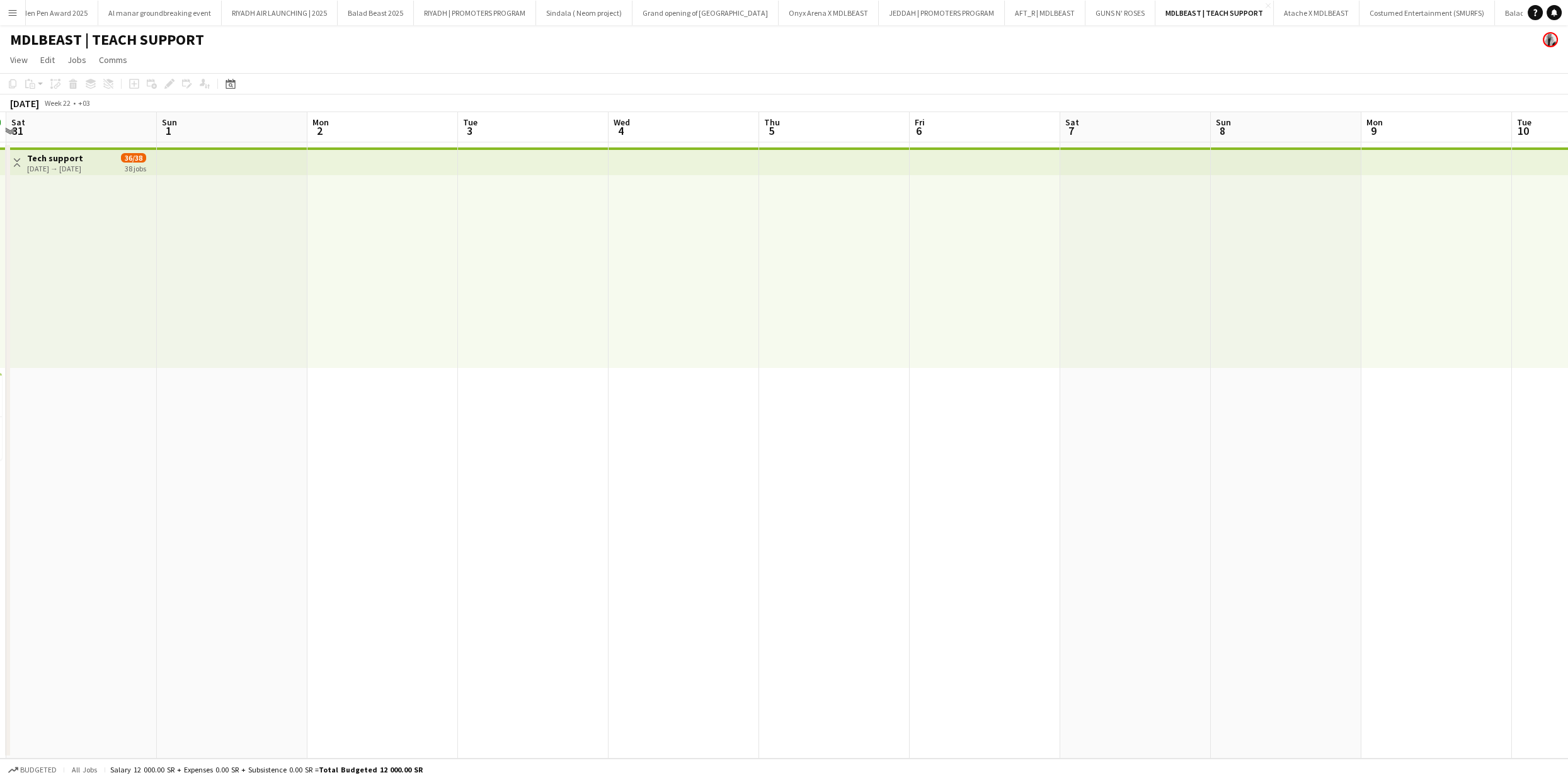
scroll to position [0, 294]
drag, startPoint x: 550, startPoint y: 349, endPoint x: 1365, endPoint y: 342, distance: 815.0
click at [1365, 342] on app-calendar-viewport "Thu 29 1/1 1 Job Fri 30 1/1 1 Job Sat 31 Sun 1 Mon 2 Tue 3 Wed 4 Thu 5 Fri 6 Sa…" at bounding box center [784, 436] width 1568 height 647
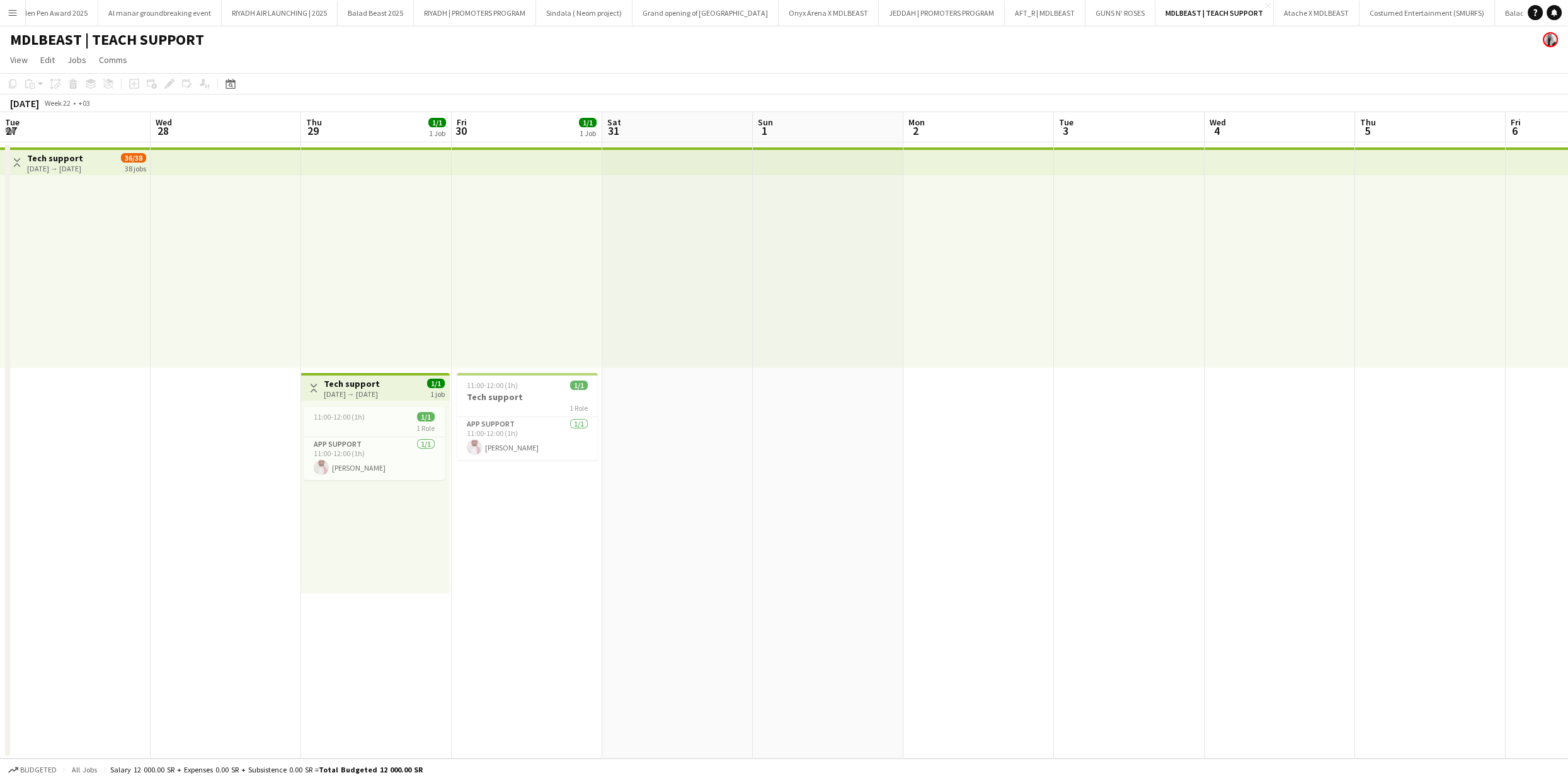
scroll to position [0, 302]
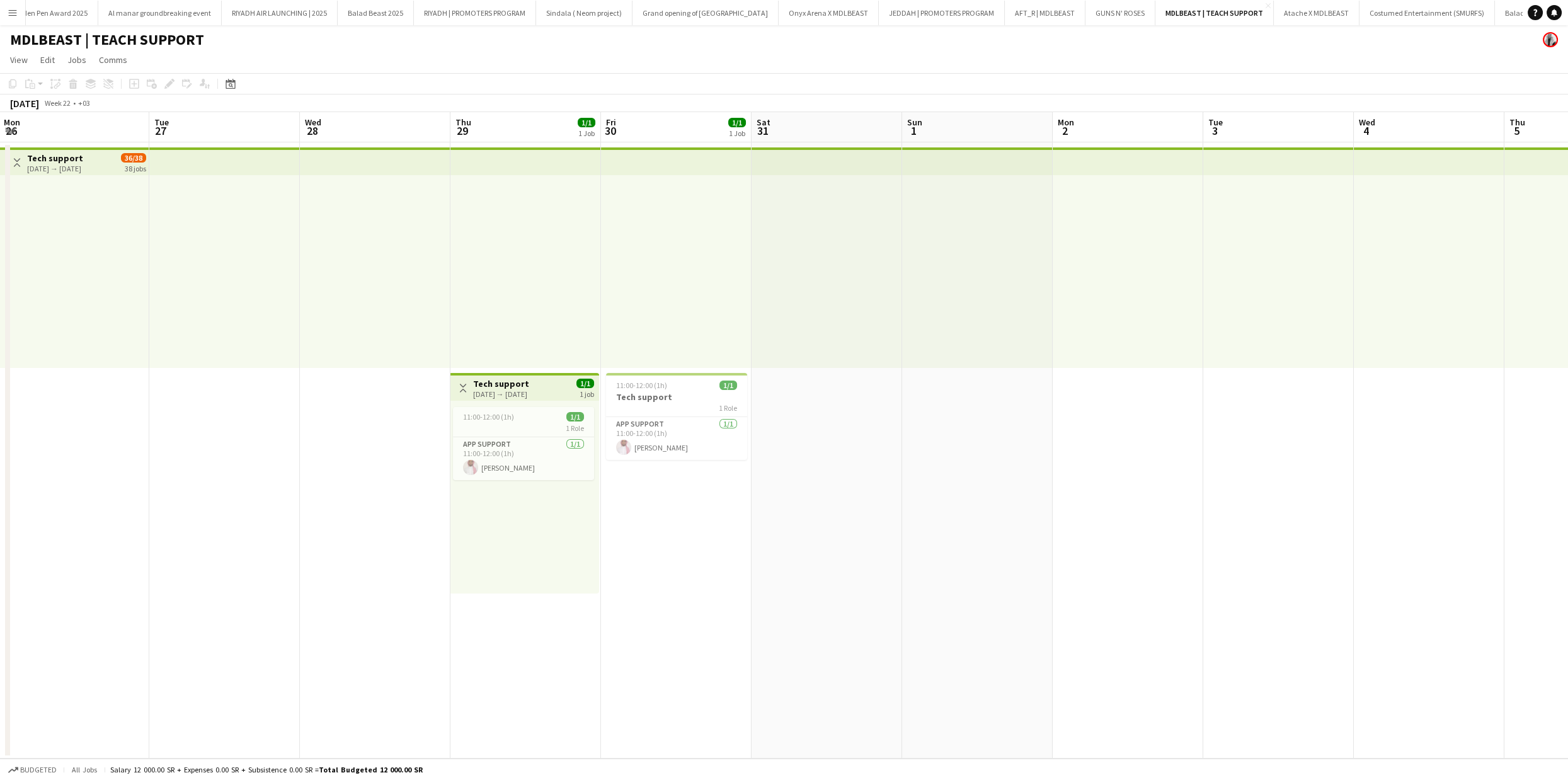
drag, startPoint x: 395, startPoint y: 310, endPoint x: 1139, endPoint y: 317, distance: 744.0
click at [1139, 317] on app-calendar-viewport "Sat 24 Sun 25 Mon 26 Tue 27 Wed 28 Thu 29 1/1 1 Job Fri 30 1/1 1 Job Sat 31 Sun…" at bounding box center [784, 436] width 1568 height 647
click at [648, 382] on span "11:00-12:00 (1h)" at bounding box center [642, 386] width 51 height 9
click at [669, 219] on div at bounding box center [676, 272] width 151 height 193
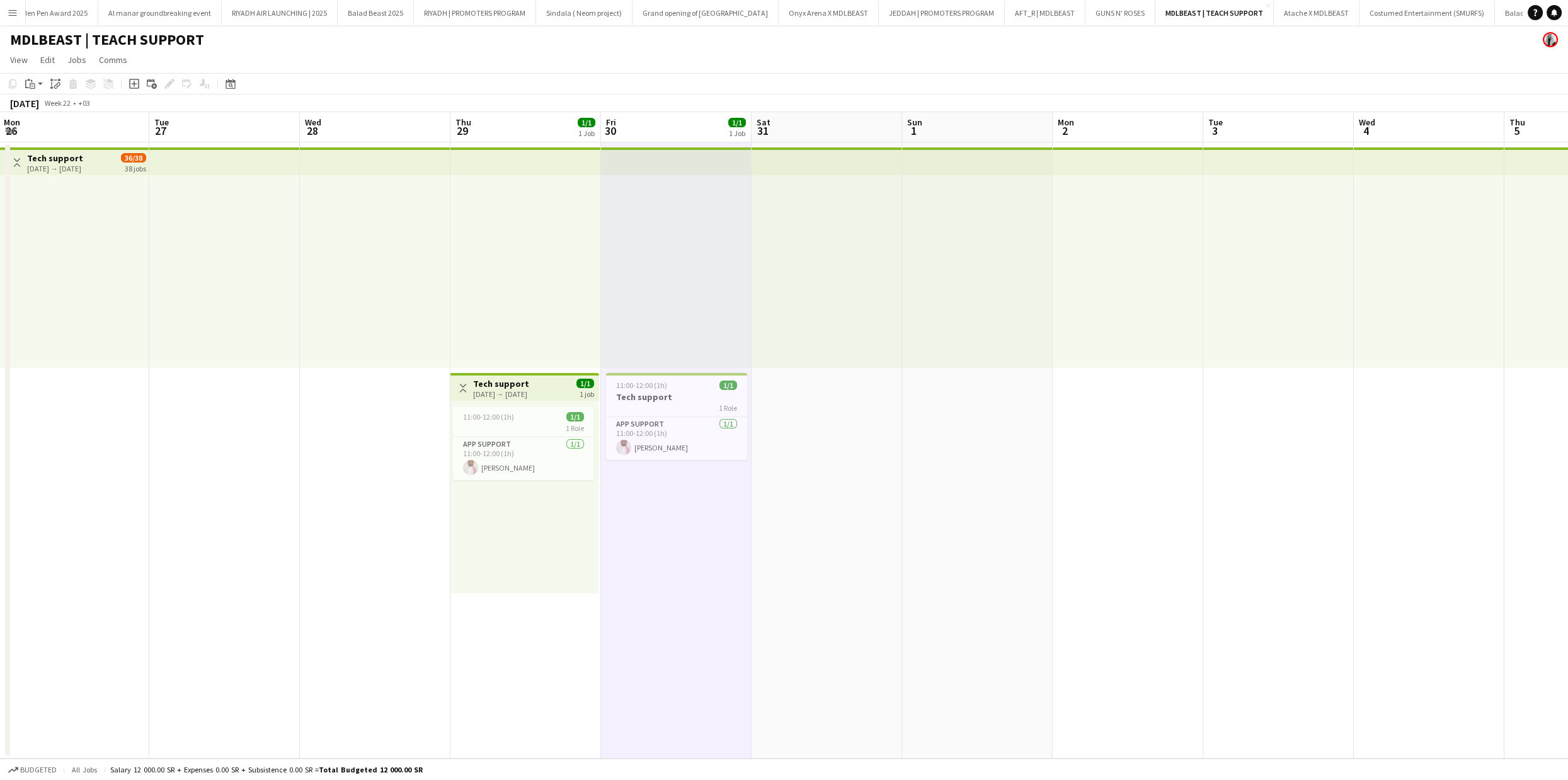
click at [826, 453] on app-date-cell at bounding box center [826, 451] width 151 height 617
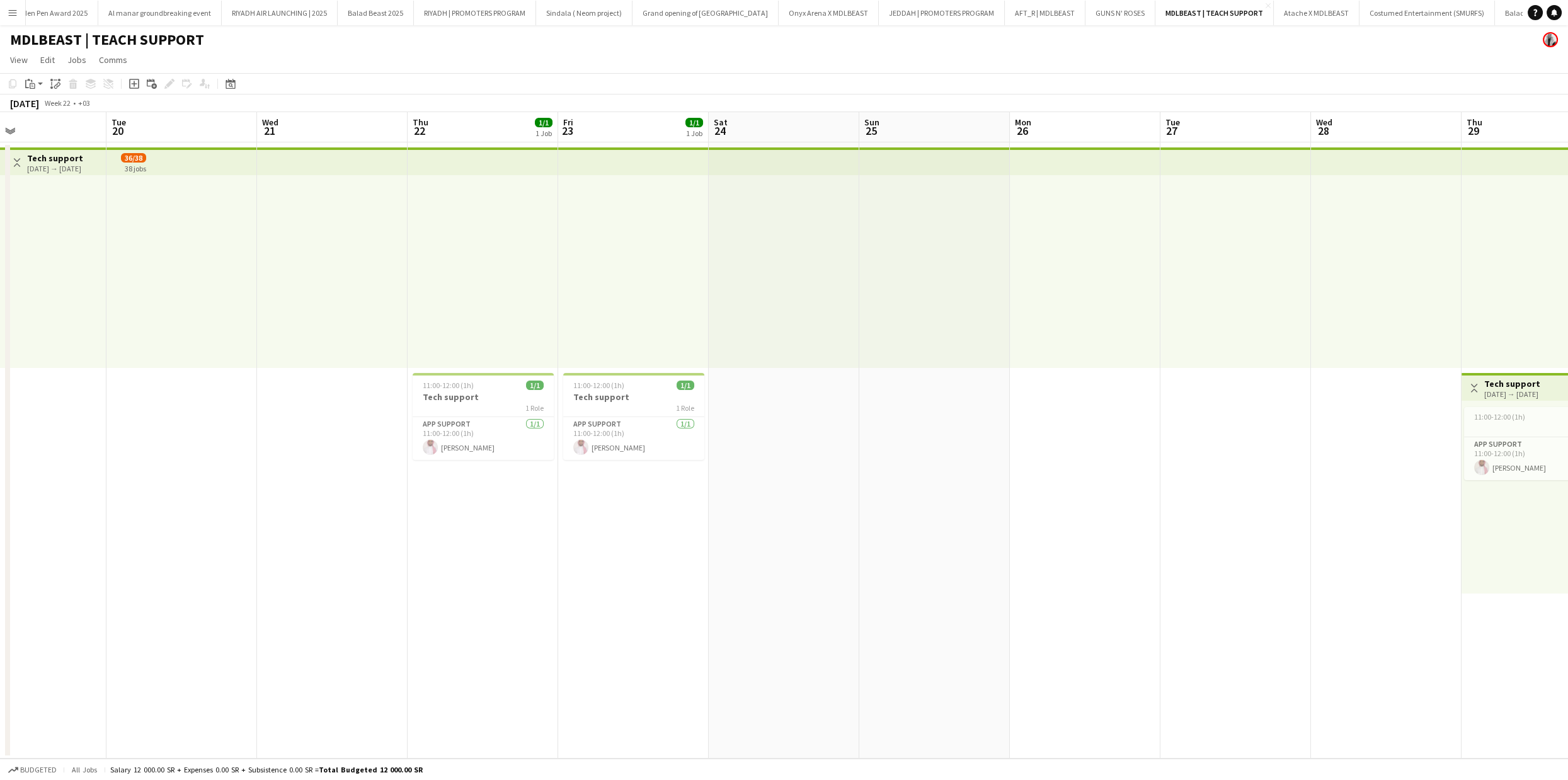
drag, startPoint x: 276, startPoint y: 447, endPoint x: 1290, endPoint y: 412, distance: 1014.6
click at [1290, 412] on app-calendar-viewport "Sat 17 Sun 18 Mon 19 Tue 20 Wed 21 Thu 22 1/1 1 Job Fri 23 1/1 1 Job Sat 24 Sun…" at bounding box center [784, 436] width 1568 height 647
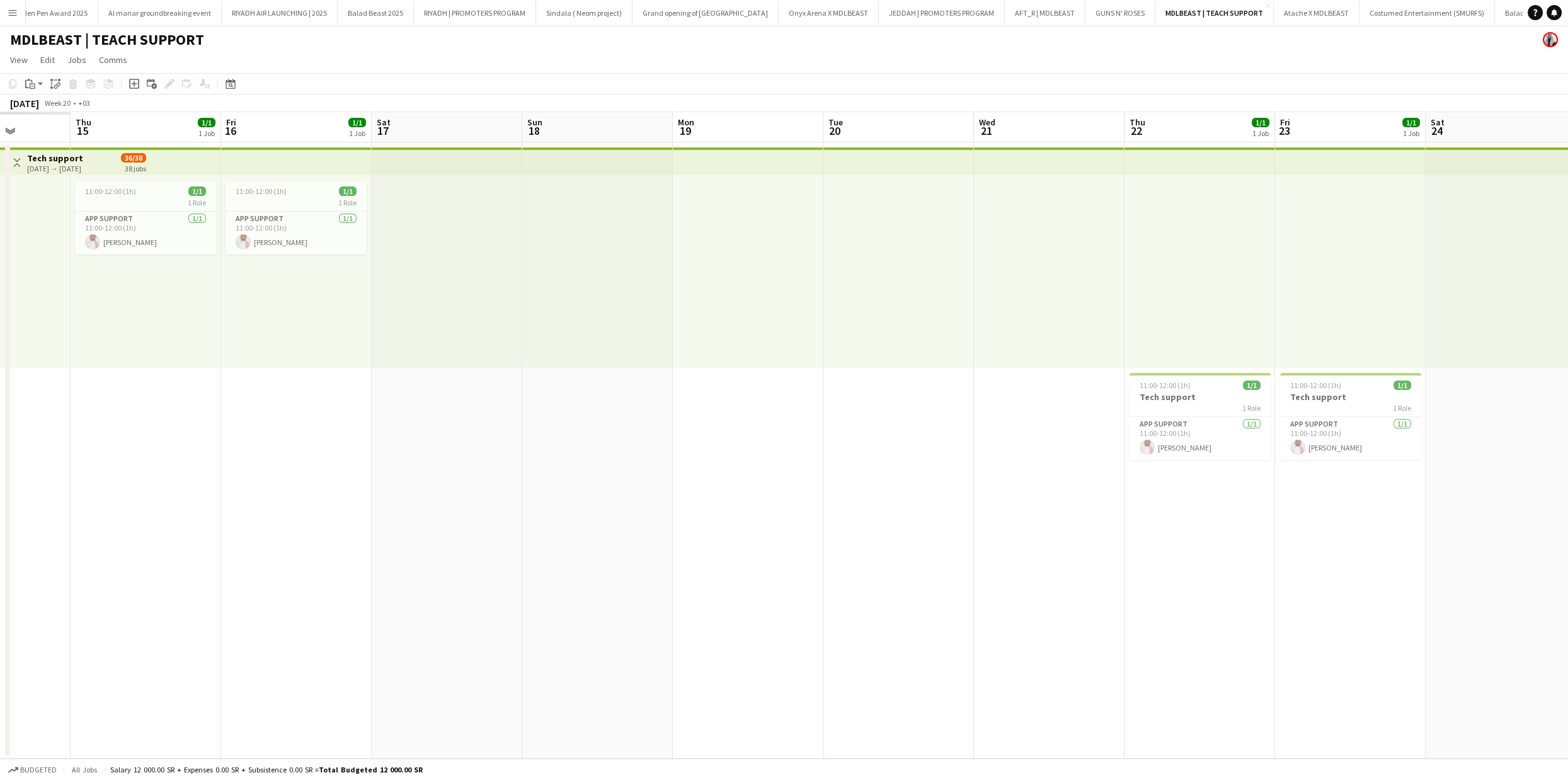
scroll to position [0, 379]
drag, startPoint x: 405, startPoint y: 411, endPoint x: 1120, endPoint y: 400, distance: 715.1
click at [1120, 400] on app-calendar-viewport "Mon 12 Tue 13 Wed 14 Thu 15 1/1 1 Job Fri 16 1/1 1 Job Sat 17 Sun 18 Mon 19 Tue…" at bounding box center [784, 436] width 1568 height 647
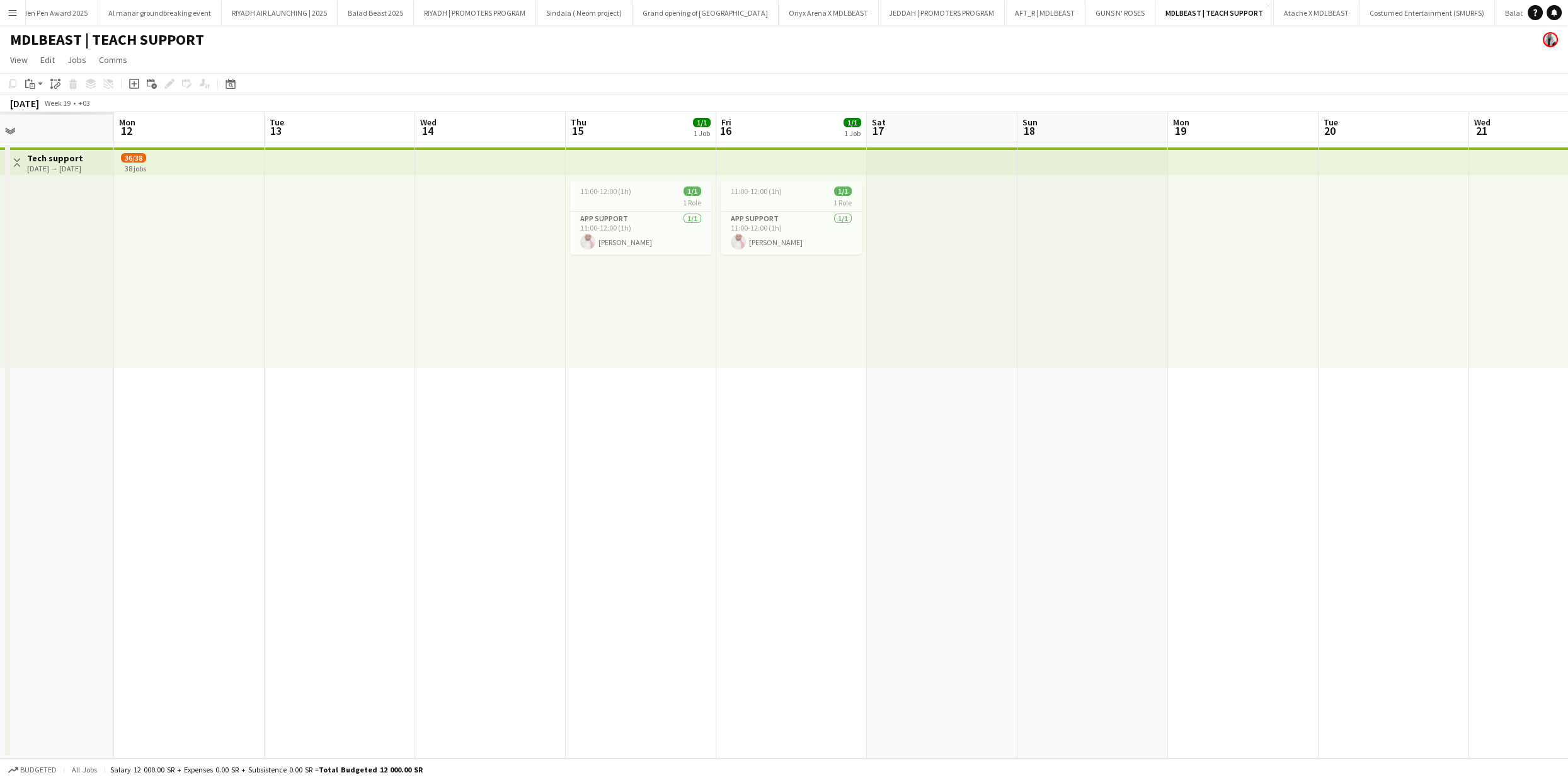
drag, startPoint x: 267, startPoint y: 474, endPoint x: 1067, endPoint y: 428, distance: 801.3
click at [1067, 428] on app-calendar-viewport "Fri 9 1/1 1 Job Sat 10 Sun 11 Mon 12 Tue 13 Wed 14 Thu 15 1/1 1 Job Fri 16 1/1 …" at bounding box center [784, 436] width 1568 height 647
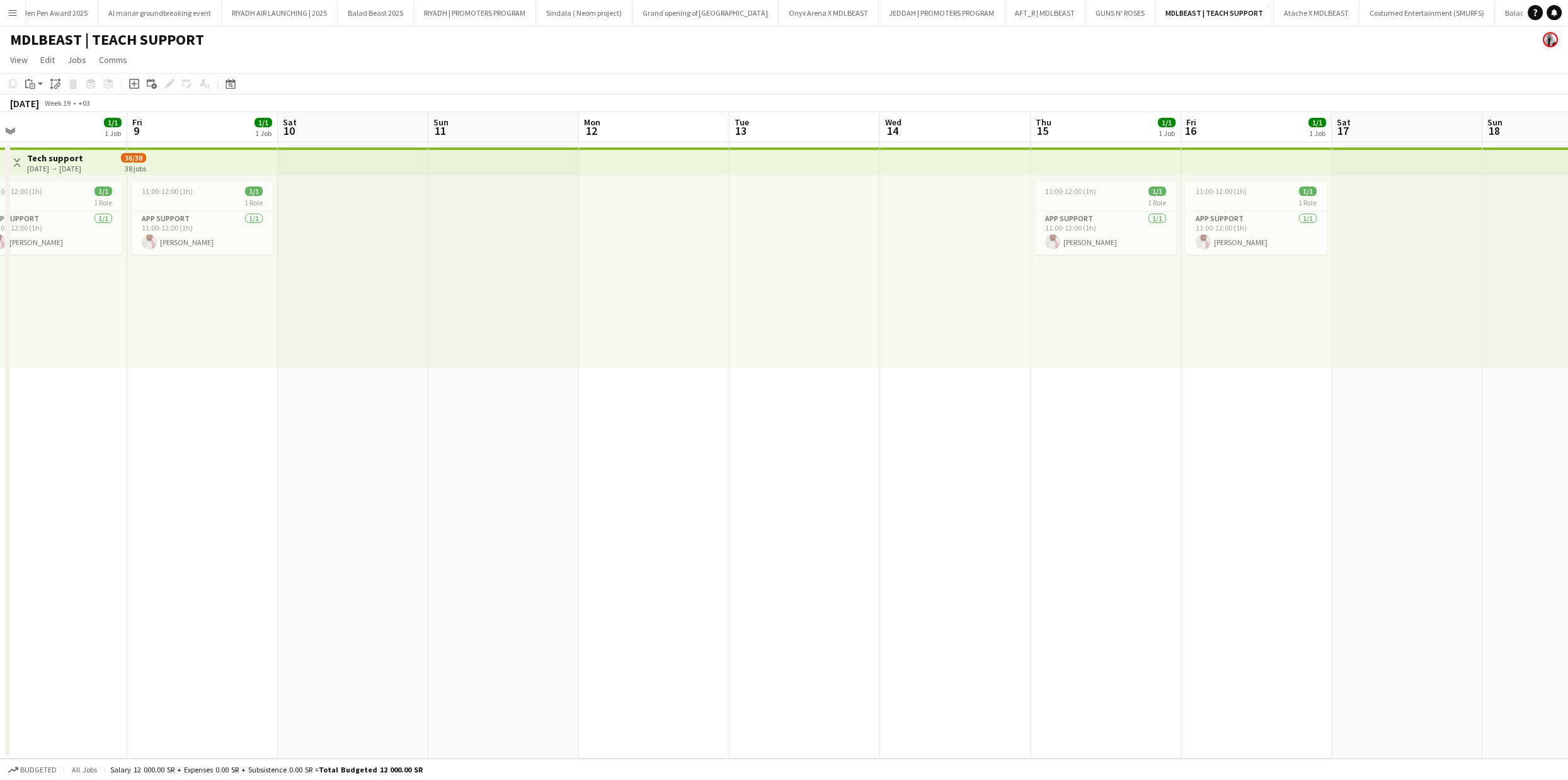
scroll to position [0, 276]
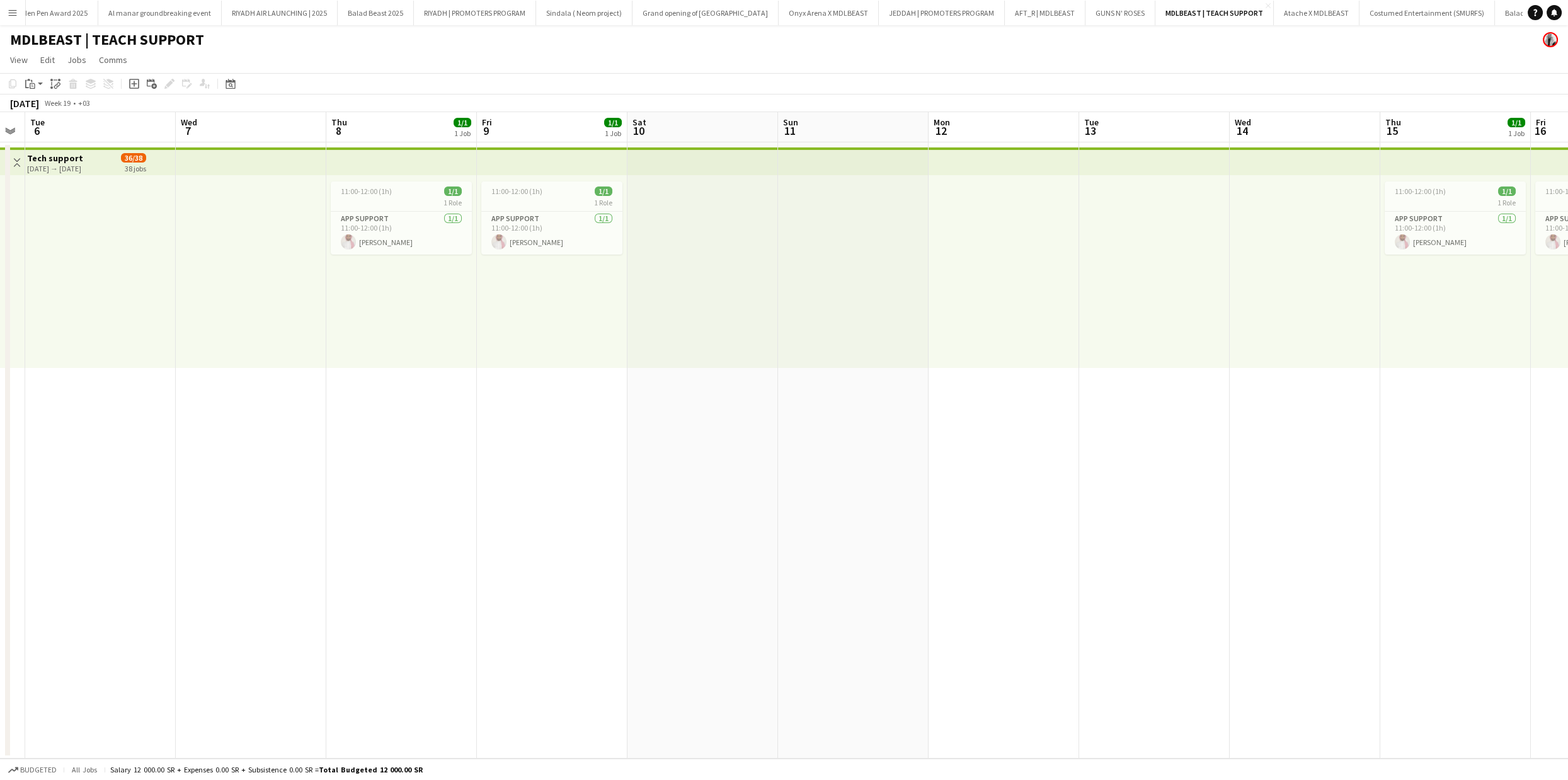
drag, startPoint x: 518, startPoint y: 354, endPoint x: 1025, endPoint y: 394, distance: 508.6
click at [1025, 394] on app-calendar-viewport "Sun 4 Mon 5 Tue 6 Wed 7 Thu 8 1/1 1 Job Fri 9 1/1 1 Job Sat 10 Sun 11 Mon 12 Tu…" at bounding box center [784, 436] width 1568 height 647
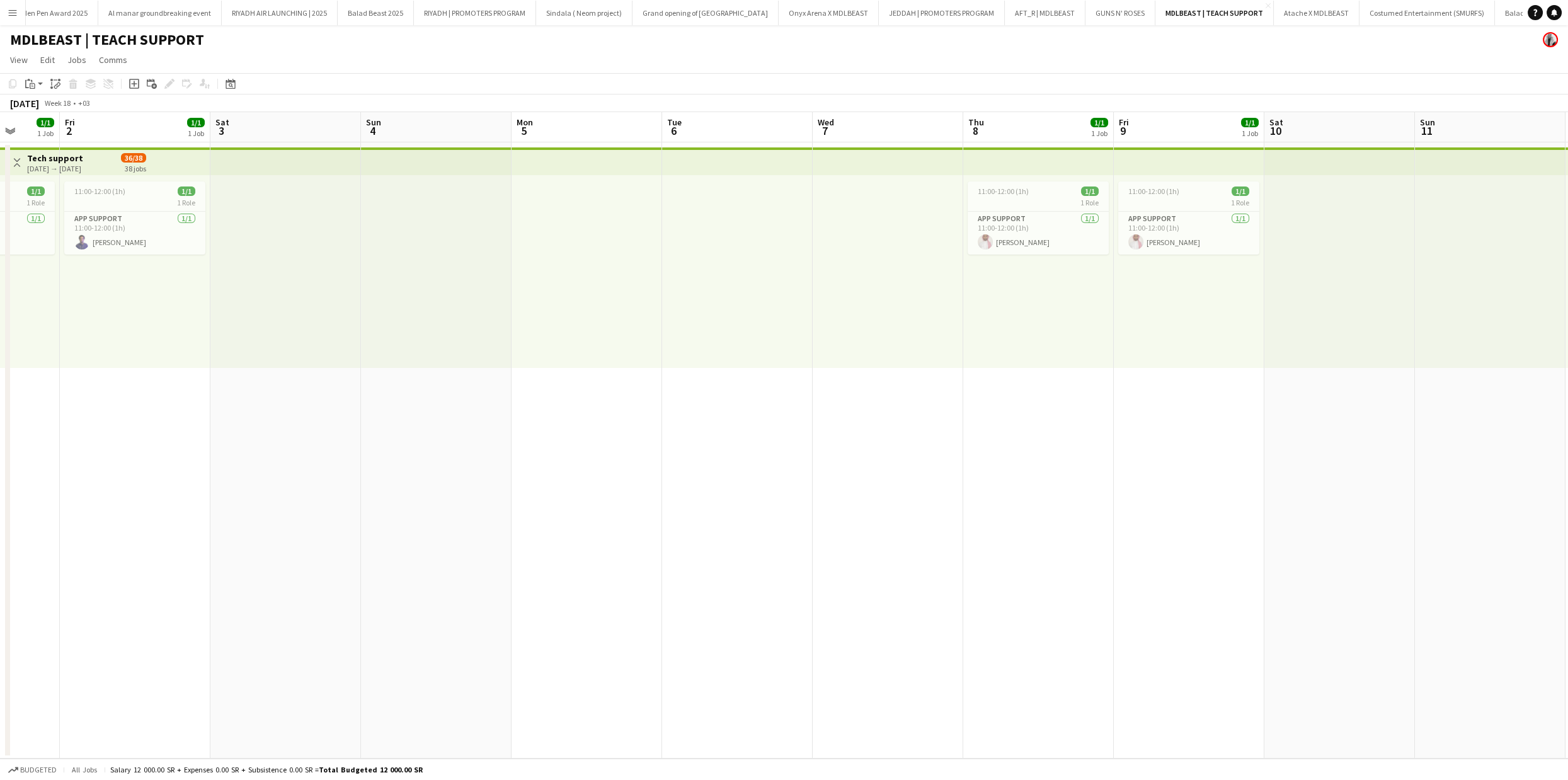
drag, startPoint x: 451, startPoint y: 416, endPoint x: 1088, endPoint y: 409, distance: 637.0
click at [1088, 409] on app-calendar-viewport "Tue 29 Wed 30 Thu 1 1/1 1 Job Fri 2 1/1 1 Job Sat 3 Sun 4 Mon 5 Tue 6 Wed 7 Thu…" at bounding box center [784, 436] width 1568 height 647
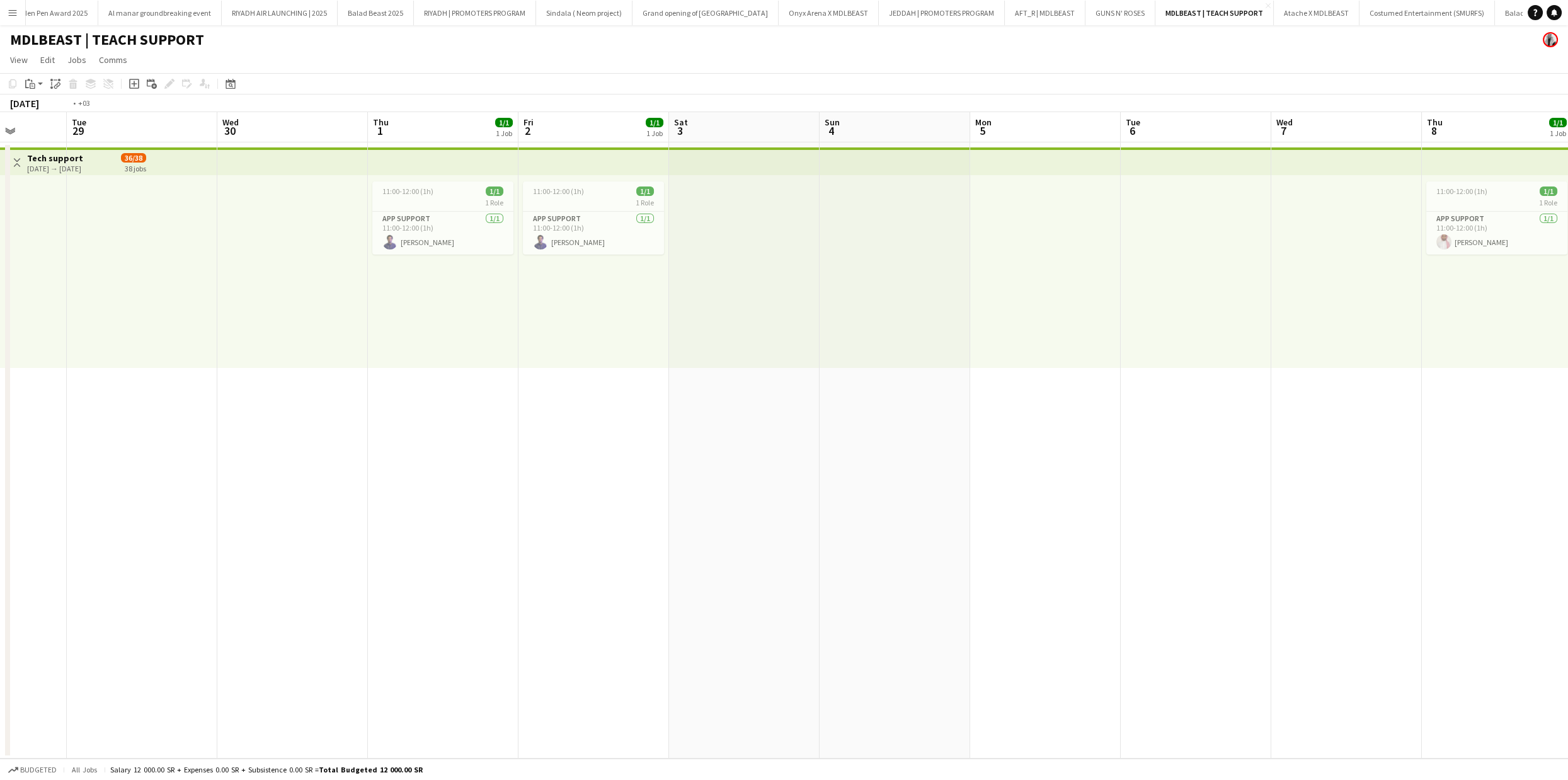
drag, startPoint x: 547, startPoint y: 400, endPoint x: 1156, endPoint y: 401, distance: 609.0
click at [1156, 401] on app-calendar-viewport "Sat 26 Sun 27 Mon 28 Tue 29 Wed 30 Thu 1 1/1 1 Job Fri 2 1/1 1 Job Sat 3 Sun 4 …" at bounding box center [784, 436] width 1568 height 647
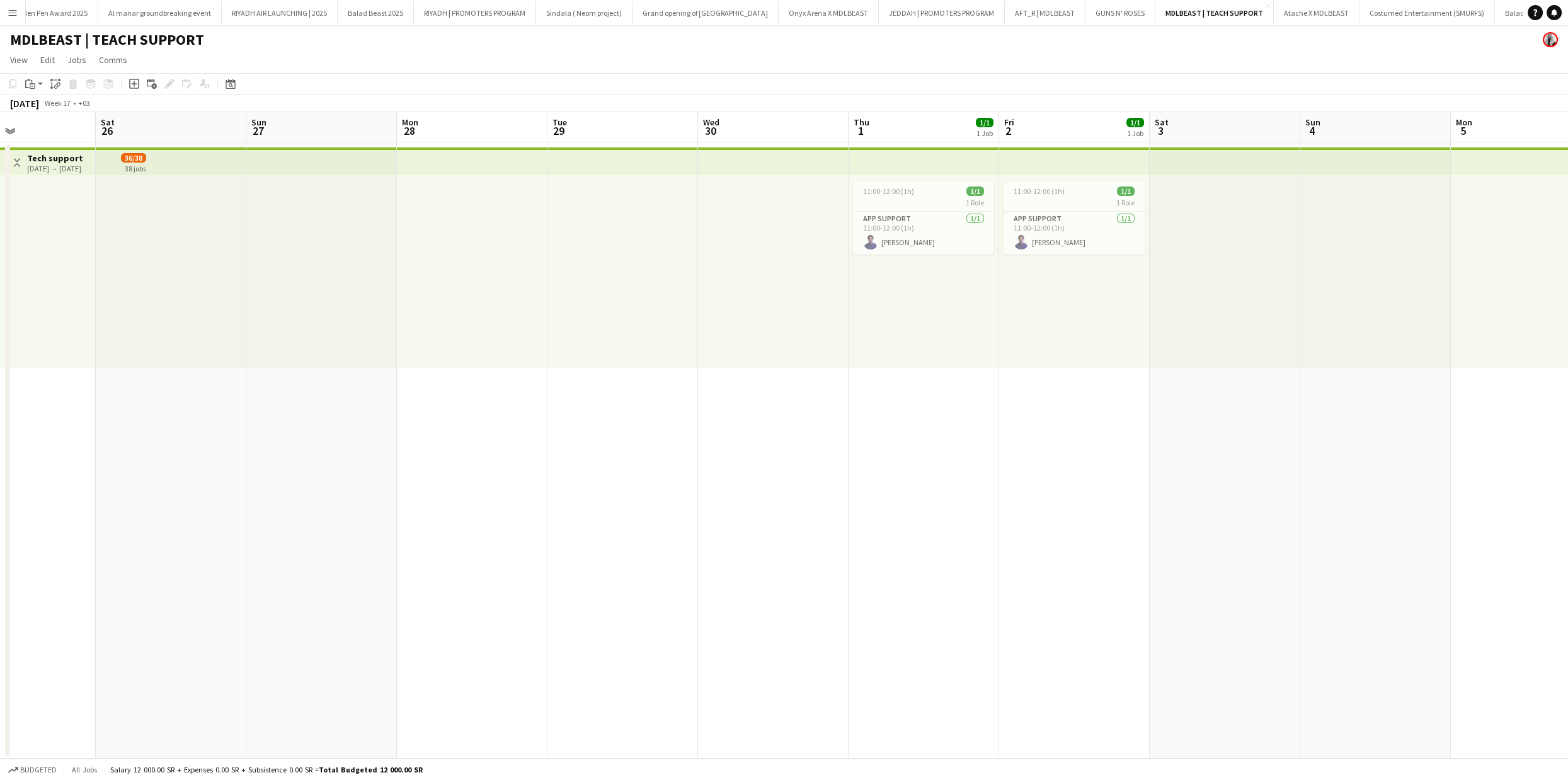
drag, startPoint x: 594, startPoint y: 418, endPoint x: 1234, endPoint y: 412, distance: 640.0
click at [1234, 412] on app-calendar-viewport "Wed 23 Thu 24 Fri 25 Sat 26 Sun 27 Mon 28 Tue 29 Wed 30 Thu 1 1/1 1 Job Fri 2 1…" at bounding box center [784, 436] width 1568 height 647
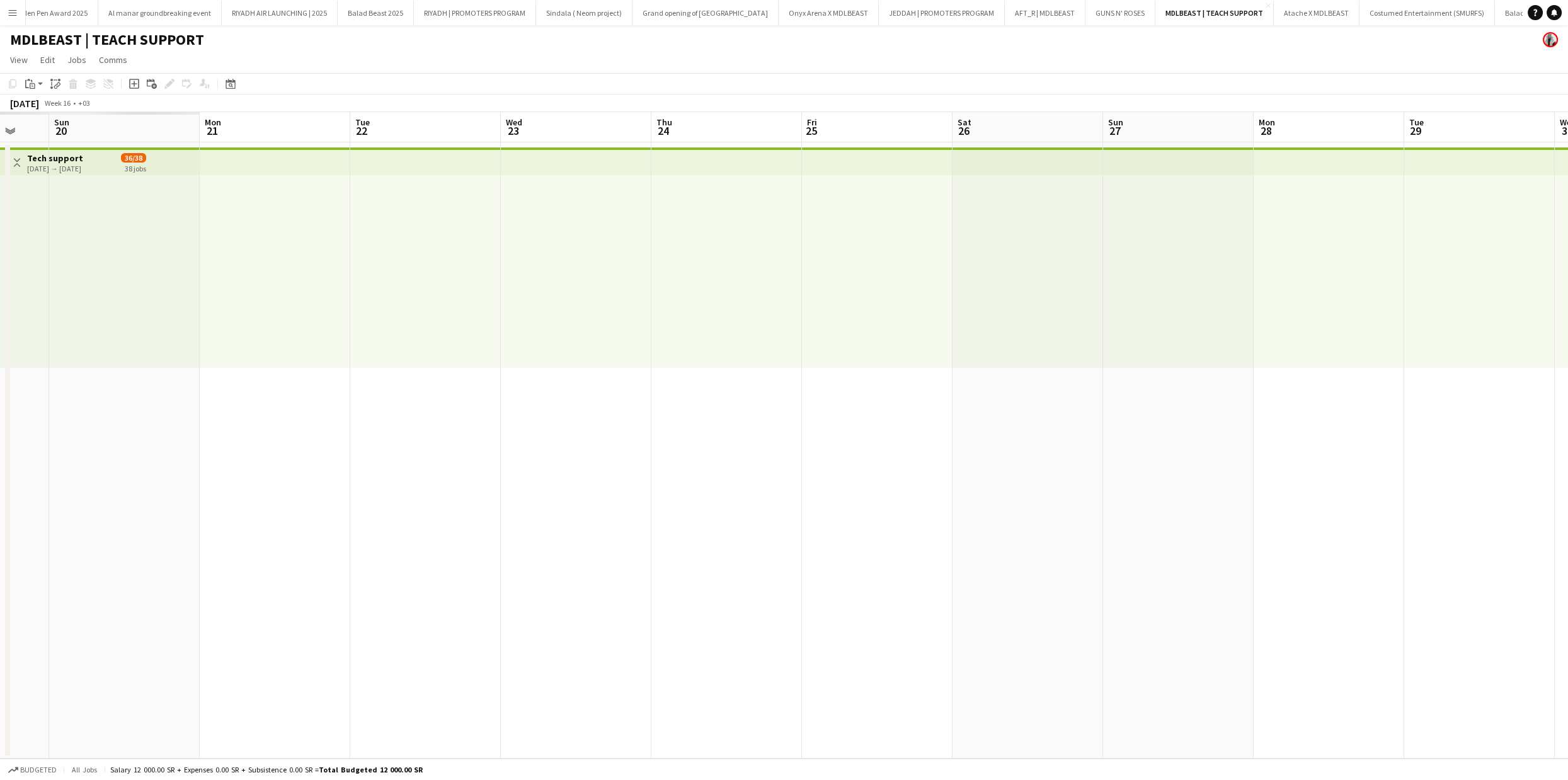
drag, startPoint x: 537, startPoint y: 400, endPoint x: 1235, endPoint y: 410, distance: 698.1
click at [1235, 410] on app-calendar-viewport "Fri 18 1/1 1 Job Sat 19 Sun 20 Mon 21 Tue 22 Wed 23 Thu 24 Fri 25 Sat 26 Sun 27…" at bounding box center [784, 436] width 1568 height 647
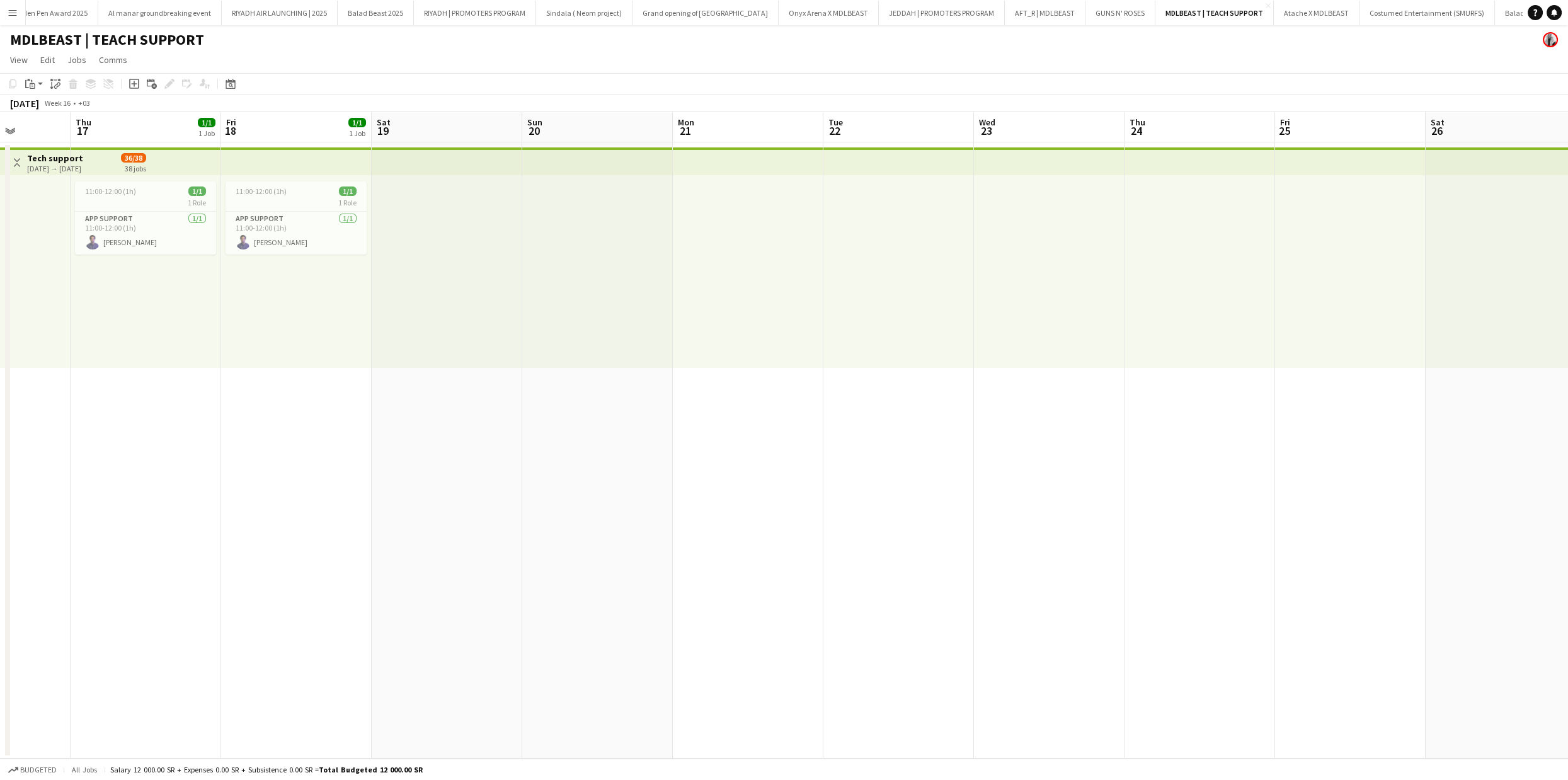
scroll to position [0, 378]
drag, startPoint x: 488, startPoint y: 386, endPoint x: 813, endPoint y: 378, distance: 325.1
click at [813, 378] on app-calendar-viewport "Mon 14 Tue 15 1/1 1 Job Wed 16 Thu 17 1/1 1 Job Fri 18 1/1 1 Job Sat 19 Sun 20 …" at bounding box center [784, 436] width 1568 height 647
